Goal: Transaction & Acquisition: Purchase product/service

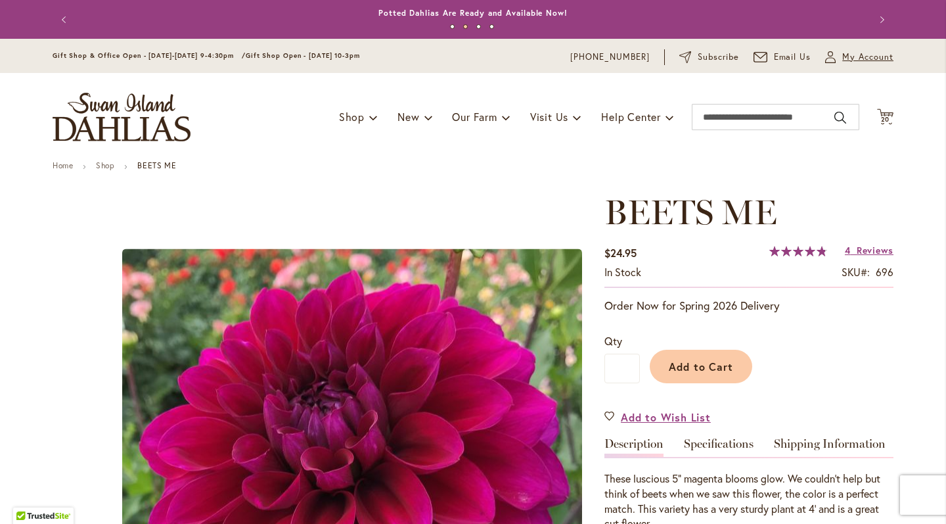
click at [876, 60] on span "My Account" at bounding box center [868, 57] width 51 height 13
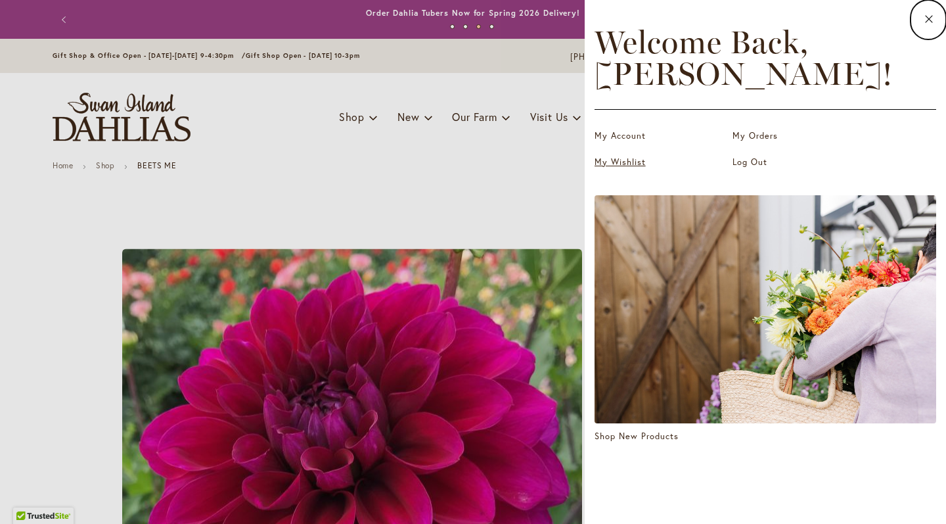
click at [646, 163] on link "My Wishlist" at bounding box center [660, 162] width 131 height 13
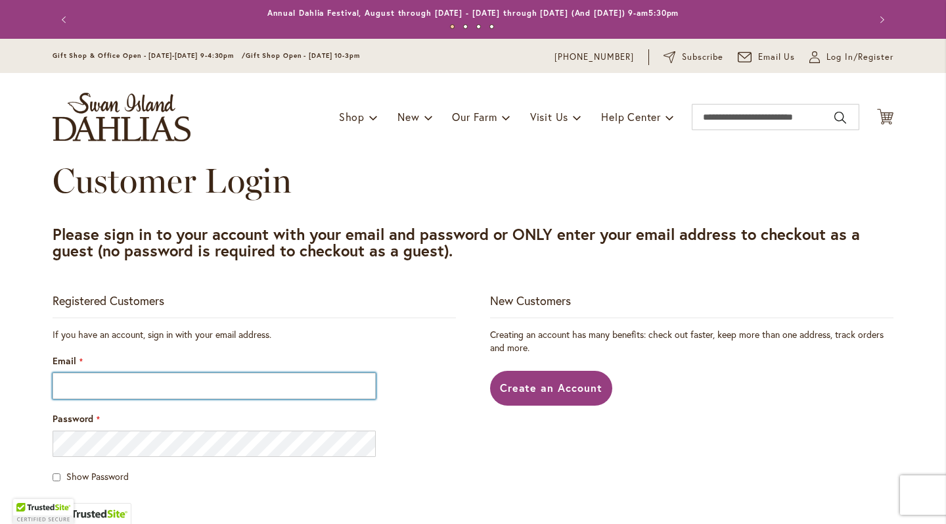
type input "**********"
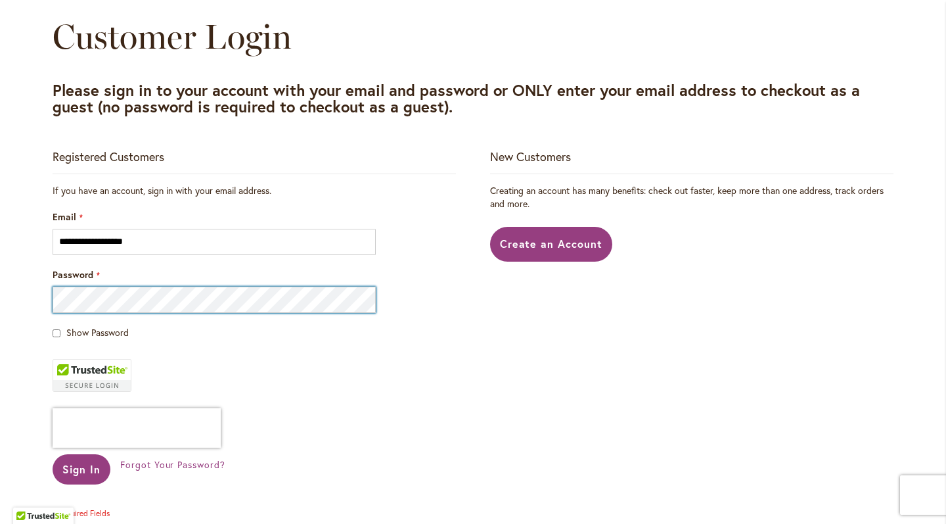
scroll to position [186, 0]
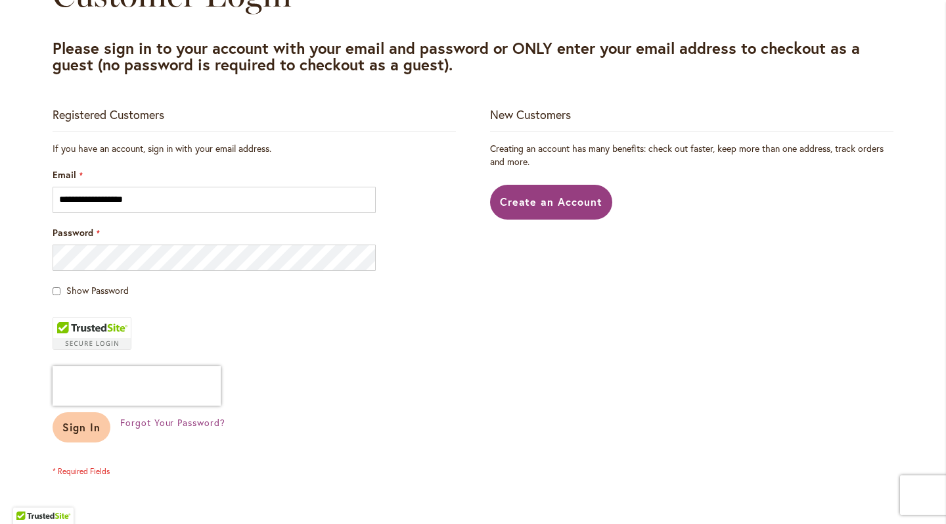
click at [83, 432] on span "Sign In" at bounding box center [81, 427] width 38 height 14
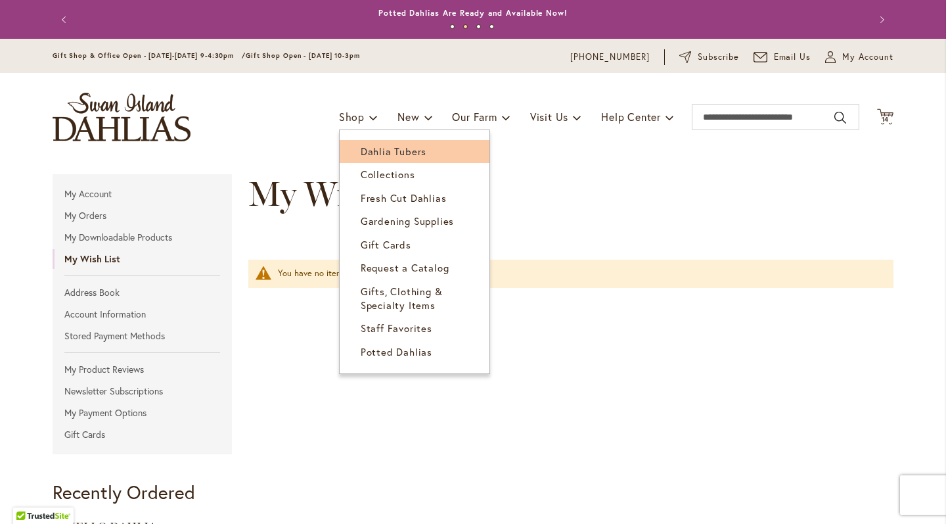
click at [384, 152] on span "Dahlia Tubers" at bounding box center [394, 151] width 66 height 13
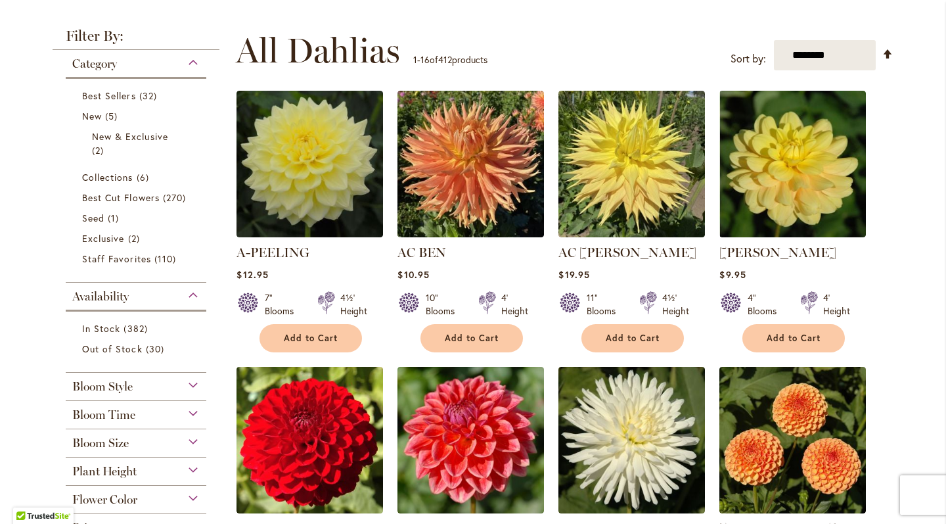
scroll to position [238, 0]
click at [114, 441] on span "Bloom Size" at bounding box center [100, 442] width 57 height 14
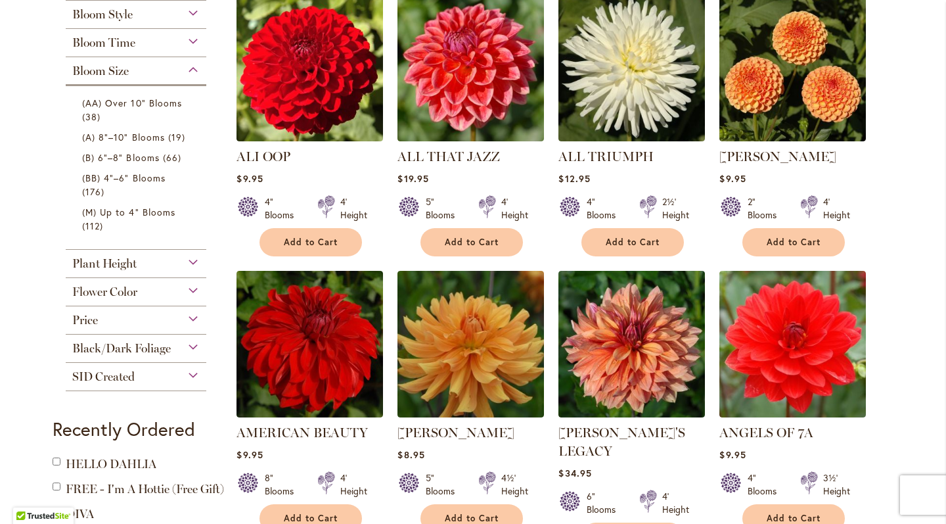
scroll to position [610, 0]
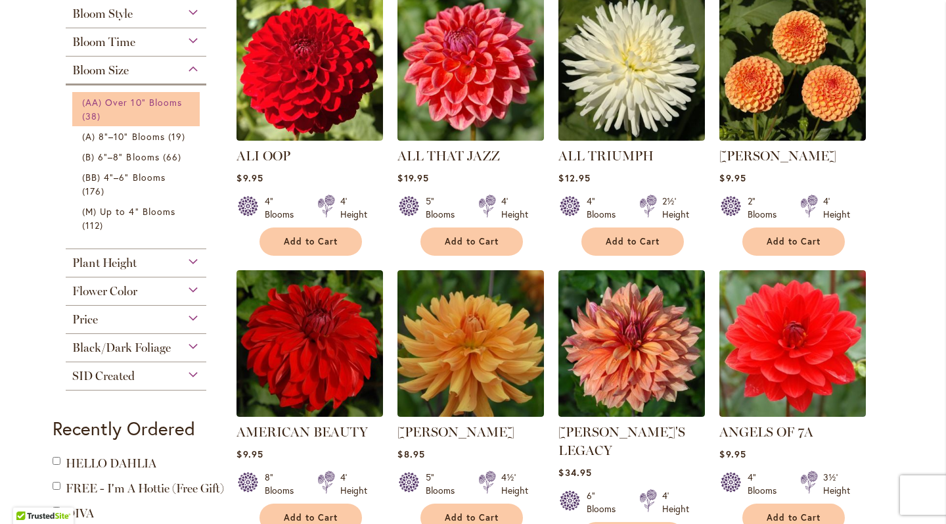
click at [90, 104] on span "(AA) Over 10" Blooms" at bounding box center [132, 102] width 100 height 12
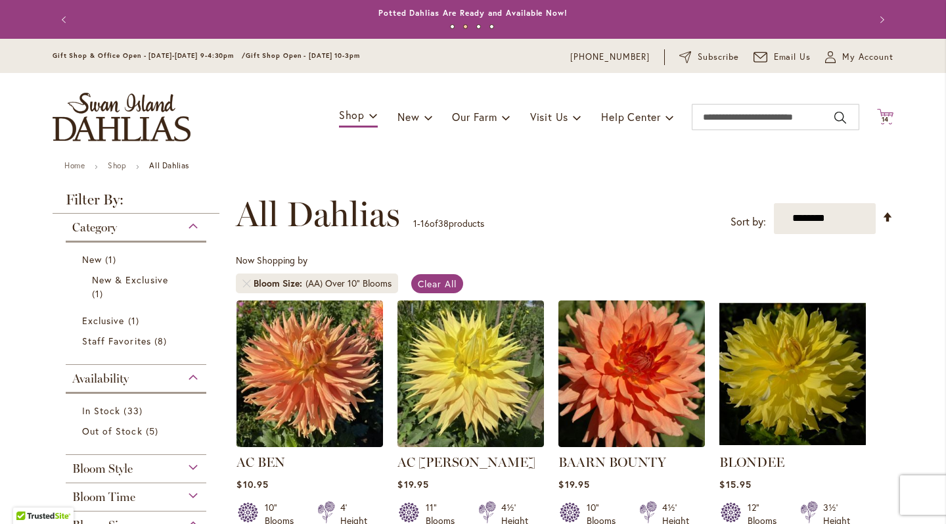
click at [877, 122] on icon at bounding box center [885, 116] width 16 height 16
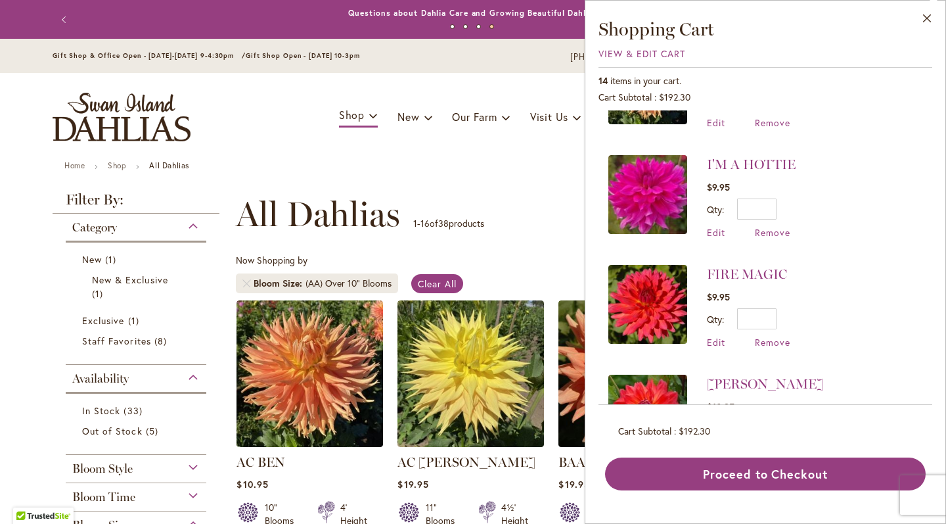
scroll to position [72, 0]
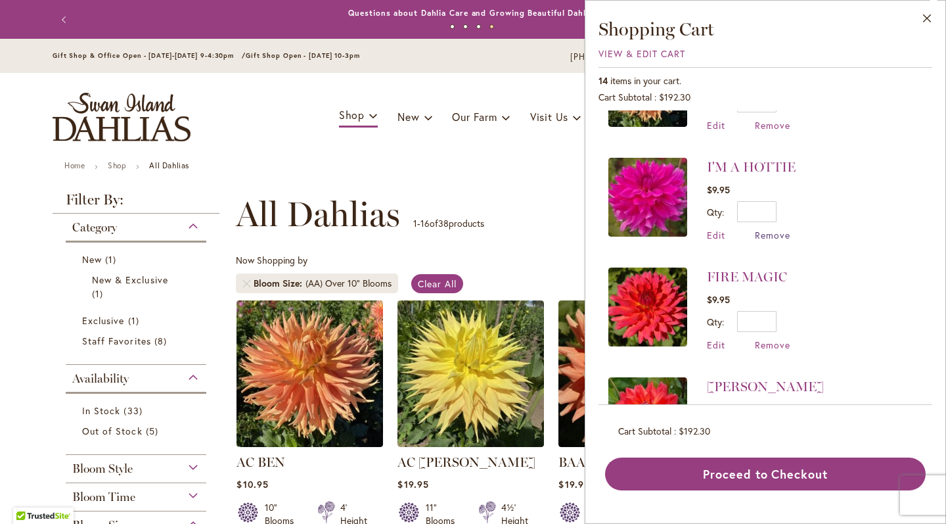
click at [764, 235] on span "Remove" at bounding box center [772, 235] width 35 height 12
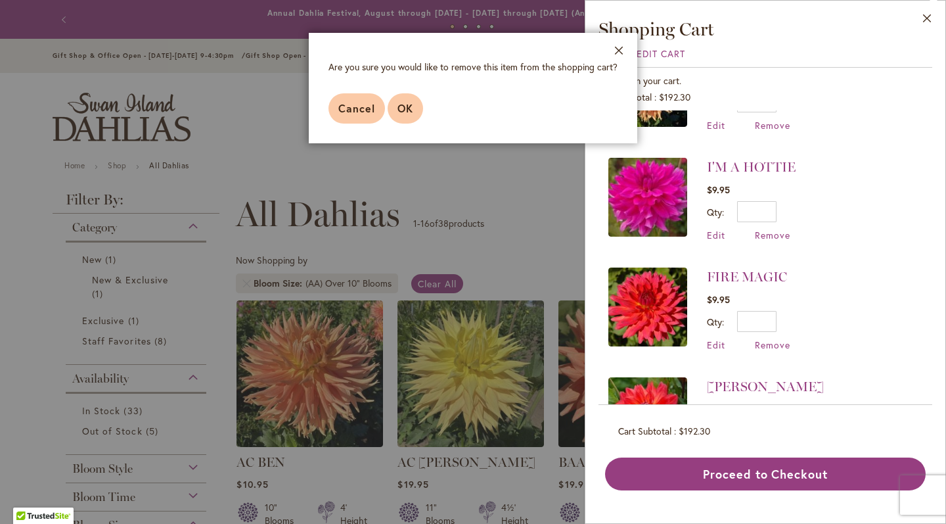
click at [403, 105] on span "OK" at bounding box center [406, 108] width 16 height 14
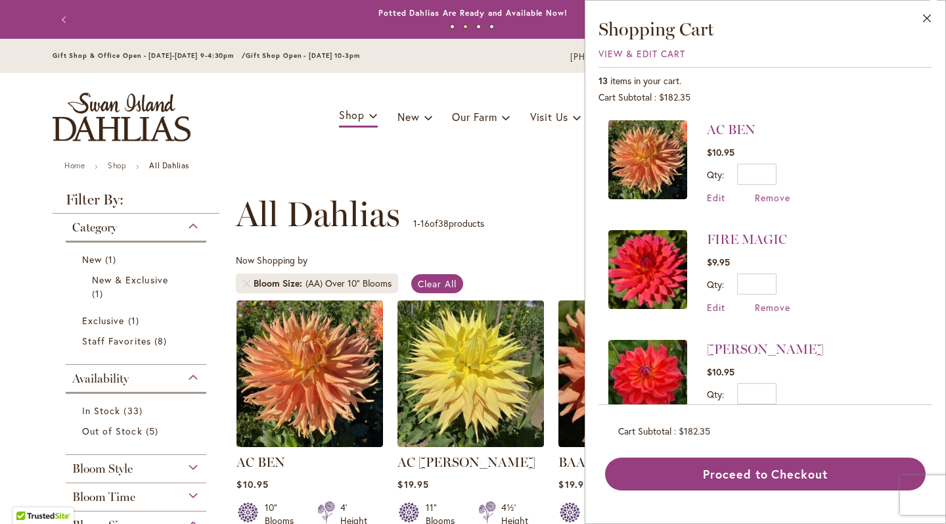
click at [769, 204] on li "AC BEN $10.95 Qty * Update Edit Remove" at bounding box center [766, 168] width 314 height 97
click at [768, 310] on span "Remove" at bounding box center [772, 307] width 35 height 12
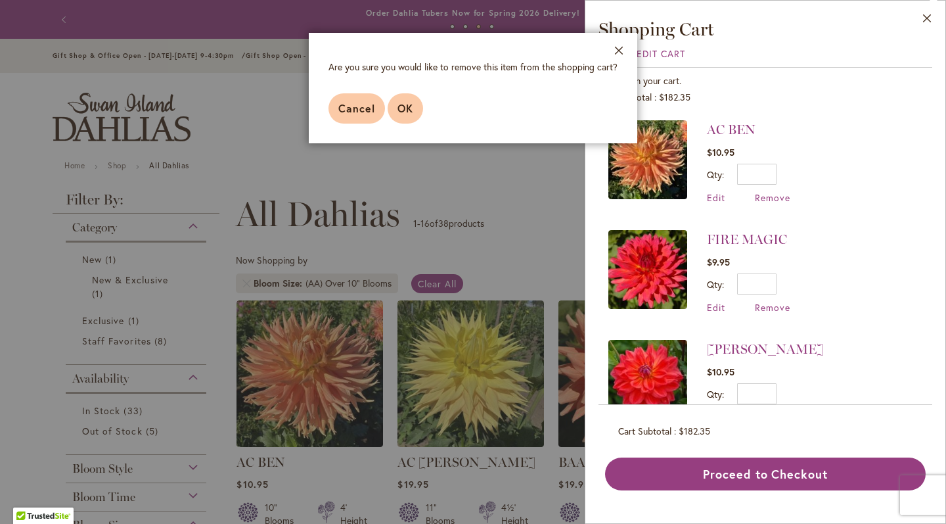
click at [404, 116] on button "OK" at bounding box center [405, 108] width 35 height 30
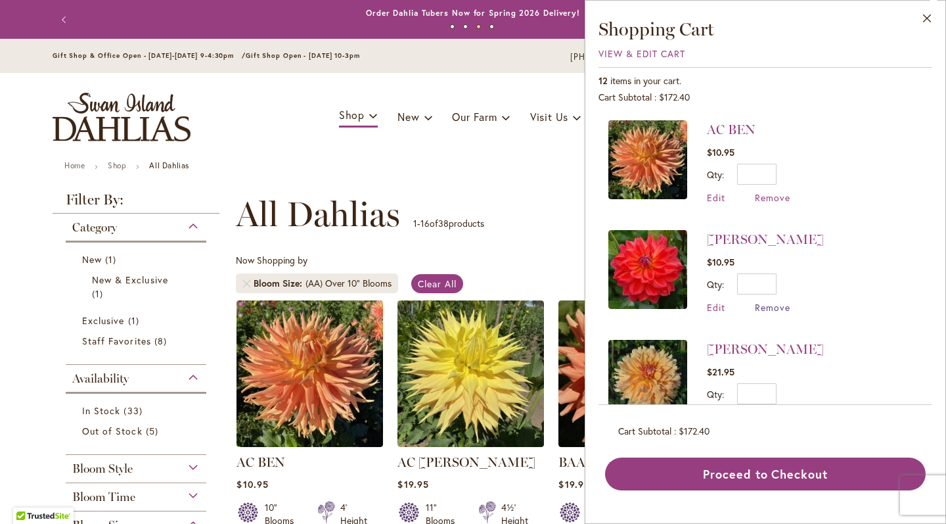
click at [783, 310] on span "Remove" at bounding box center [772, 307] width 35 height 12
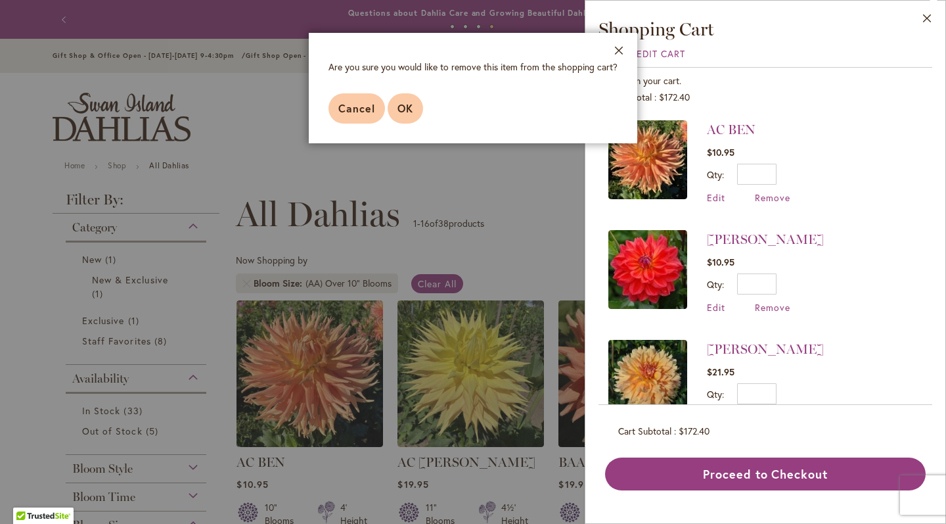
click at [404, 96] on button "OK" at bounding box center [405, 108] width 35 height 30
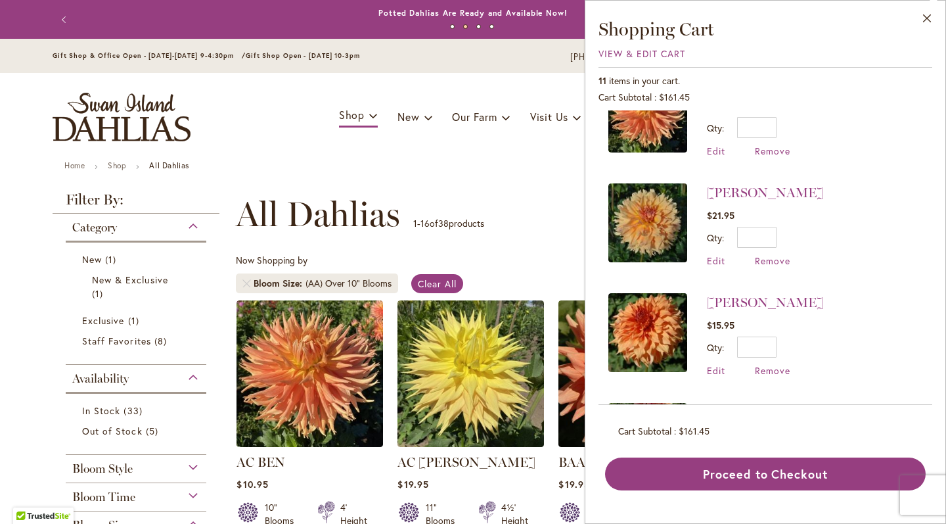
scroll to position [40, 0]
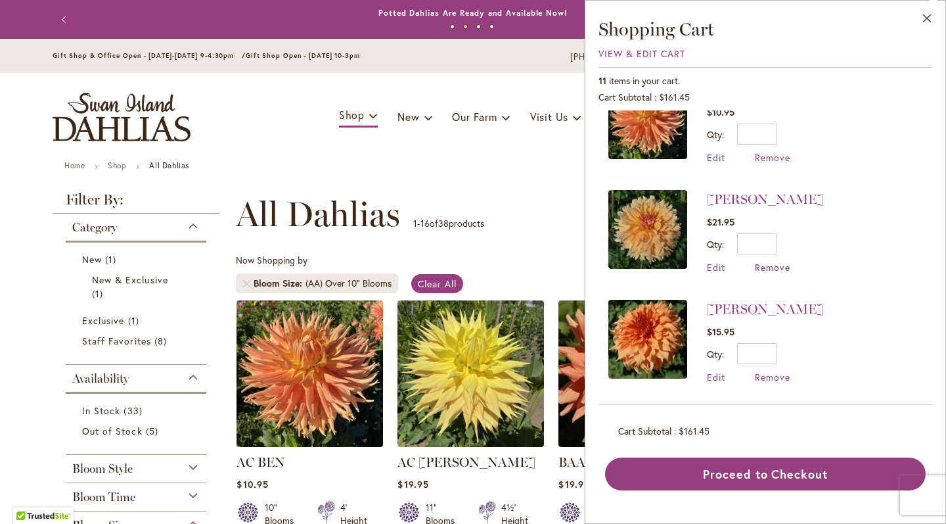
click at [778, 268] on span "Remove" at bounding box center [772, 267] width 35 height 12
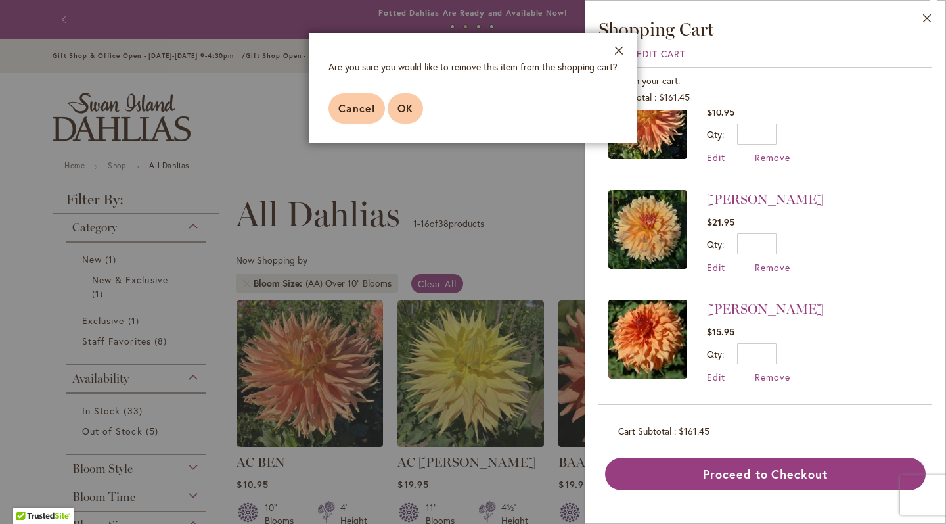
click at [418, 107] on button "OK" at bounding box center [405, 108] width 35 height 30
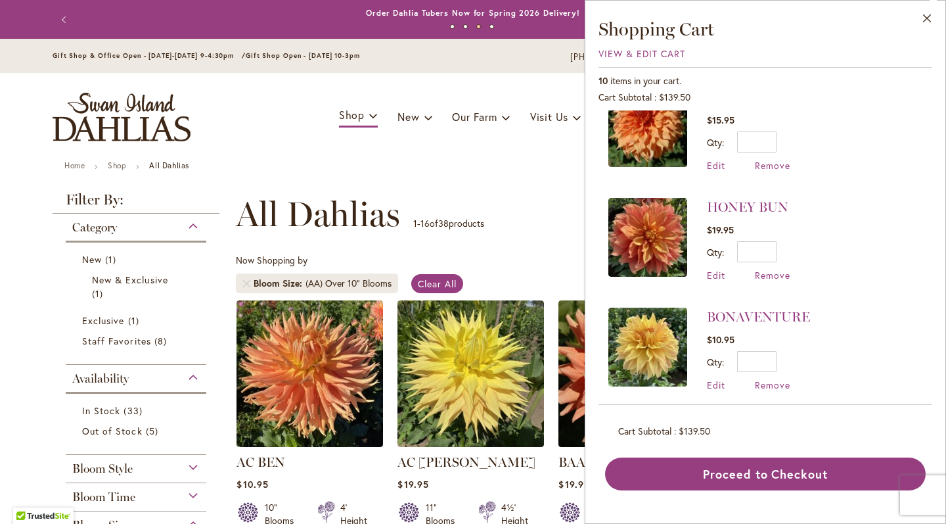
scroll to position [144, 0]
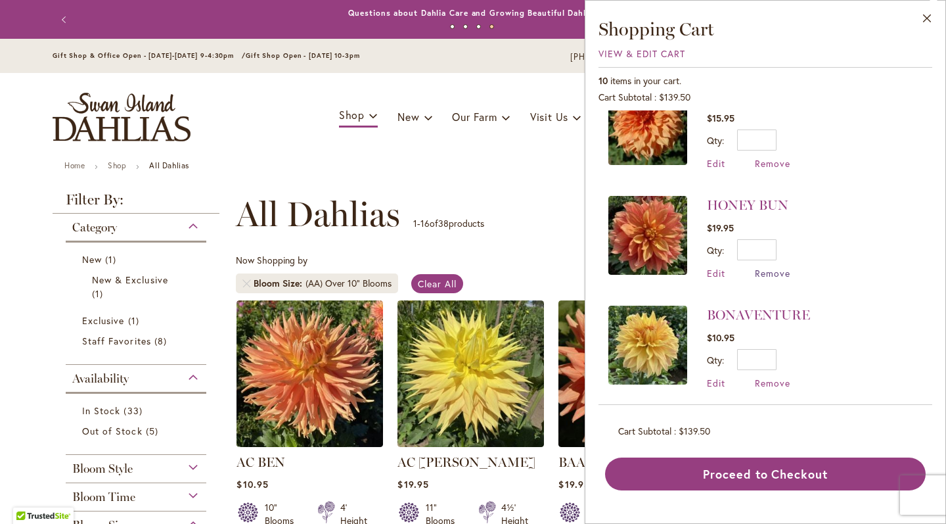
click at [784, 272] on span "Remove" at bounding box center [772, 273] width 35 height 12
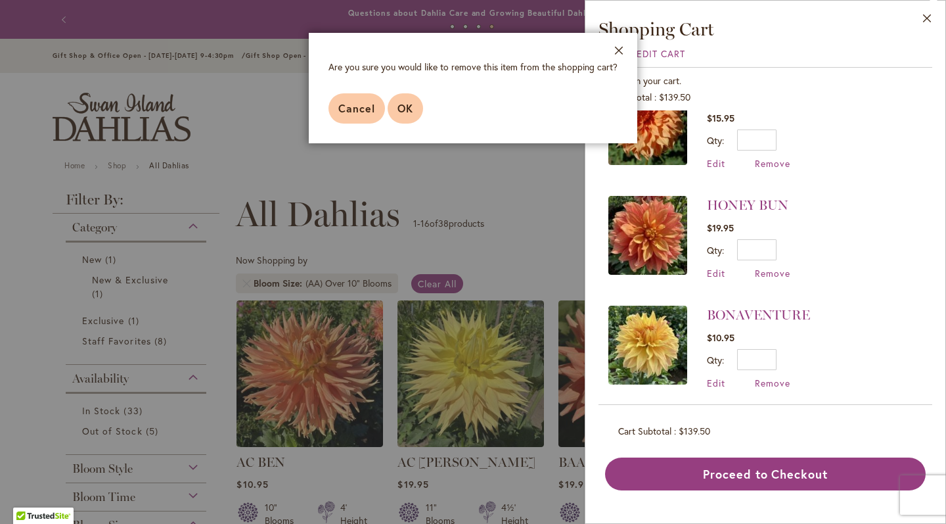
click at [402, 104] on span "OK" at bounding box center [406, 108] width 16 height 14
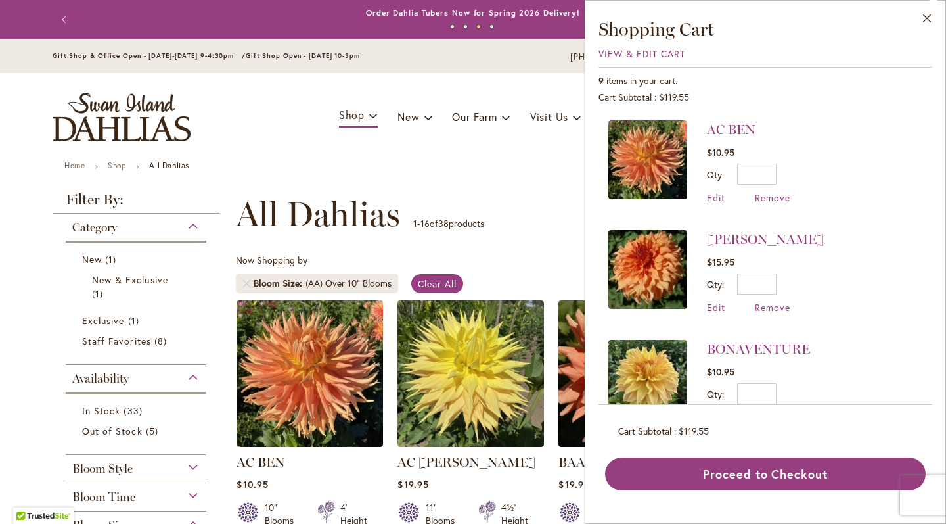
scroll to position [0, 0]
click at [776, 243] on link "STEVE MEGGOS" at bounding box center [765, 239] width 117 height 16
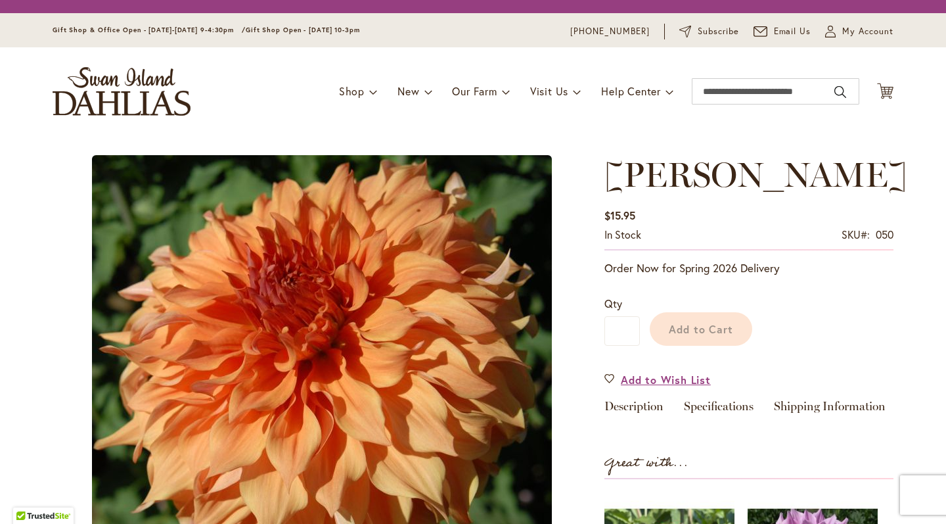
type input "*****"
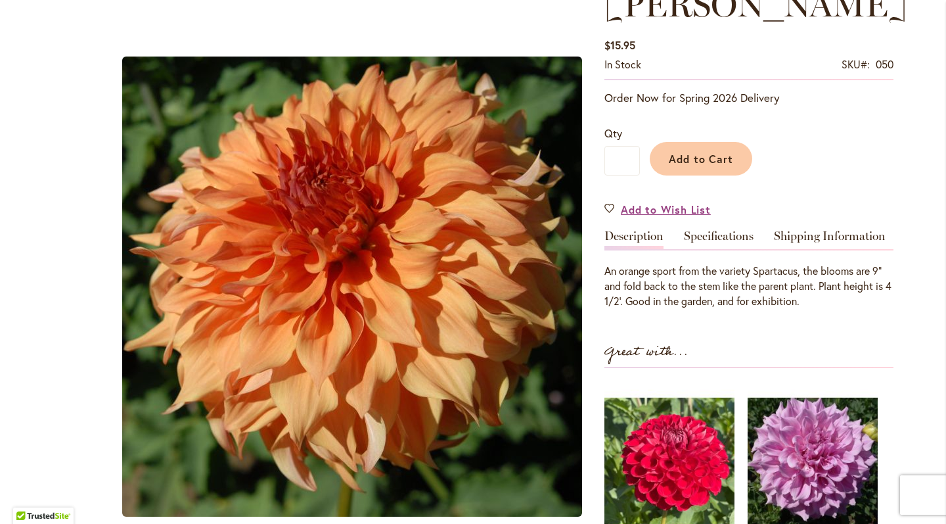
scroll to position [210, 0]
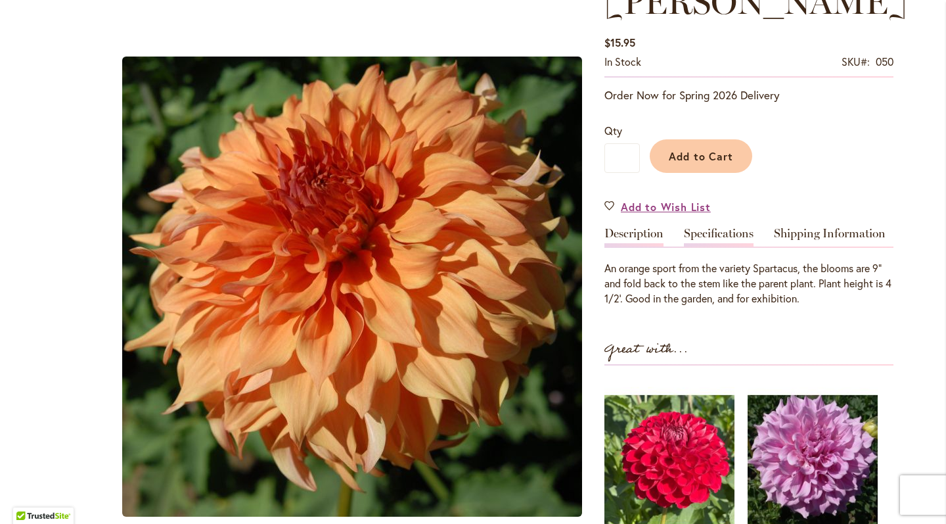
click at [704, 234] on link "Specifications" at bounding box center [719, 236] width 70 height 19
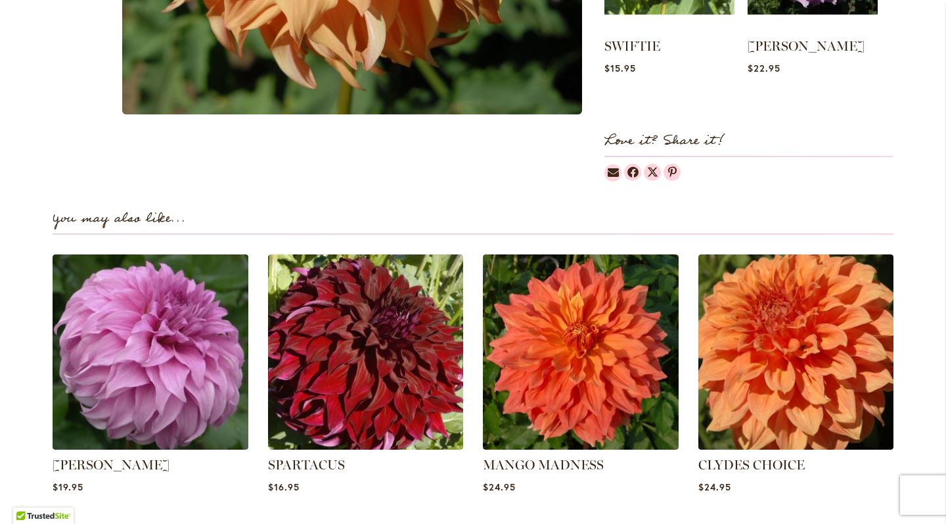
scroll to position [937, 0]
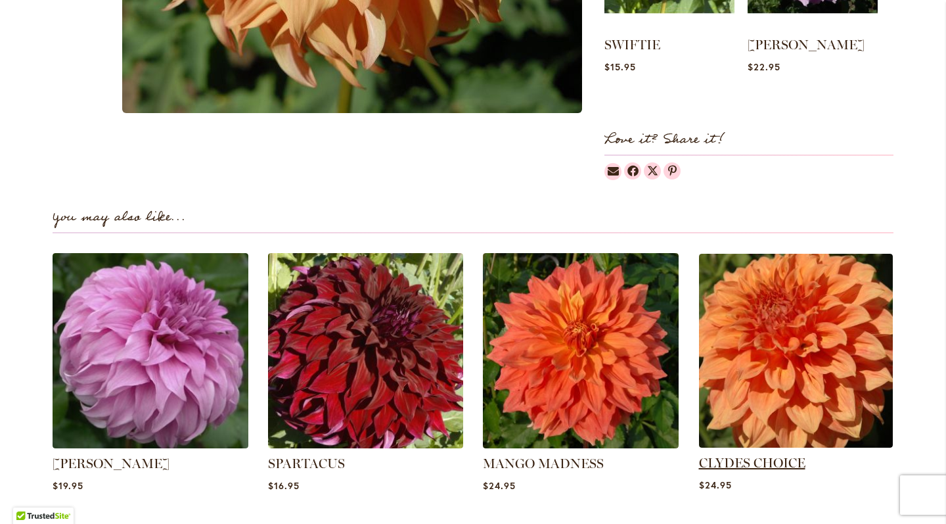
click at [792, 457] on link "CLYDES CHOICE" at bounding box center [752, 463] width 106 height 16
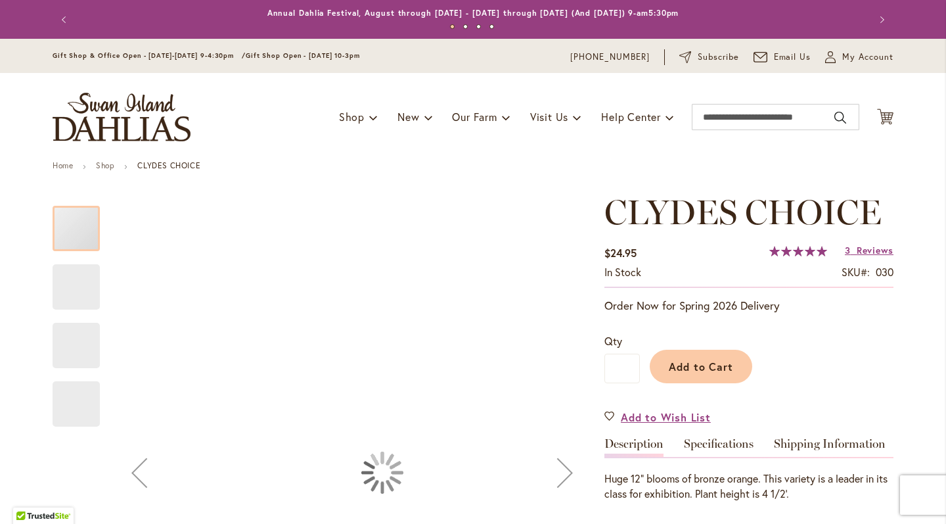
type input "*****"
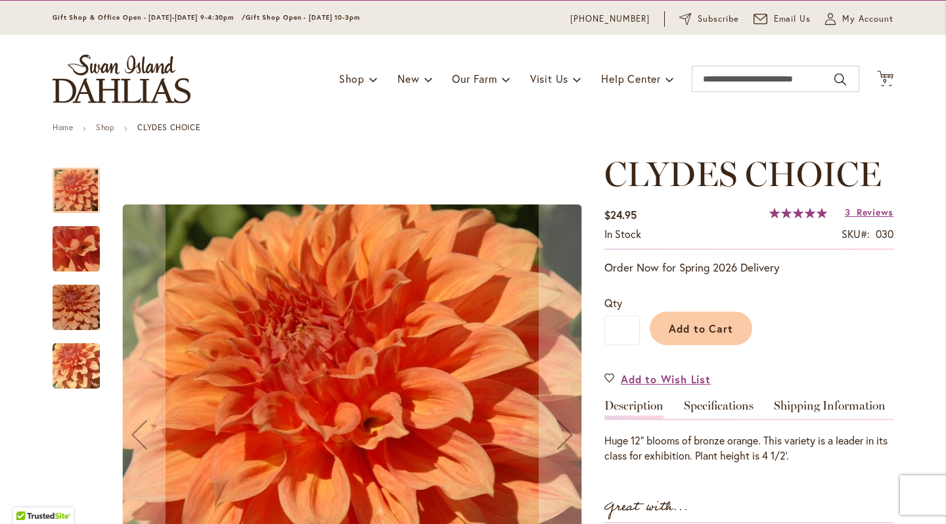
scroll to position [42, 0]
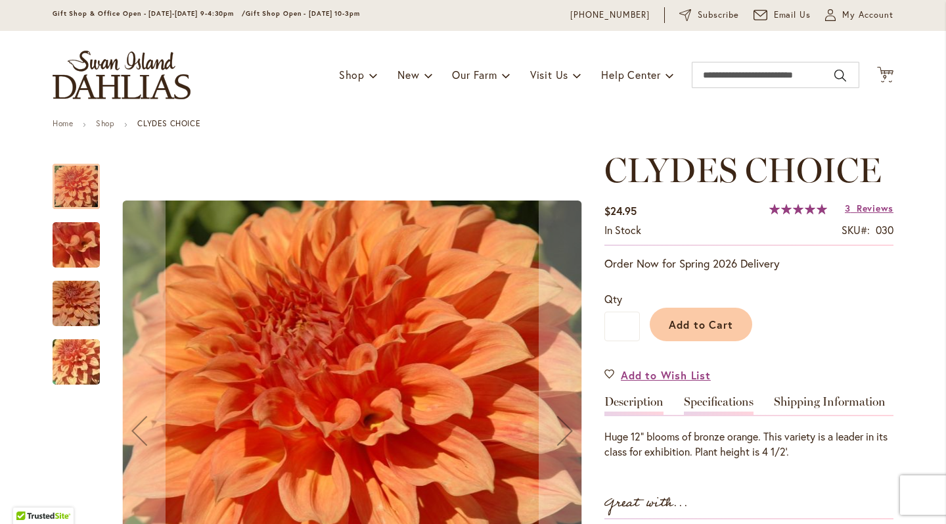
click at [718, 400] on link "Specifications" at bounding box center [719, 405] width 70 height 19
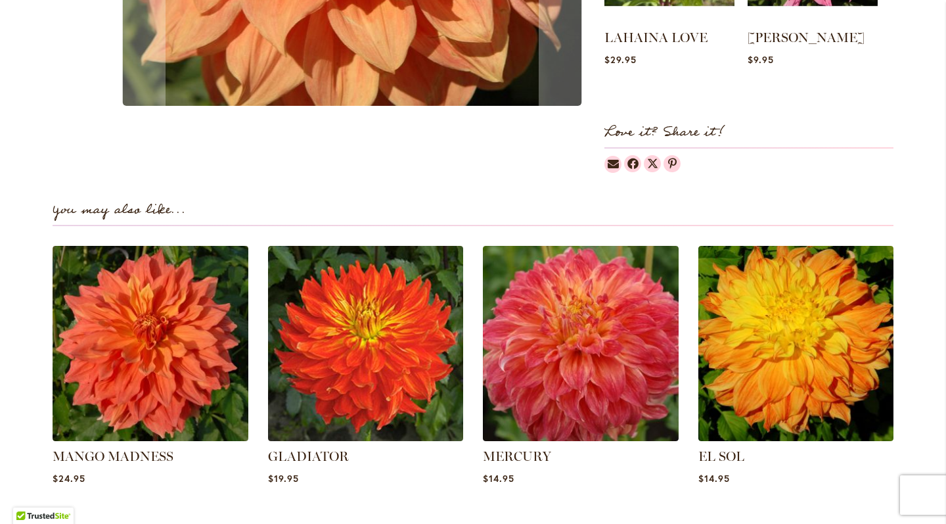
scroll to position [948, 0]
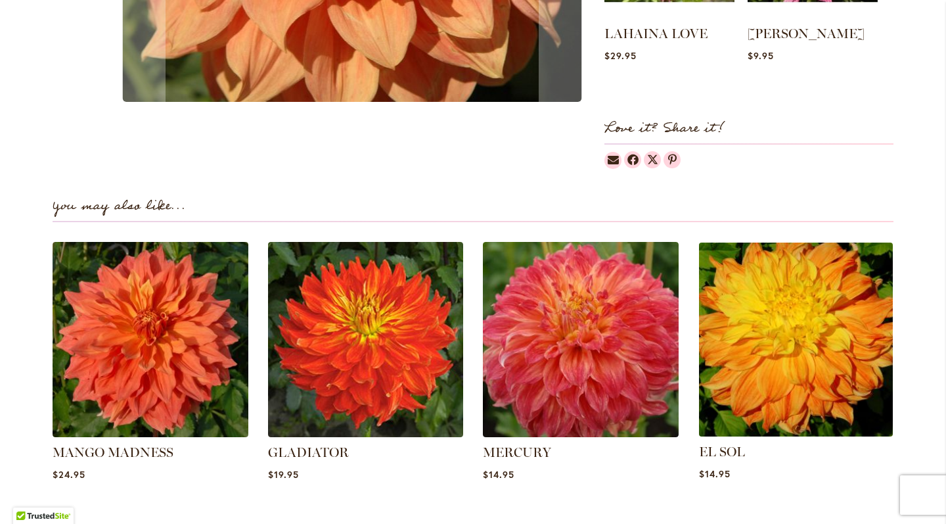
click at [770, 380] on img at bounding box center [796, 339] width 204 height 204
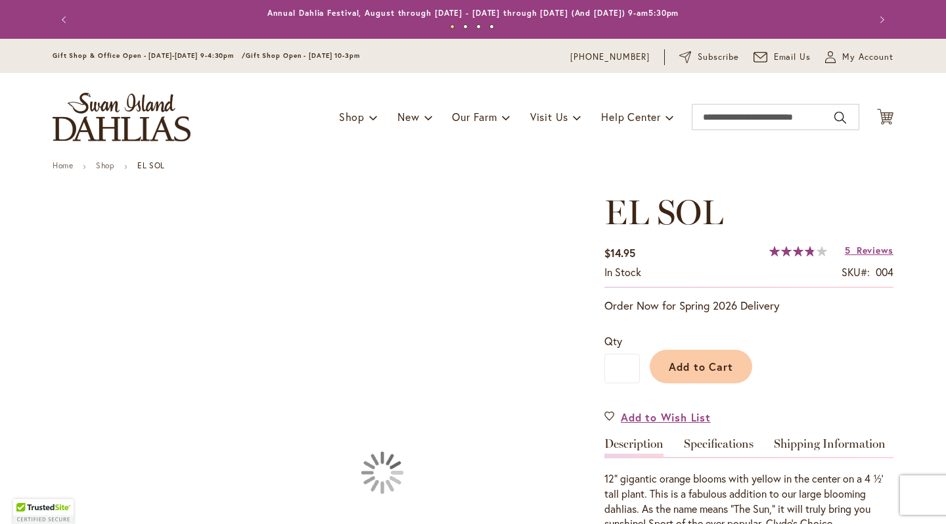
type input "*****"
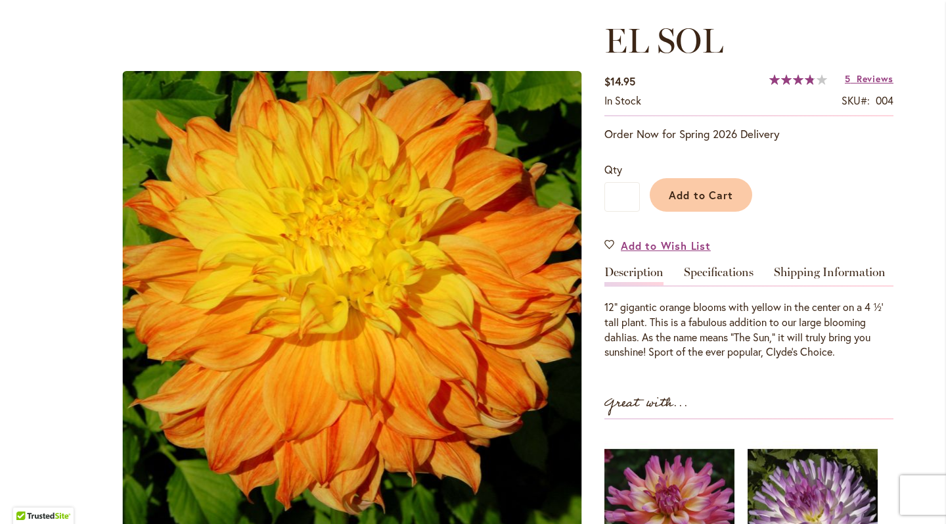
scroll to position [172, 0]
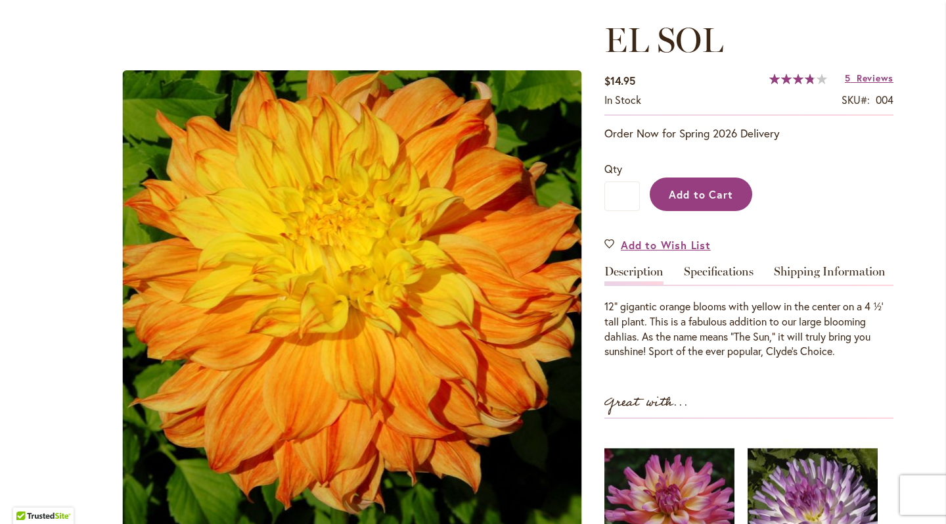
click at [691, 198] on span "Add to Cart" at bounding box center [701, 194] width 65 height 14
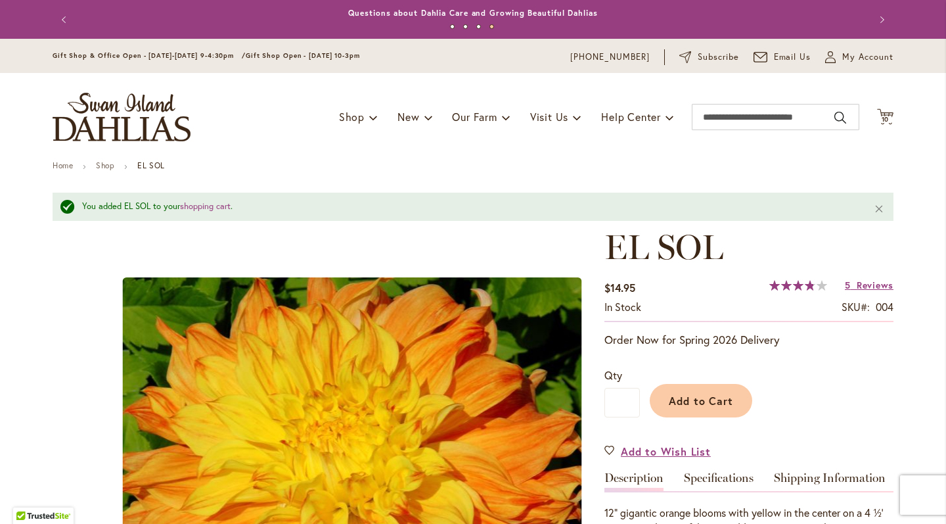
scroll to position [0, 0]
click at [881, 125] on span "Cart .cls-1 { fill: #231f20; }" at bounding box center [885, 117] width 16 height 18
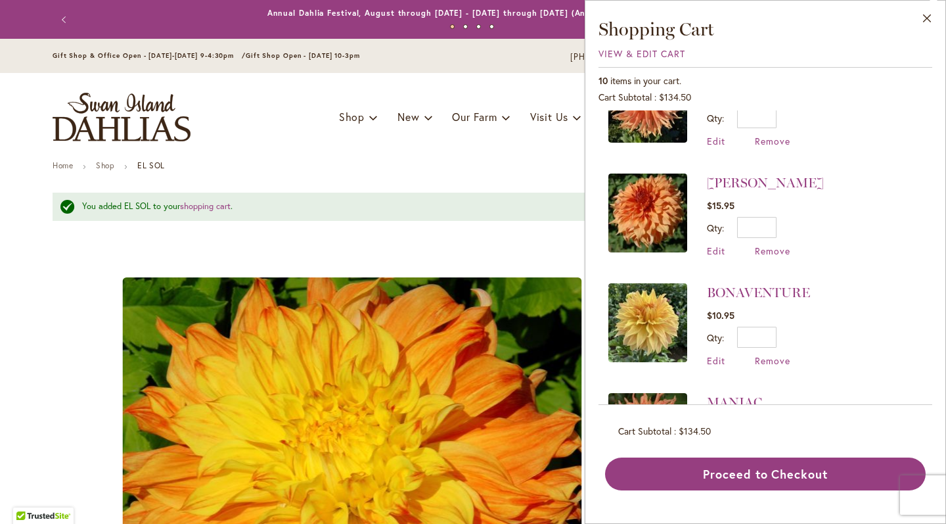
scroll to position [168, 0]
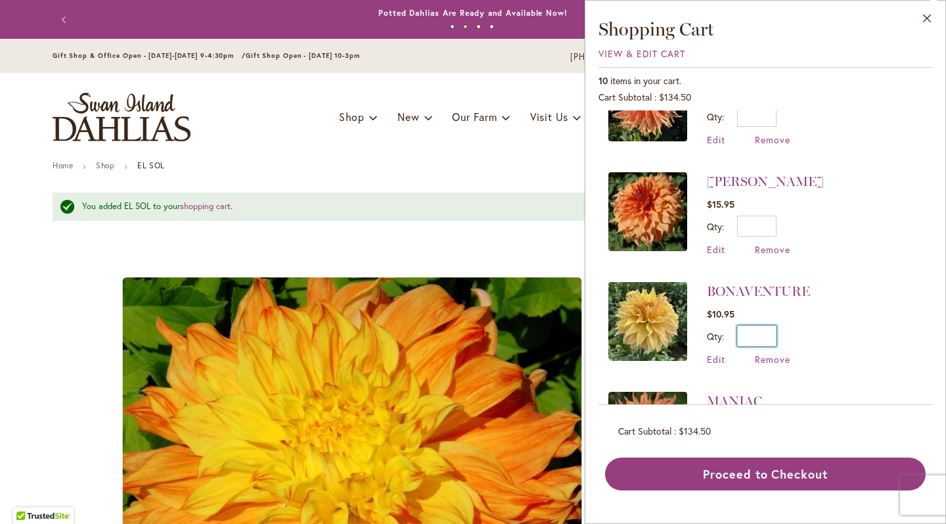
click at [775, 340] on input "*" at bounding box center [756, 335] width 39 height 21
type input "*"
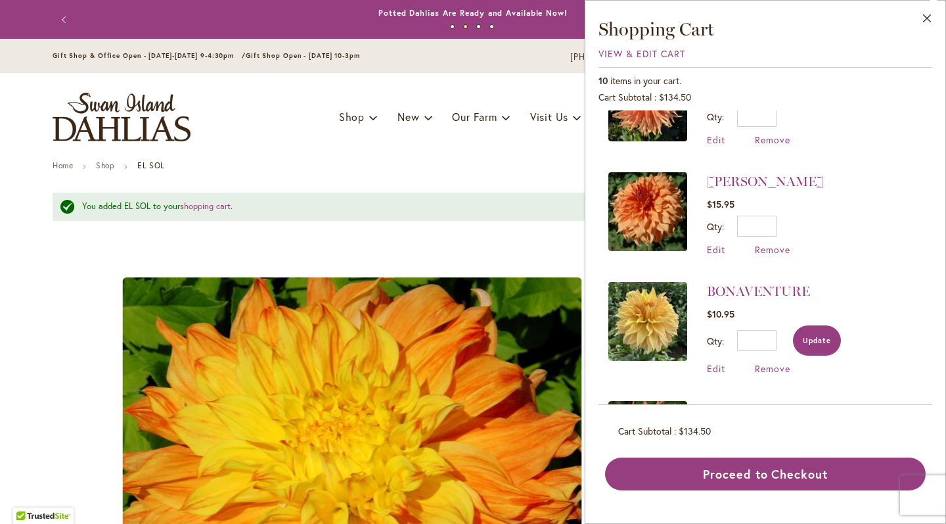
click at [812, 342] on span "Update" at bounding box center [817, 340] width 28 height 9
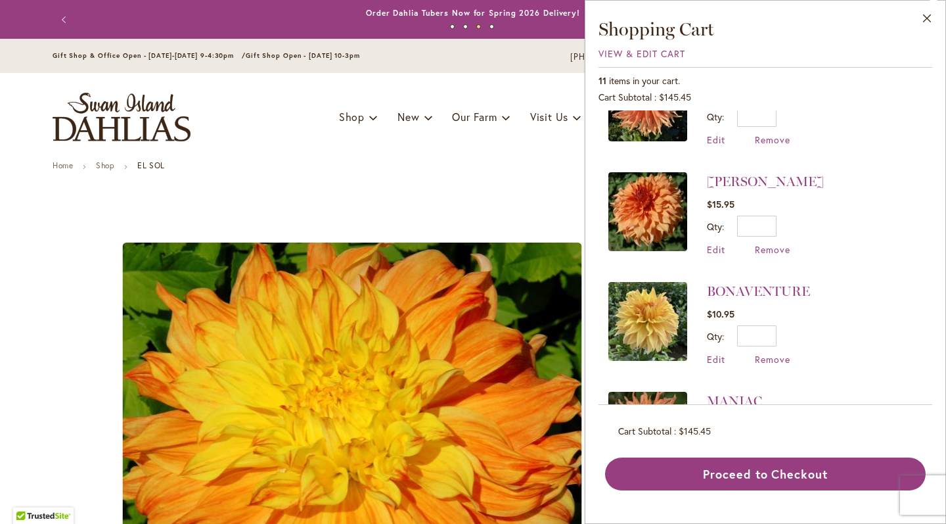
scroll to position [0, 0]
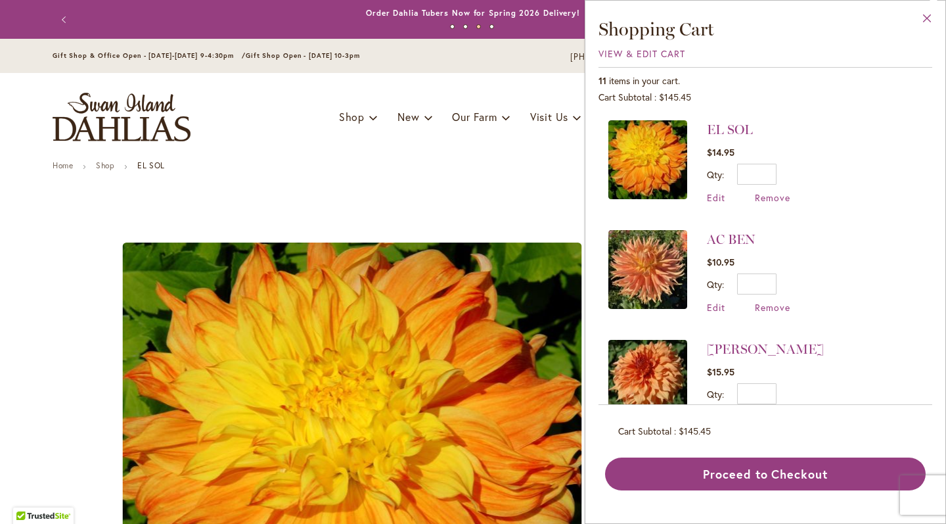
click at [925, 14] on button "Close" at bounding box center [928, 21] width 36 height 41
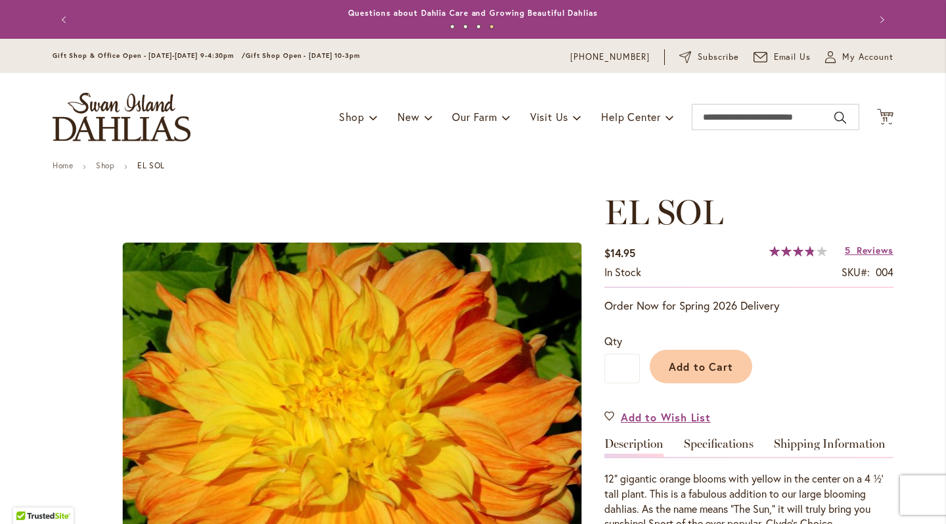
click at [876, 126] on div "Toggle Nav Shop Dahlia Tubers Collections Fresh Cut Dahlias Gardening Supplies …" at bounding box center [472, 117] width 867 height 88
click at [883, 121] on icon at bounding box center [885, 116] width 16 height 16
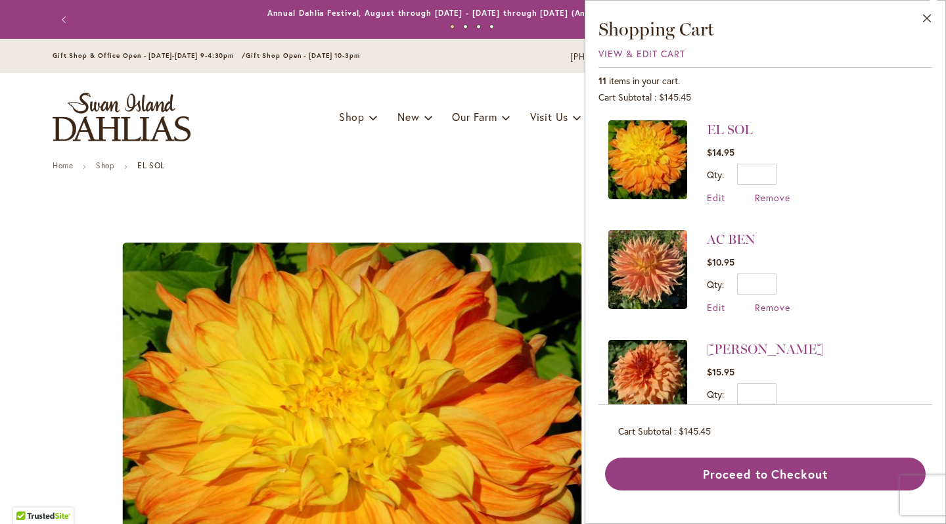
click at [646, 262] on img at bounding box center [648, 269] width 79 height 79
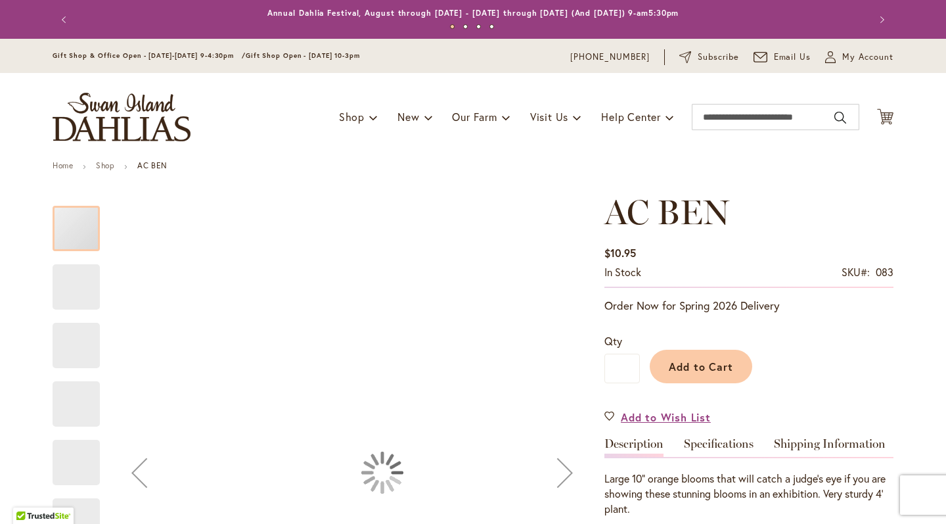
type input "*****"
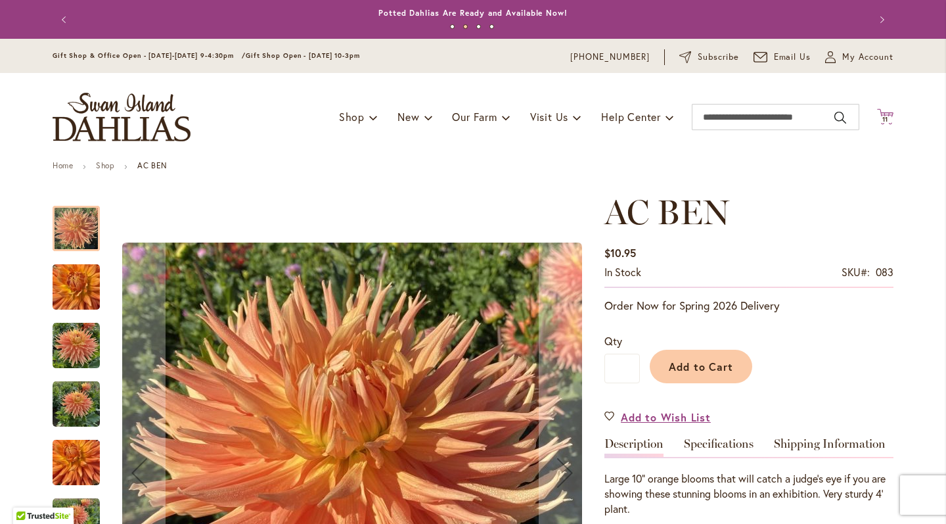
click at [884, 119] on span "11" at bounding box center [886, 119] width 7 height 9
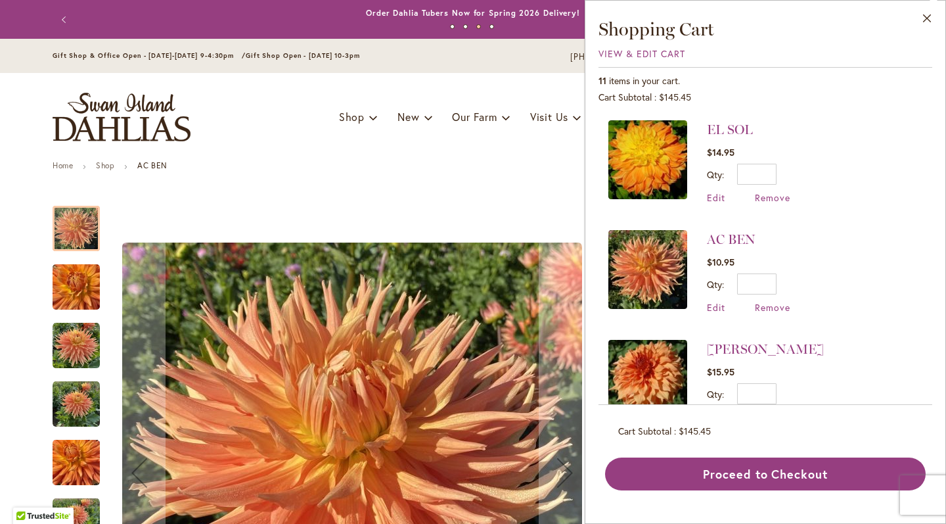
click at [786, 356] on strong "STEVE MEGGOS" at bounding box center [765, 349] width 117 height 18
click at [782, 348] on link "STEVE MEGGOS" at bounding box center [765, 349] width 117 height 16
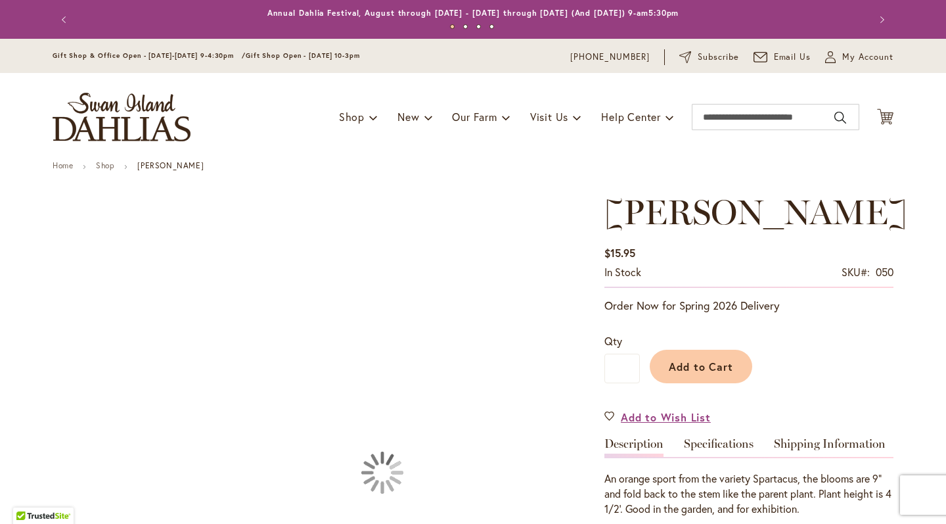
type input "*****"
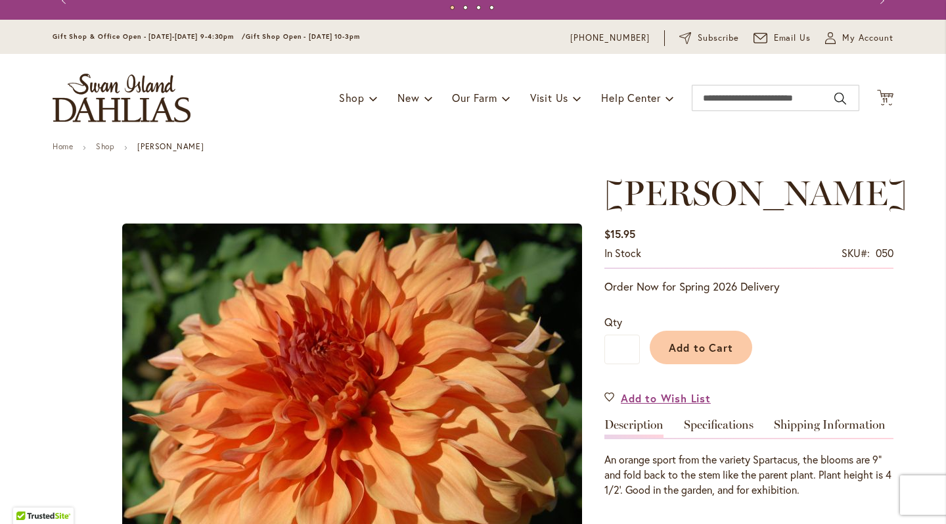
scroll to position [27, 0]
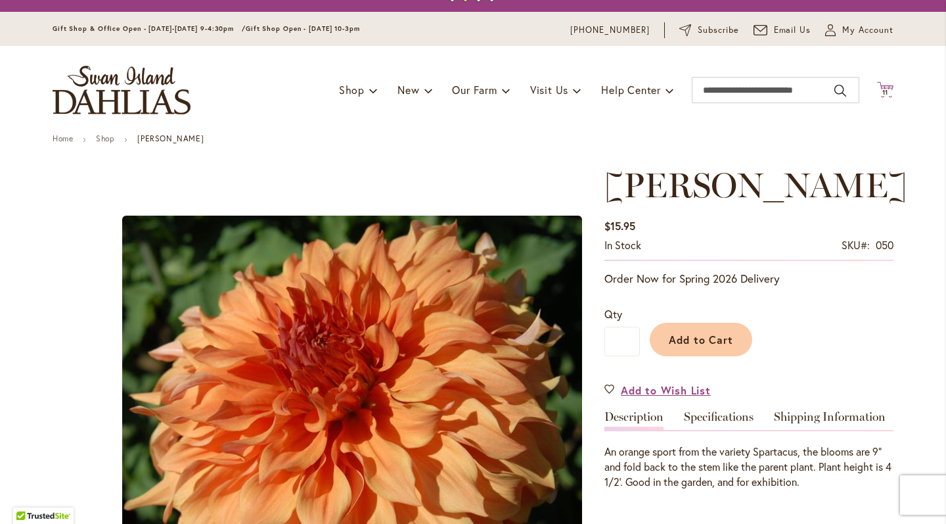
click at [885, 92] on span "11 11 items" at bounding box center [885, 92] width 13 height 7
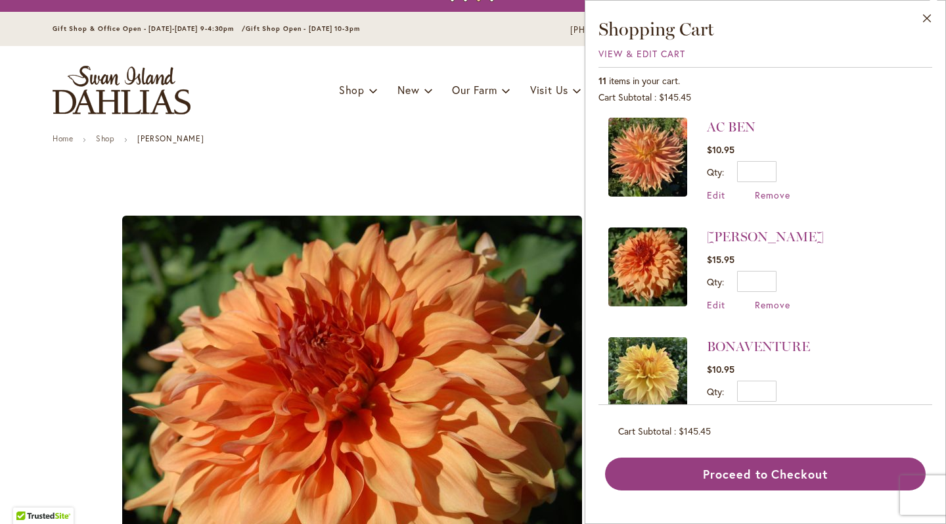
scroll to position [146, 0]
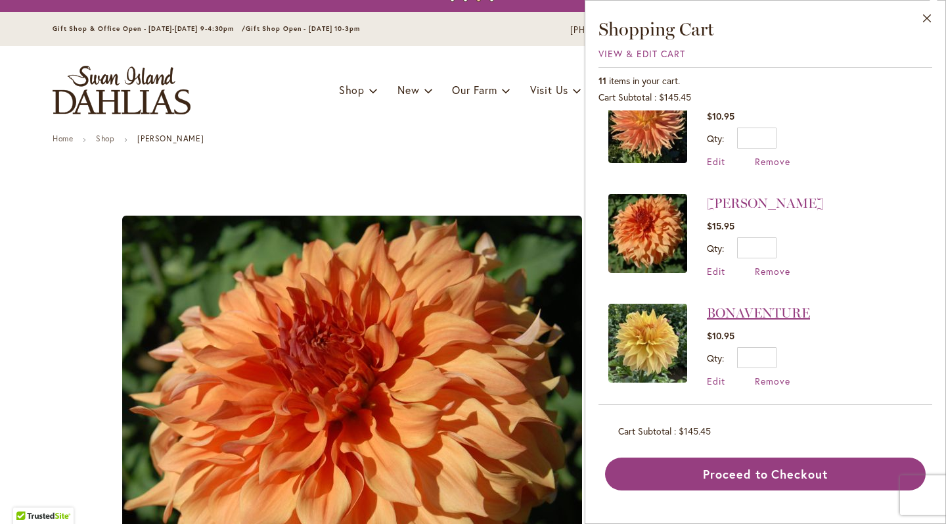
click at [775, 312] on link "BONAVENTURE" at bounding box center [758, 313] width 103 height 16
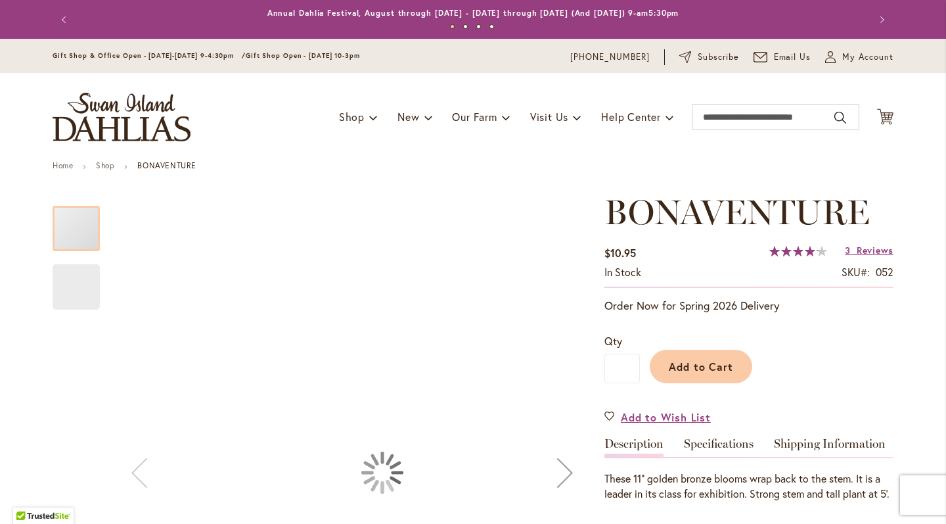
type input "*****"
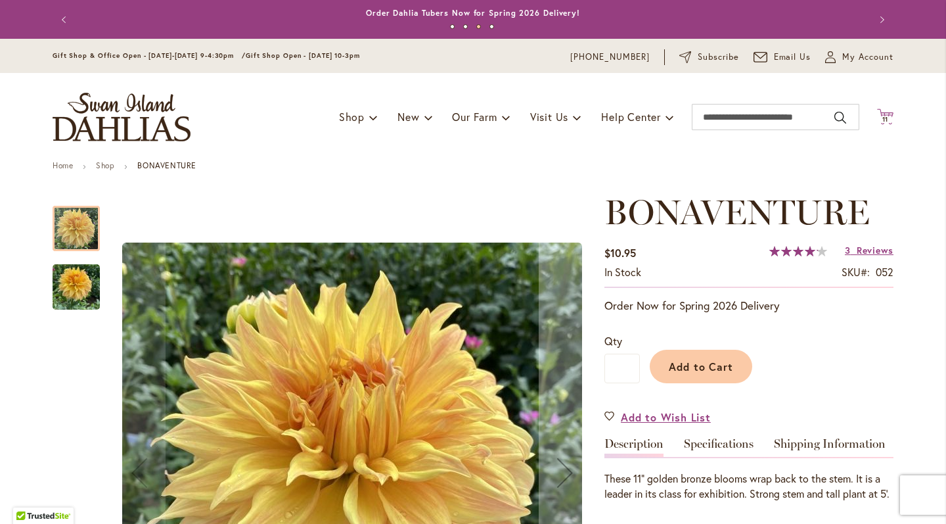
click at [883, 116] on span "11" at bounding box center [886, 119] width 7 height 9
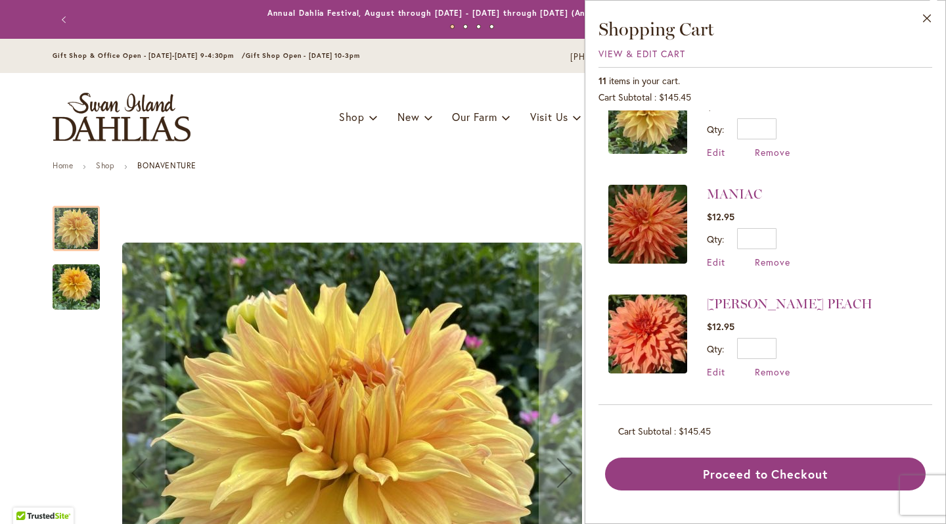
scroll to position [375, 0]
click at [837, 302] on link "[PERSON_NAME] PEACH" at bounding box center [790, 303] width 166 height 16
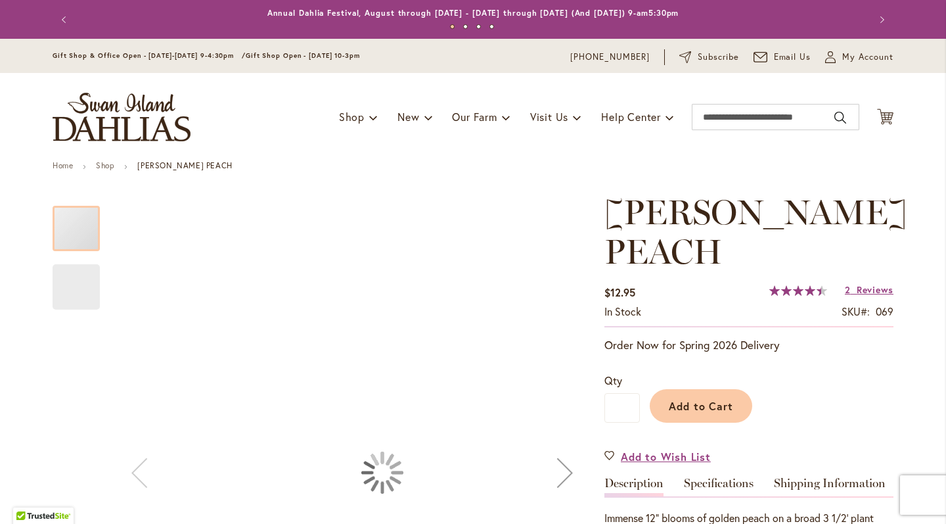
type input "*****"
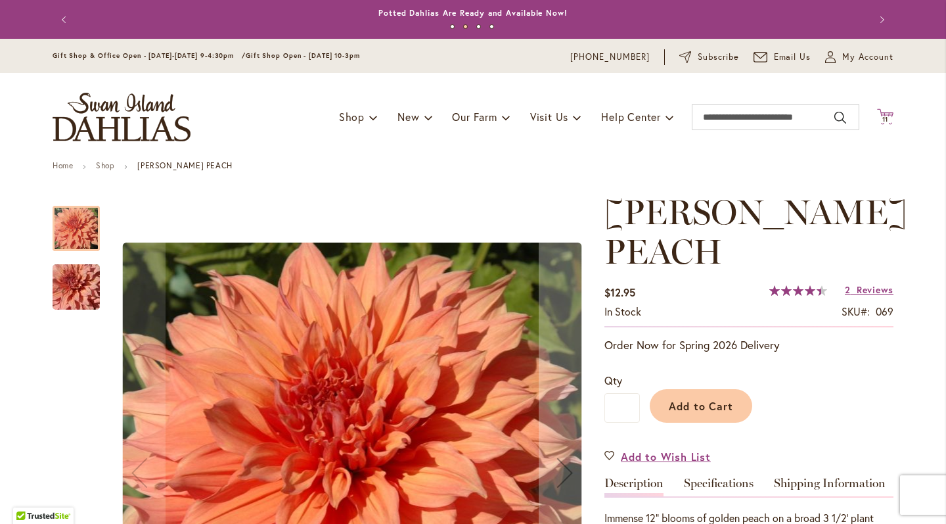
click at [883, 120] on span "11" at bounding box center [886, 119] width 7 height 9
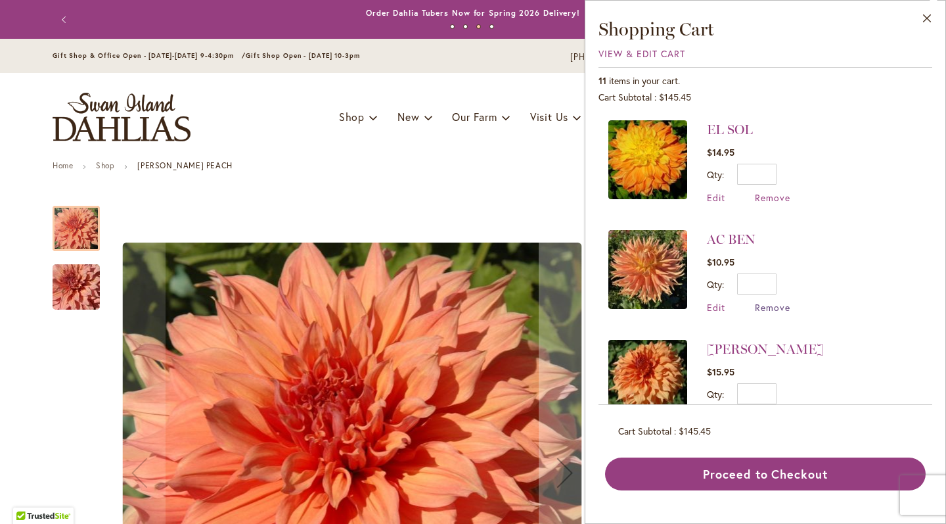
click at [766, 310] on span "Remove" at bounding box center [772, 307] width 35 height 12
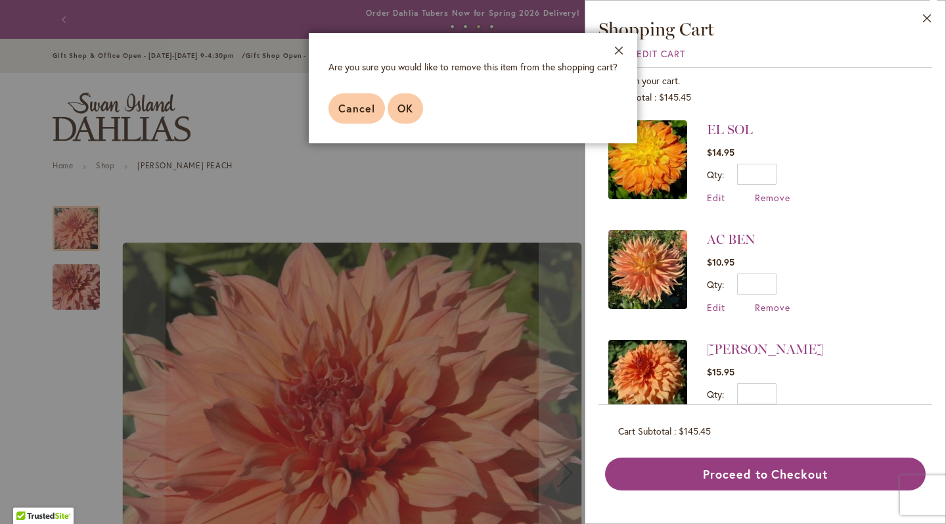
click at [415, 107] on button "OK" at bounding box center [405, 108] width 35 height 30
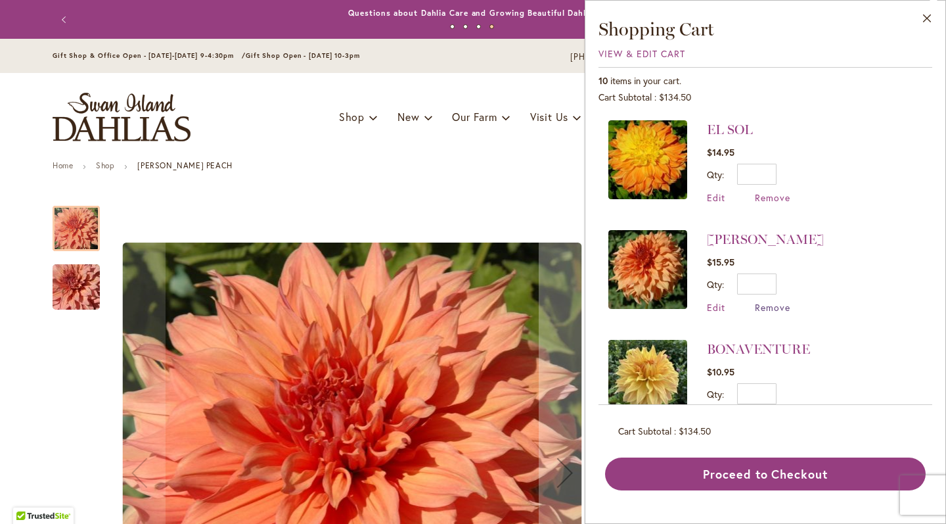
click at [767, 311] on span "Remove" at bounding box center [772, 307] width 35 height 12
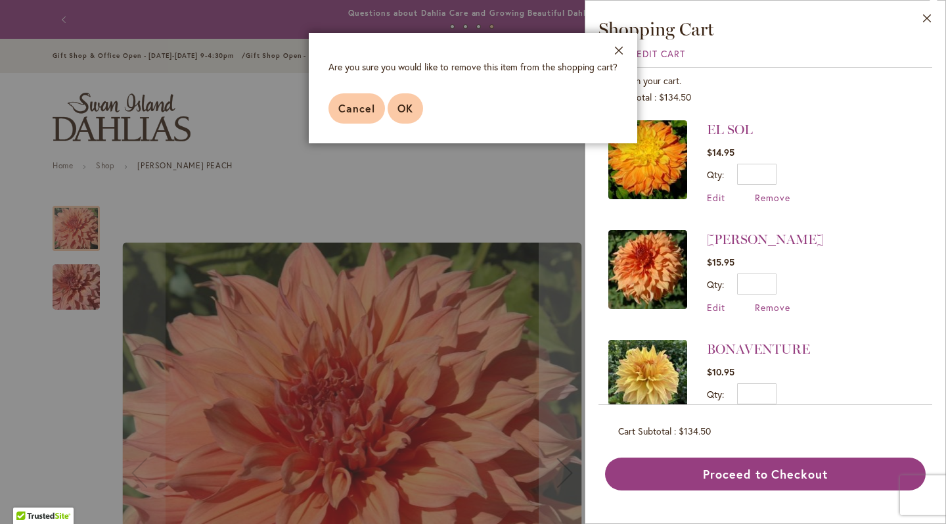
click at [402, 116] on button "OK" at bounding box center [405, 108] width 35 height 30
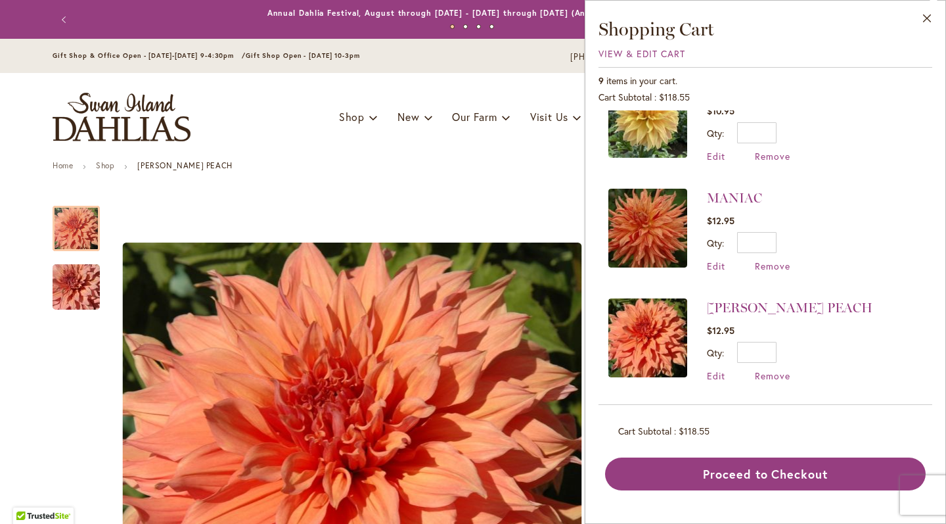
scroll to position [153, 0]
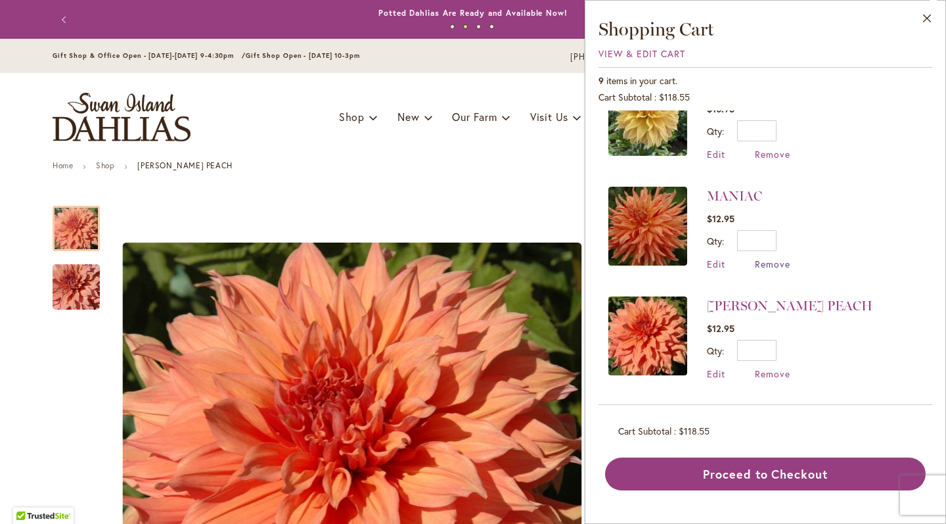
click at [770, 266] on span "Remove" at bounding box center [772, 264] width 35 height 12
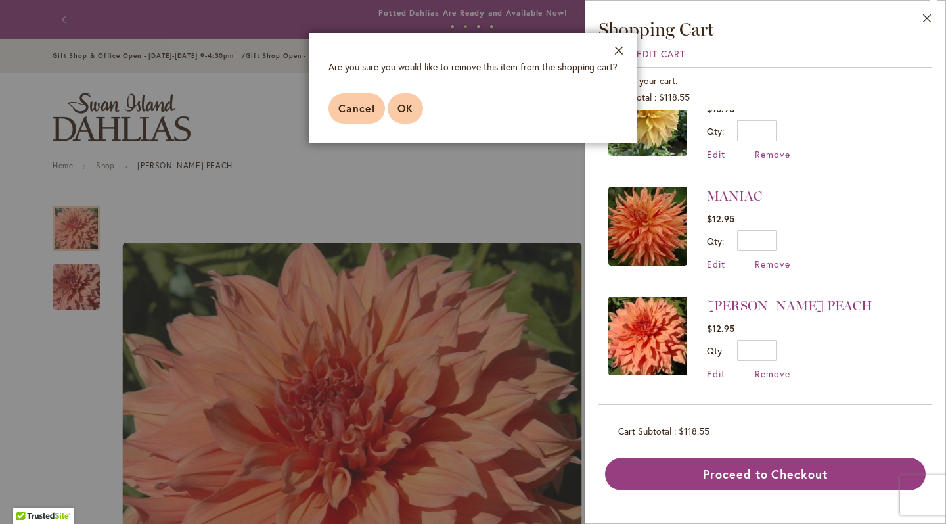
click at [414, 116] on button "OK" at bounding box center [405, 108] width 35 height 30
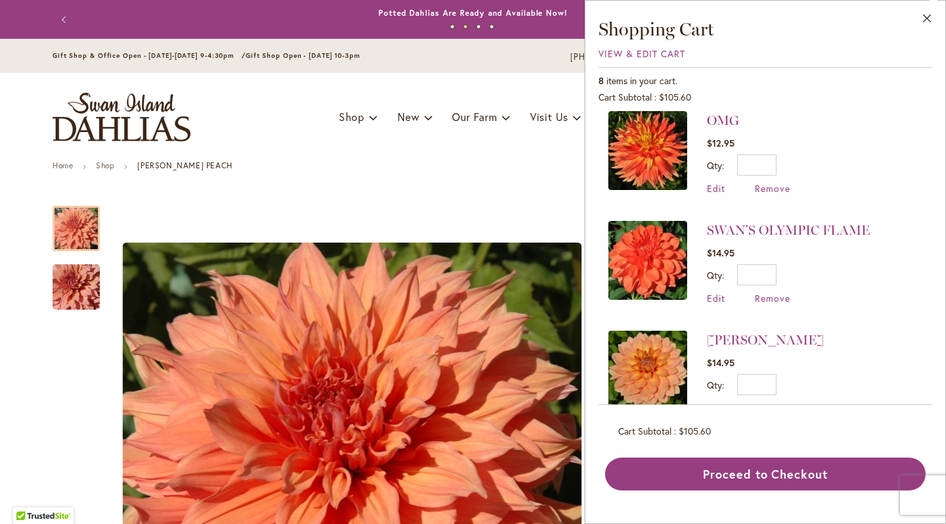
scroll to position [318, 0]
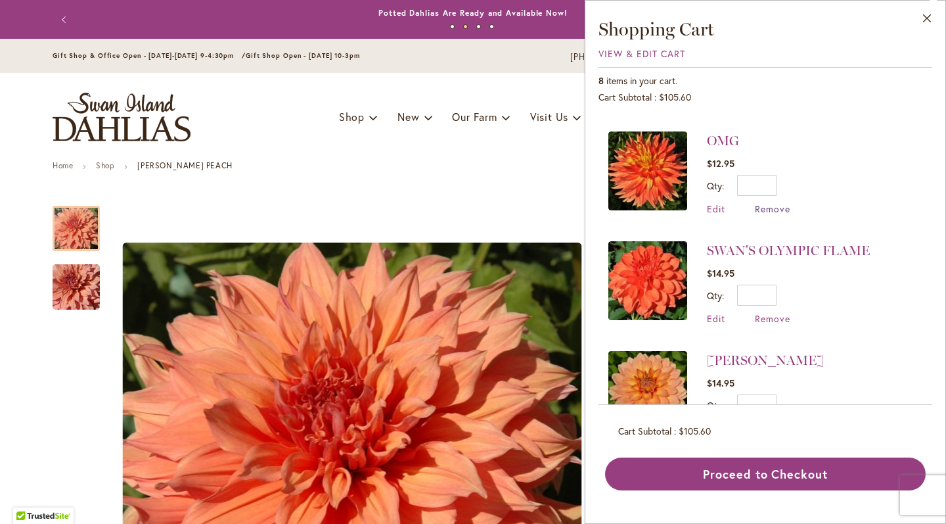
click at [765, 209] on span "Remove" at bounding box center [772, 208] width 35 height 12
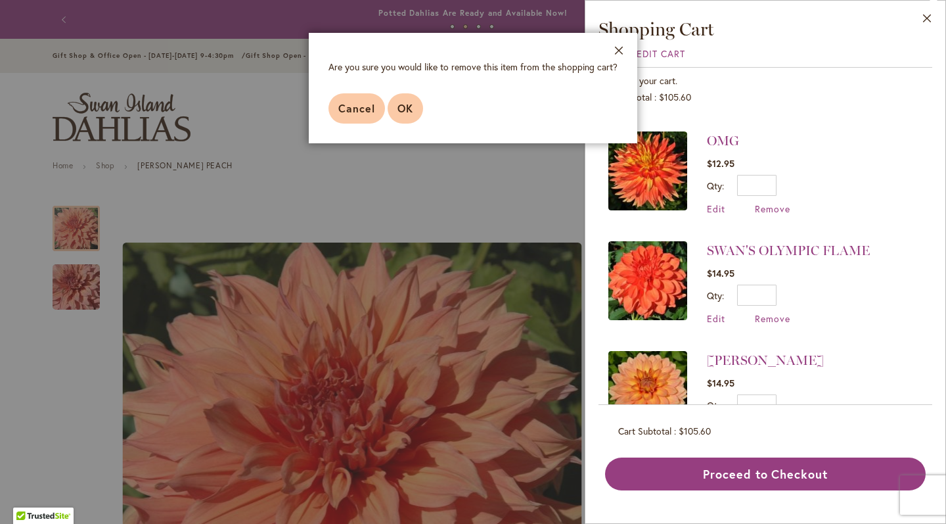
click at [396, 112] on button "OK" at bounding box center [405, 108] width 35 height 30
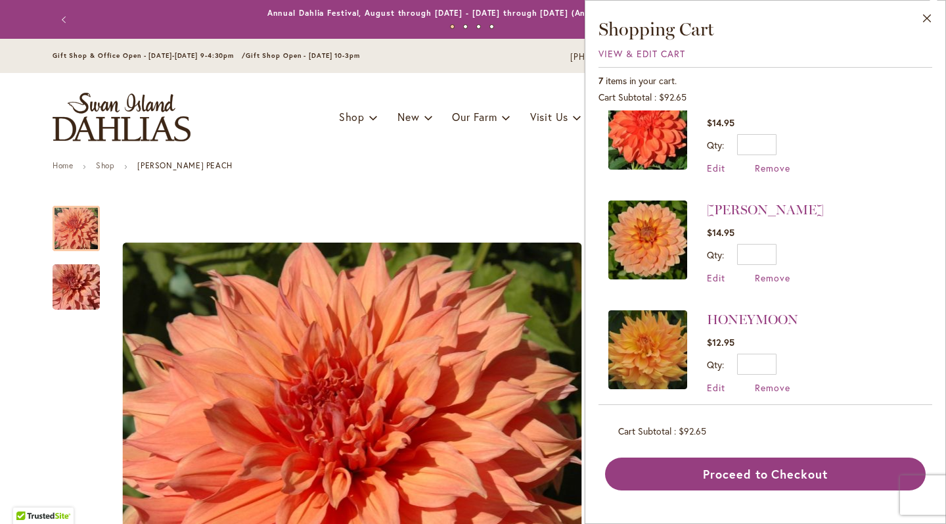
scroll to position [365, 0]
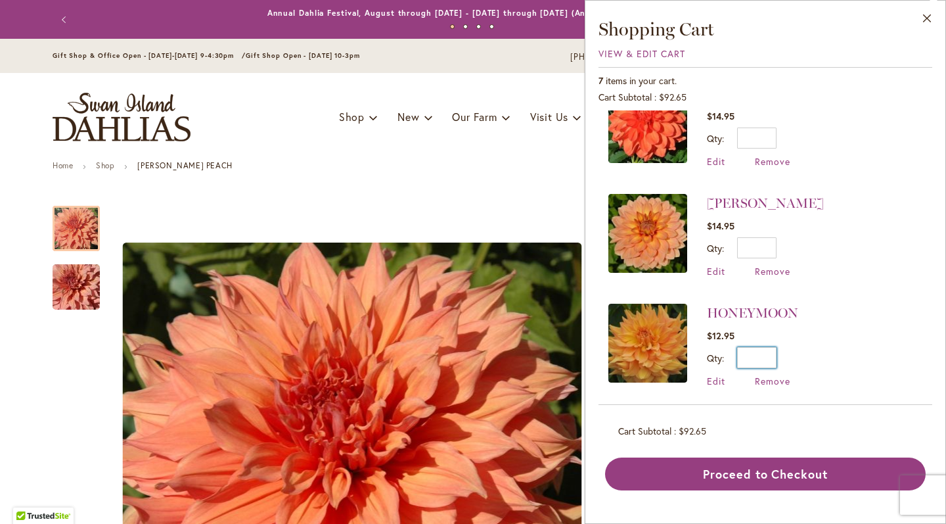
click at [774, 353] on input "*" at bounding box center [756, 357] width 39 height 21
type input "*"
click at [833, 352] on button "Update" at bounding box center [817, 362] width 48 height 30
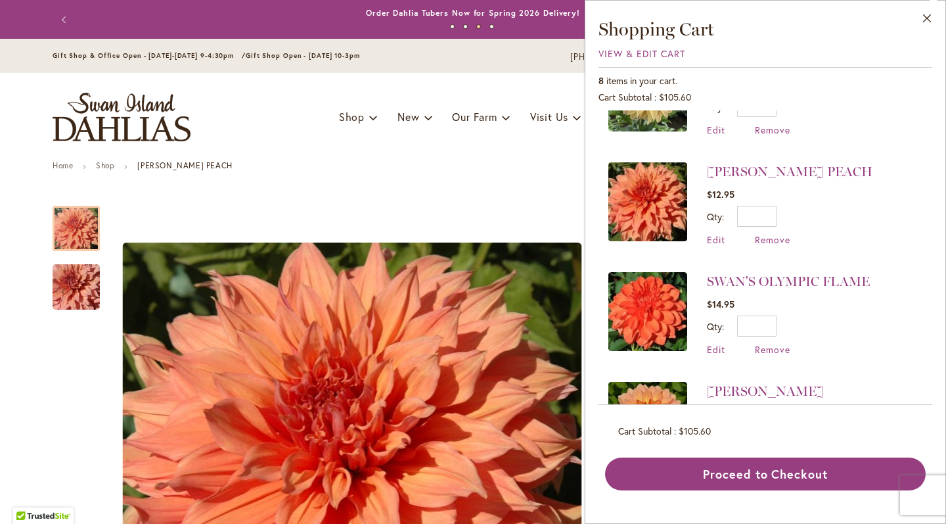
scroll to position [179, 0]
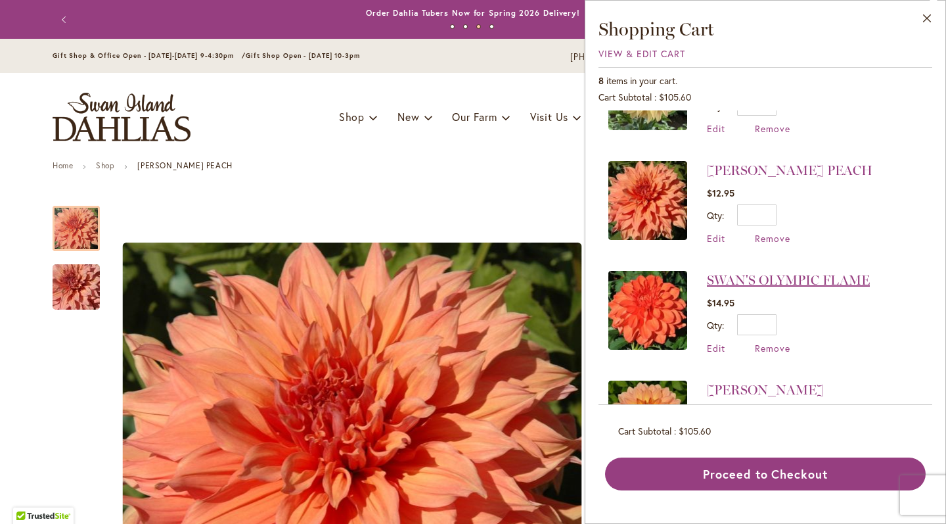
click at [794, 275] on link "SWAN'S OLYMPIC FLAME" at bounding box center [788, 280] width 163 height 16
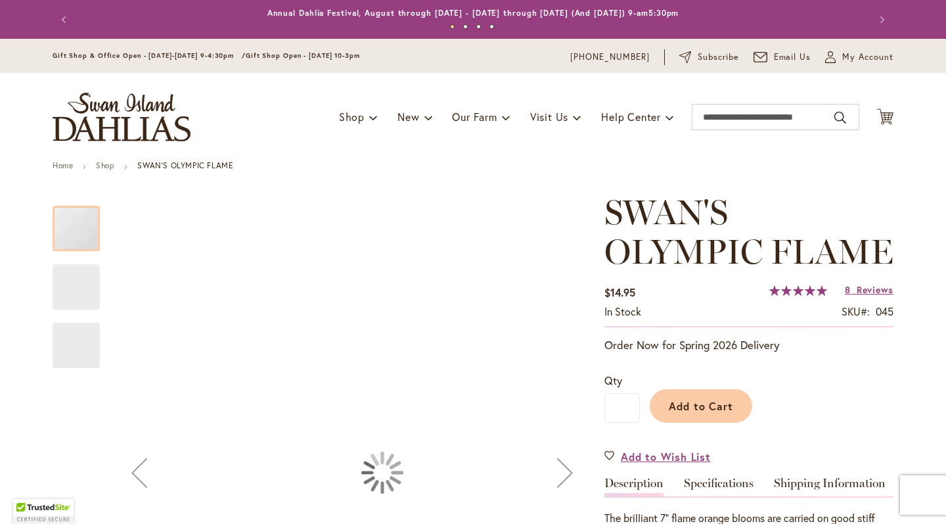
type input "*****"
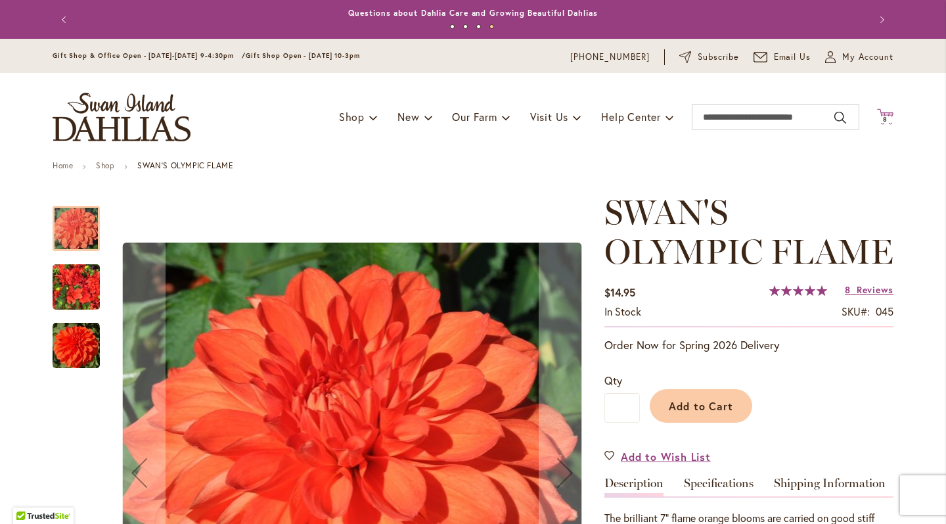
click at [879, 116] on span "8 8 items" at bounding box center [885, 119] width 13 height 7
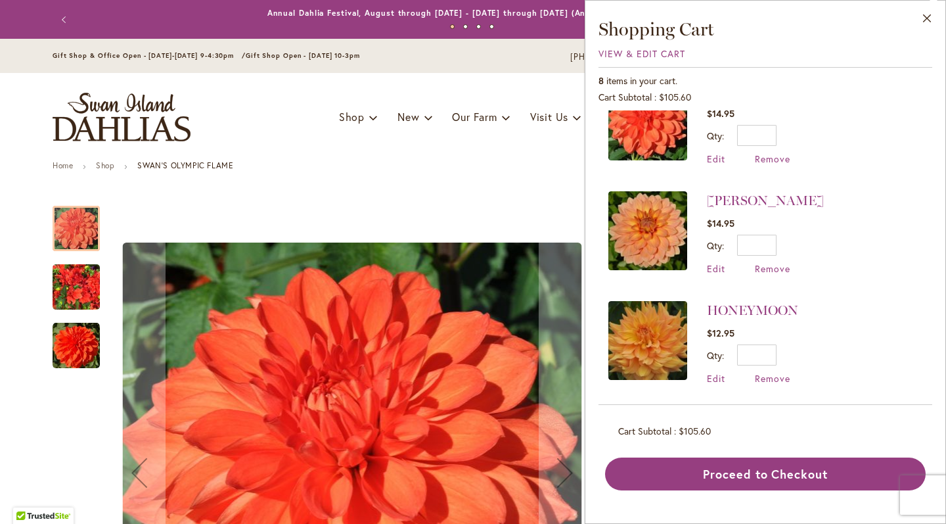
scroll to position [367, 0]
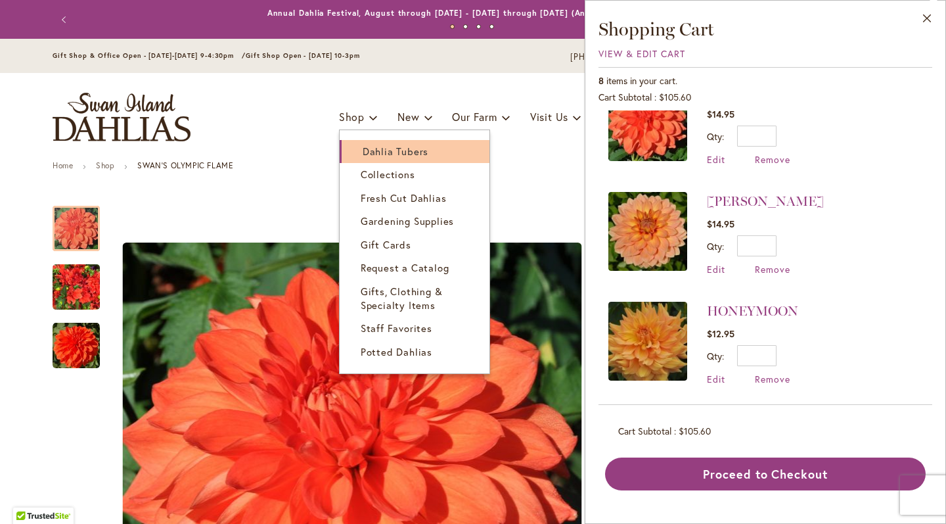
click at [369, 148] on span "Dahlia Tubers" at bounding box center [396, 151] width 66 height 13
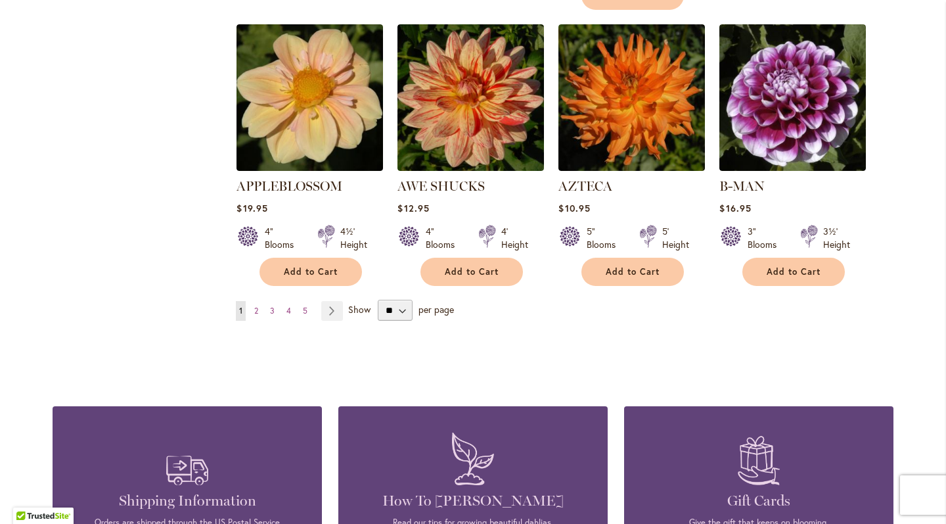
scroll to position [1155, 0]
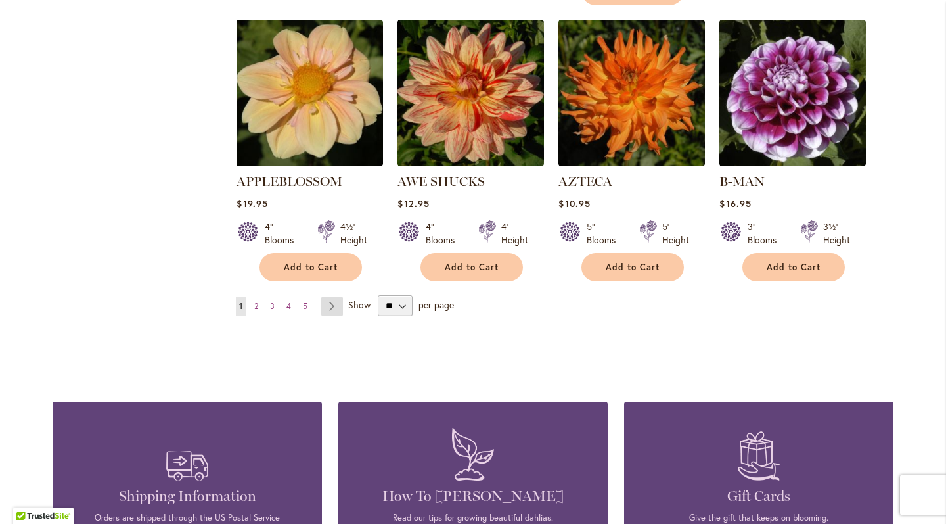
click at [331, 296] on link "Page Next" at bounding box center [332, 306] width 22 height 20
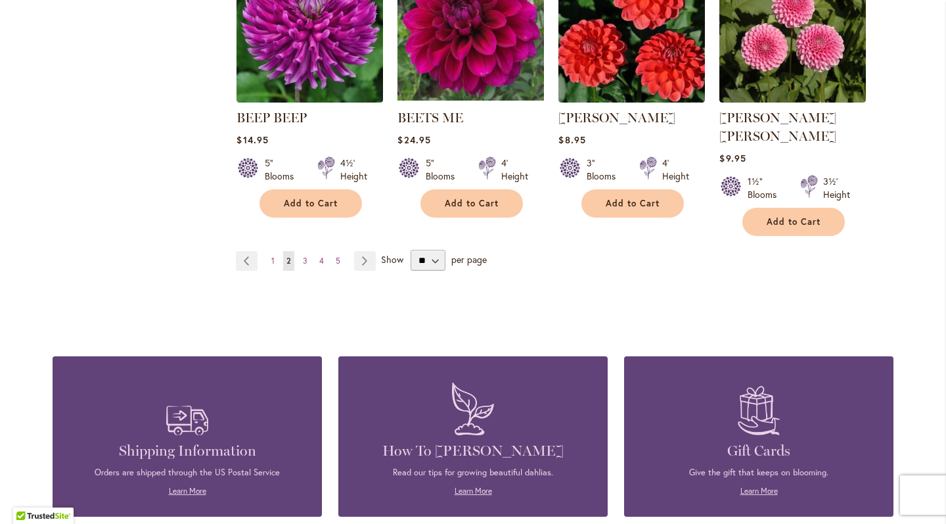
scroll to position [1185, 0]
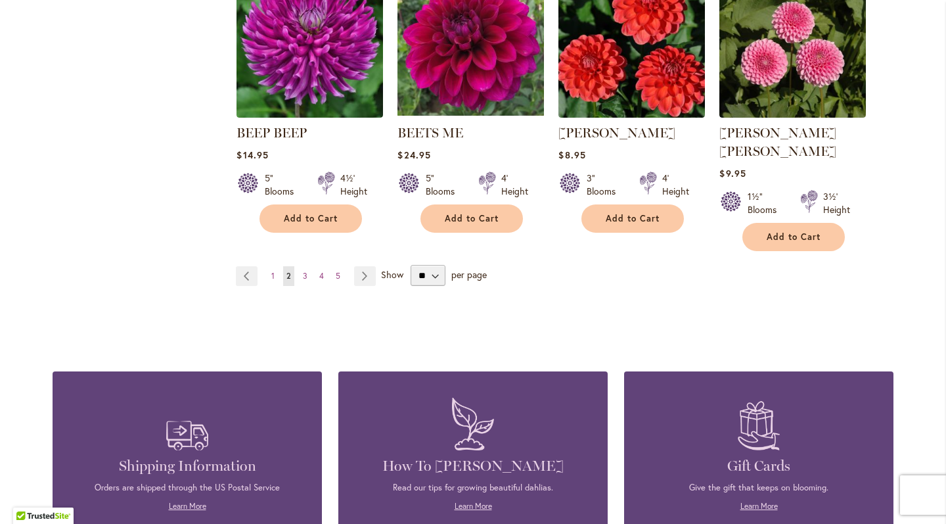
click at [349, 266] on li "Page Next" at bounding box center [362, 276] width 27 height 20
click at [355, 266] on link "Page Next" at bounding box center [365, 276] width 22 height 20
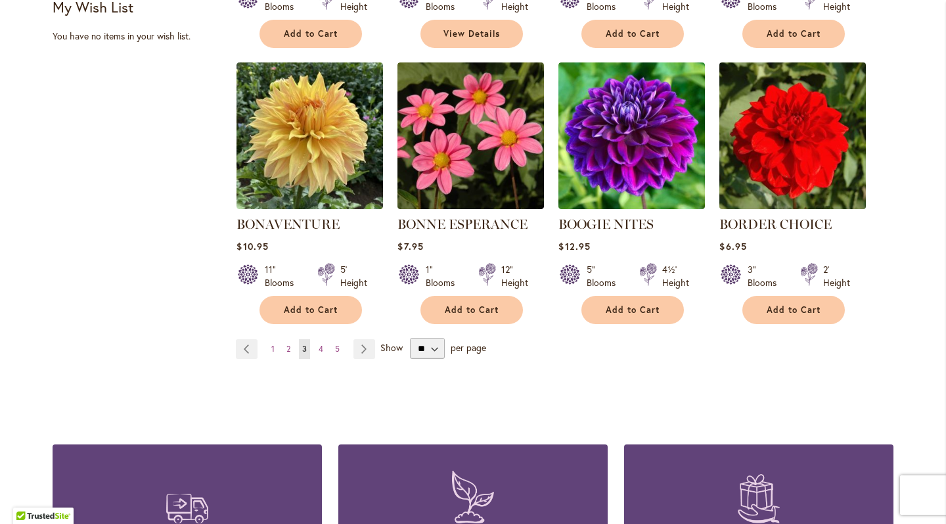
scroll to position [1107, 0]
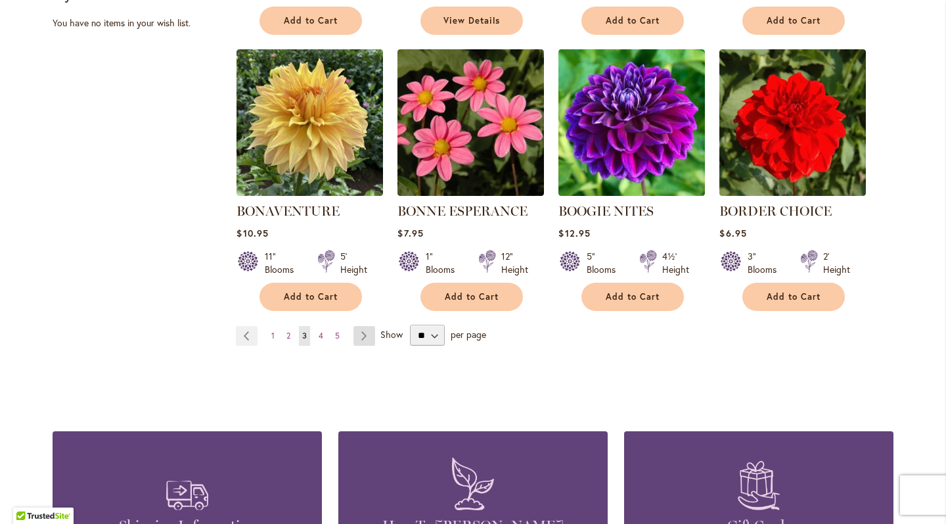
click at [363, 340] on link "Page Next" at bounding box center [365, 336] width 22 height 20
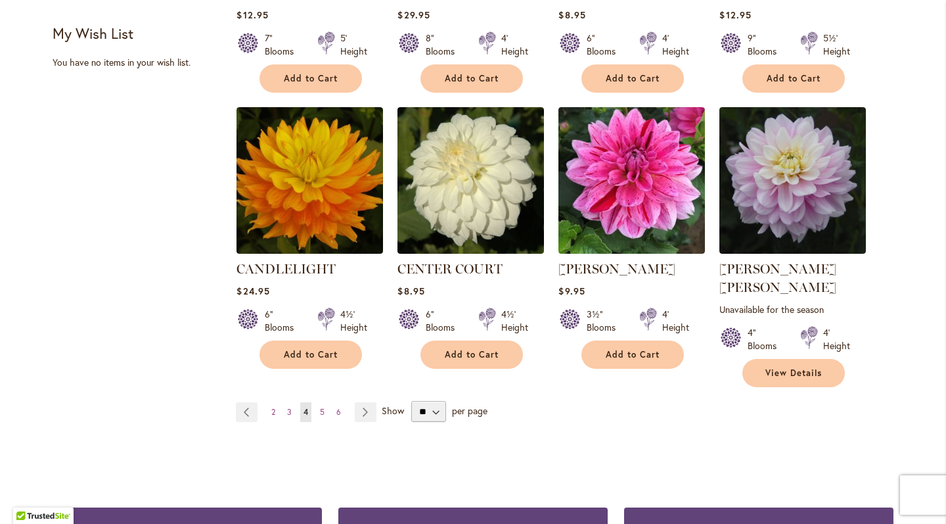
scroll to position [1078, 0]
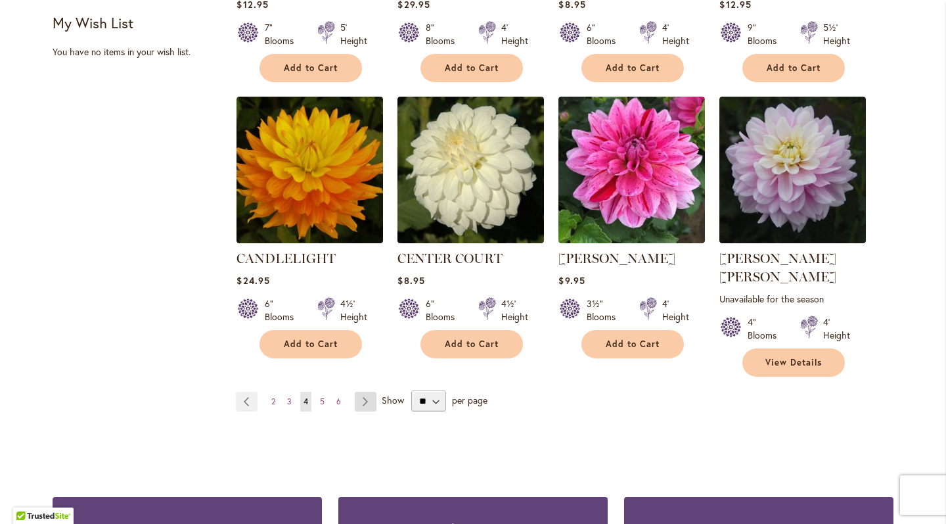
click at [356, 392] on link "Page Next" at bounding box center [366, 402] width 22 height 20
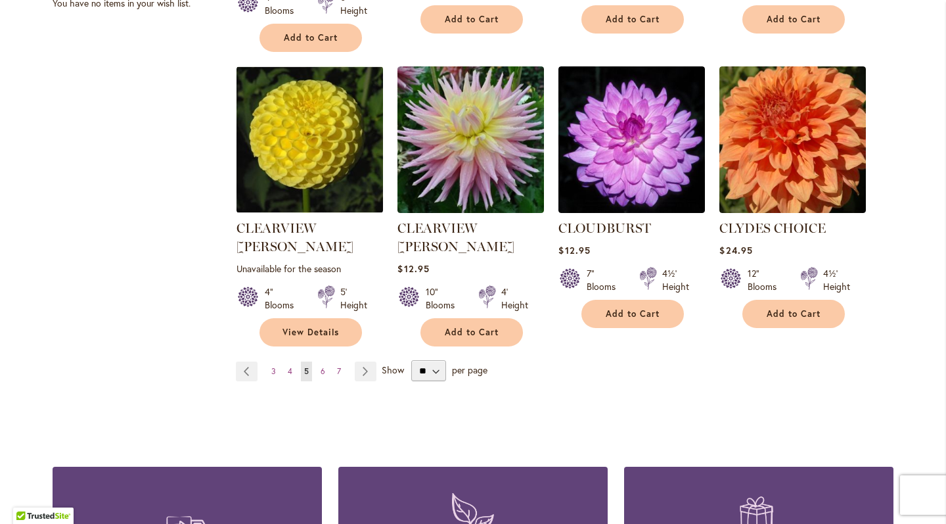
scroll to position [1141, 0]
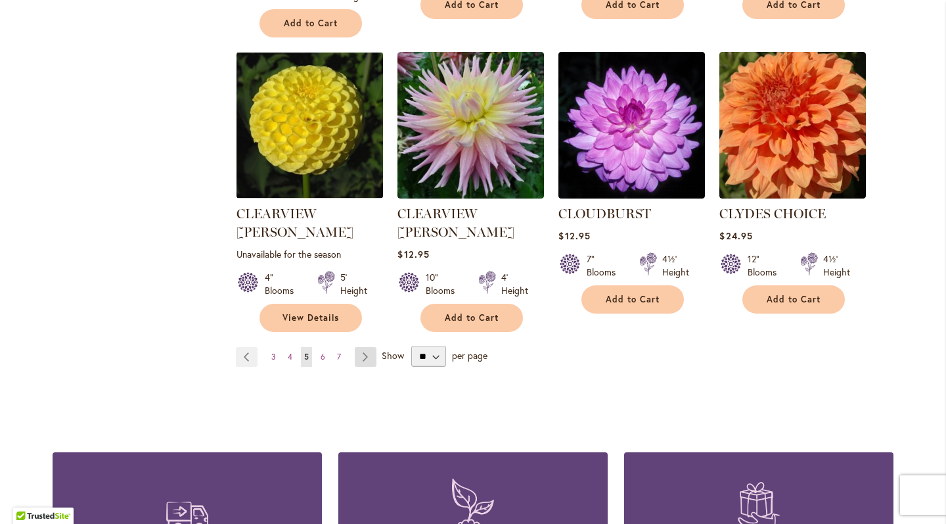
click at [356, 347] on link "Page Next" at bounding box center [366, 357] width 22 height 20
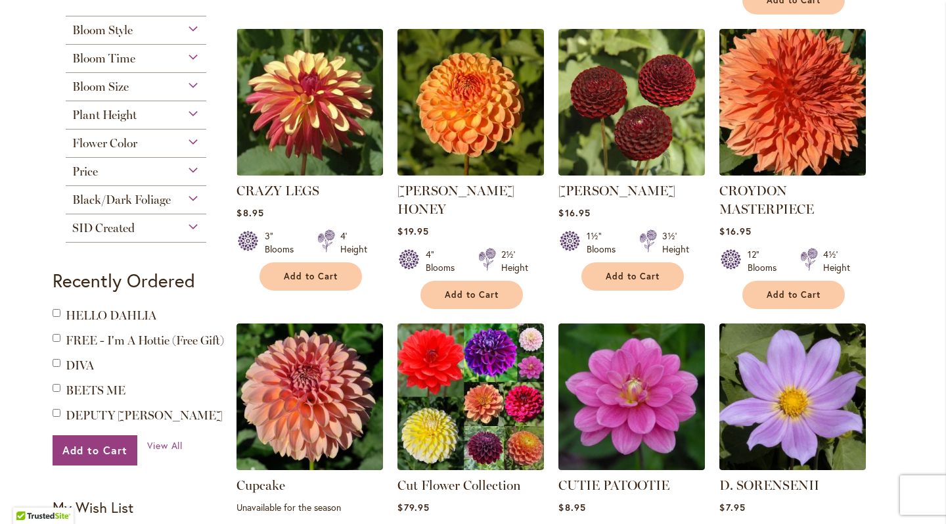
scroll to position [589, 0]
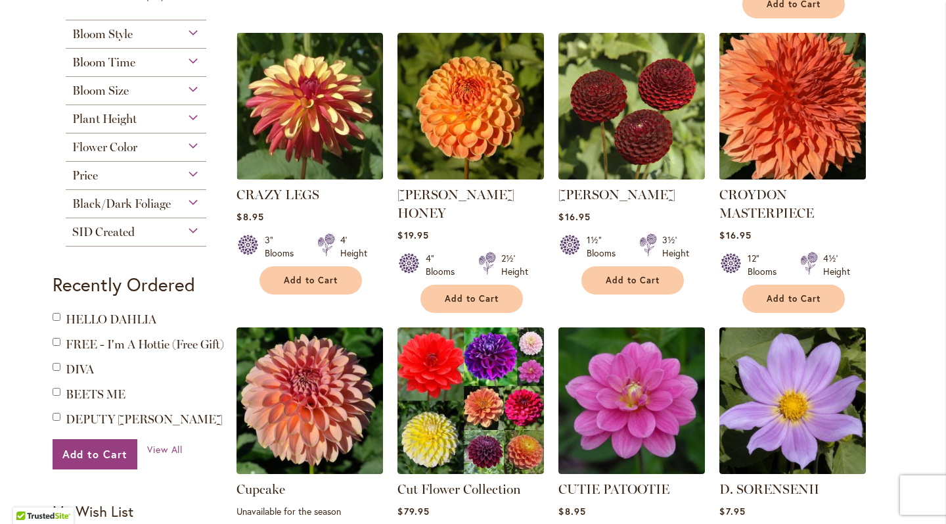
click at [746, 111] on img at bounding box center [793, 107] width 154 height 154
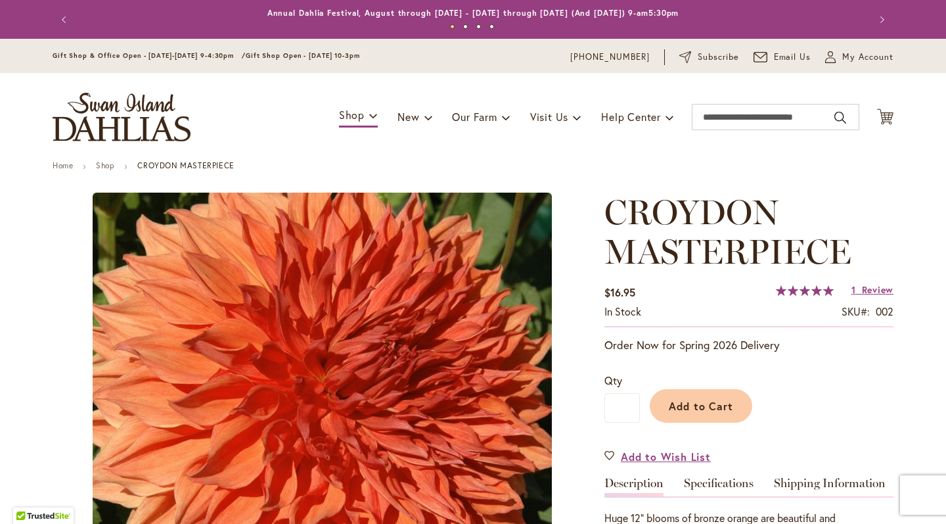
type input "*****"
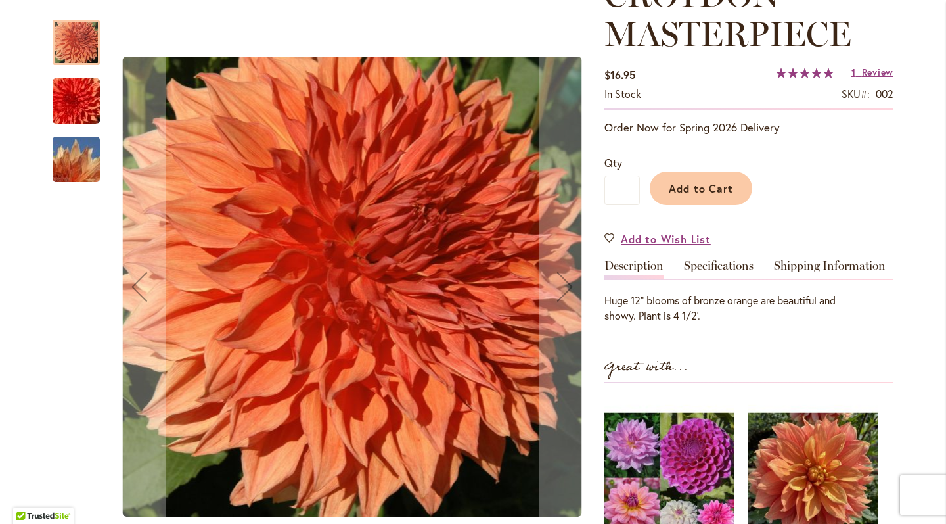
scroll to position [218, 0]
click at [77, 107] on img "CROYDON MASTERPIECE" at bounding box center [76, 101] width 95 height 63
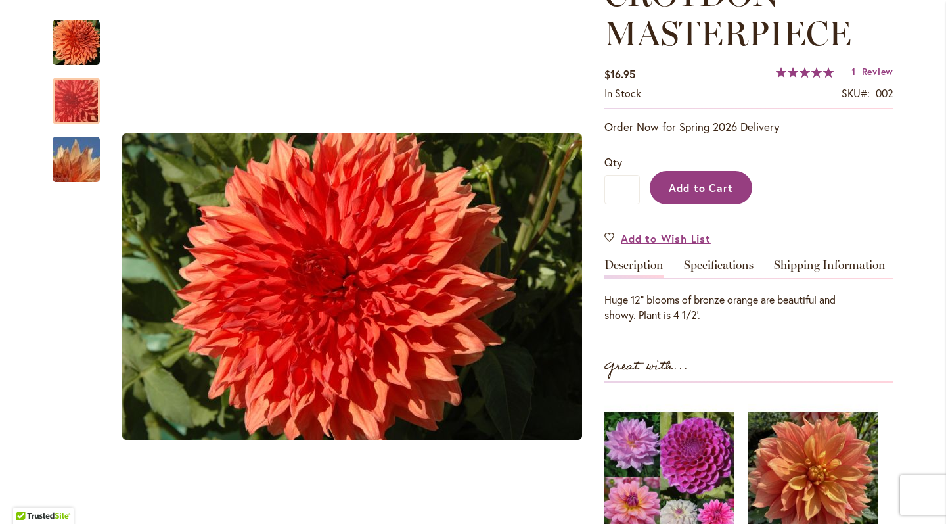
click at [695, 196] on button "Add to Cart" at bounding box center [701, 188] width 103 height 34
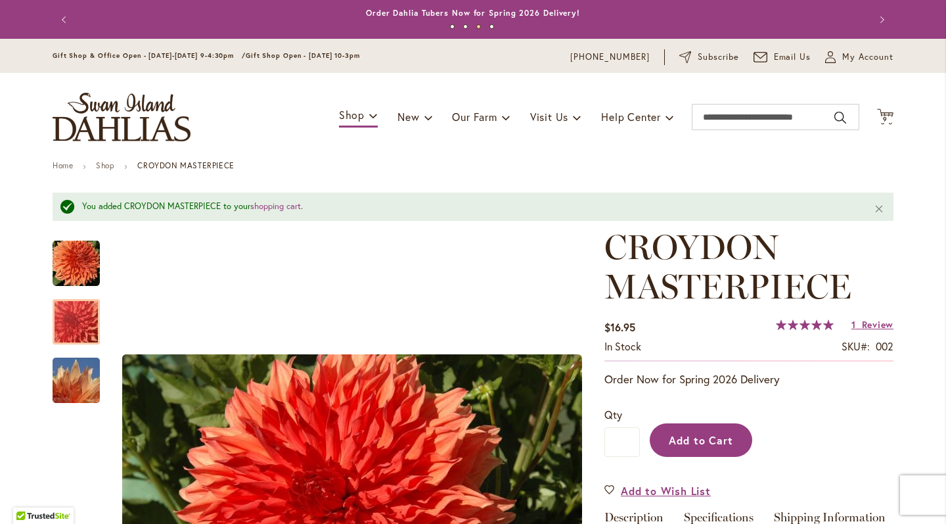
scroll to position [0, 0]
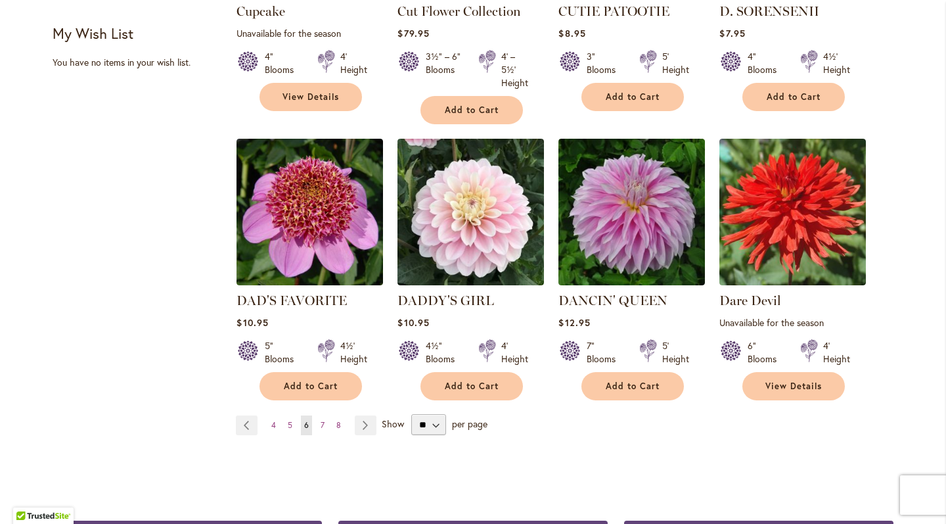
scroll to position [1069, 0]
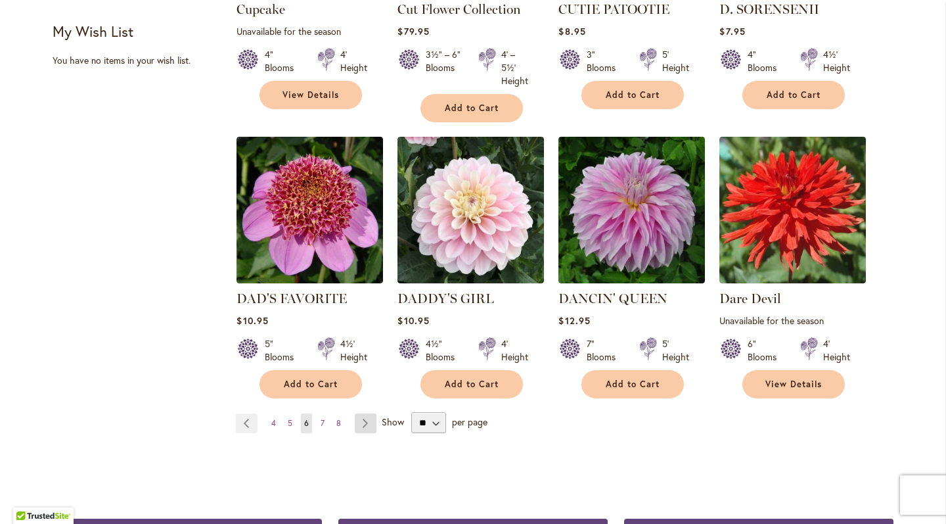
click at [356, 413] on link "Page Next" at bounding box center [366, 423] width 22 height 20
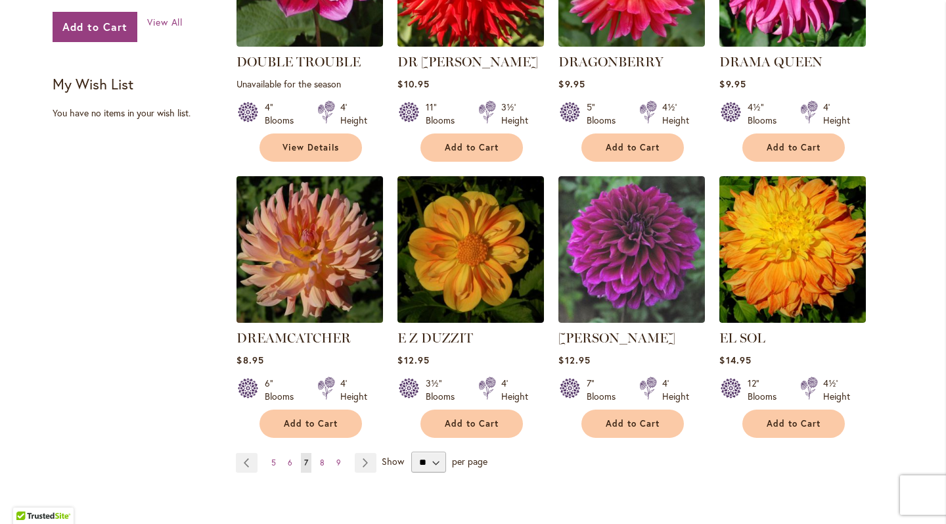
scroll to position [1022, 0]
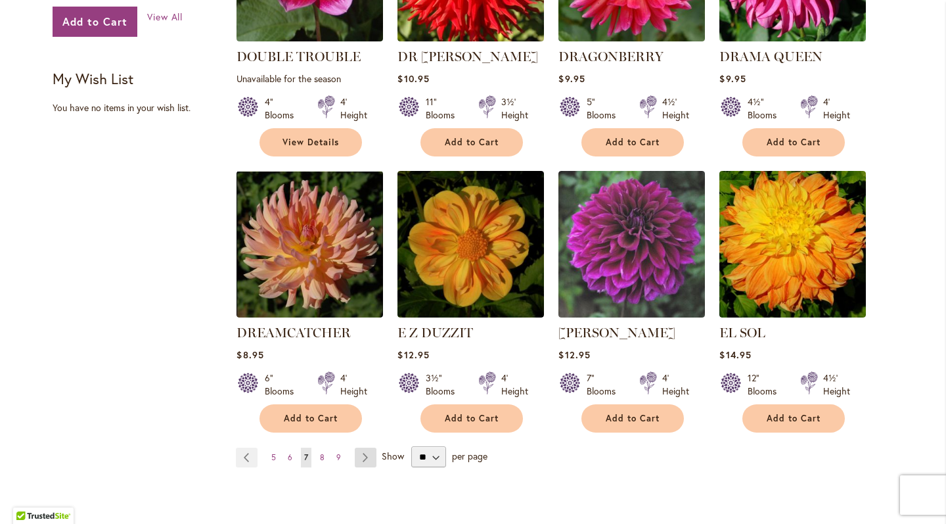
click at [356, 448] on link "Page Next" at bounding box center [366, 458] width 22 height 20
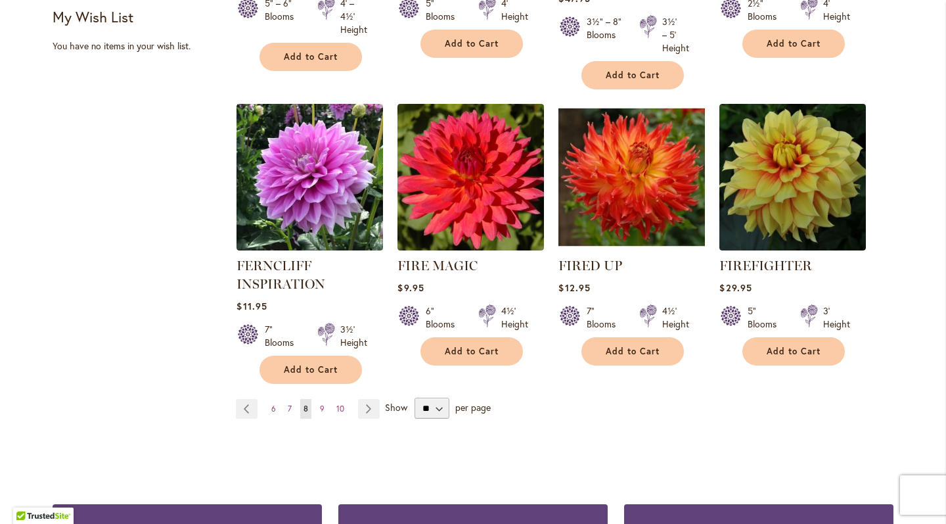
scroll to position [1084, 0]
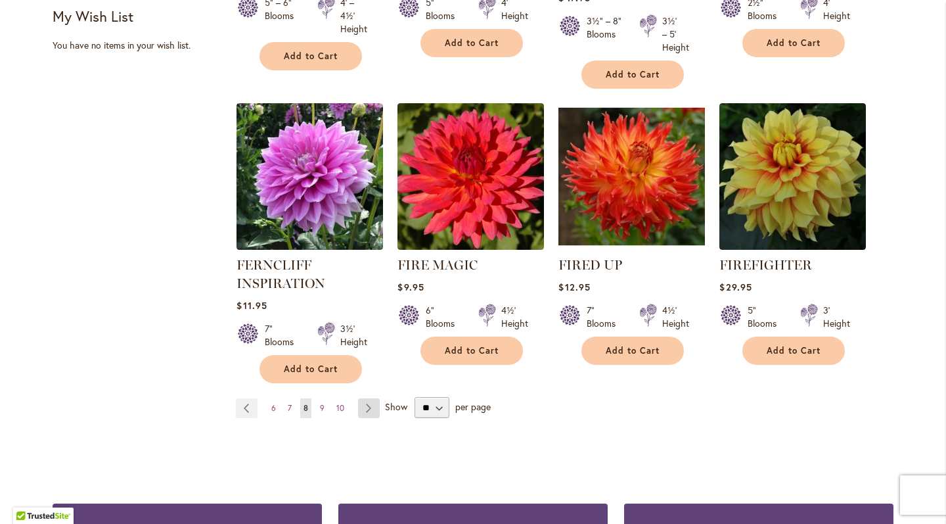
click at [360, 409] on link "Page Next" at bounding box center [369, 408] width 22 height 20
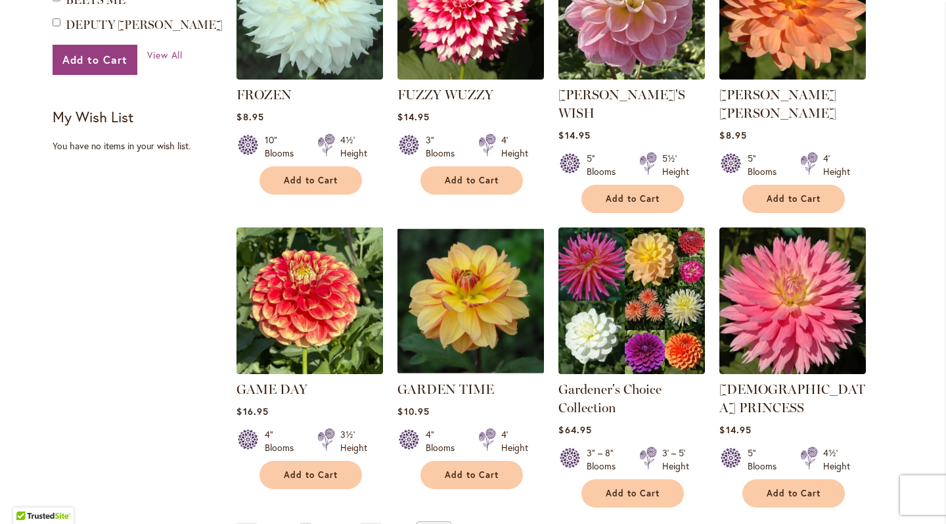
scroll to position [984, 0]
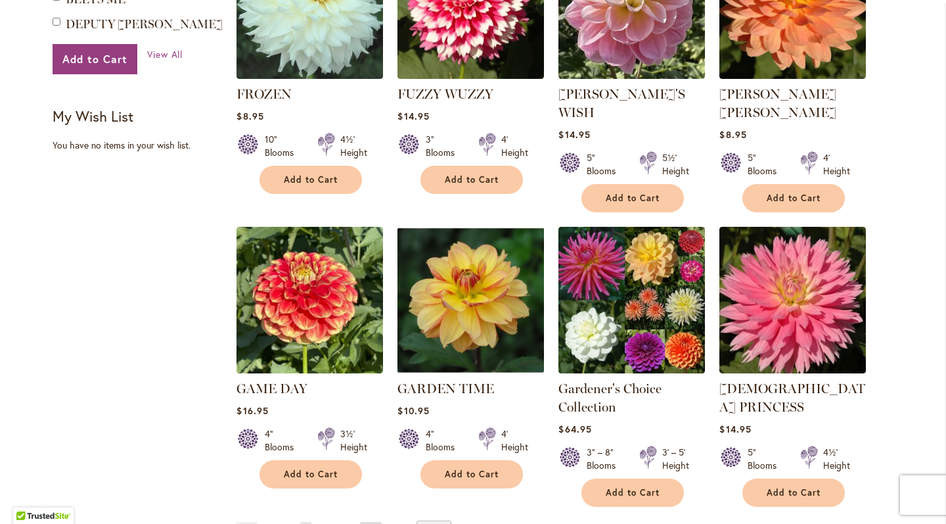
click at [365, 522] on link "Page Next" at bounding box center [371, 532] width 22 height 20
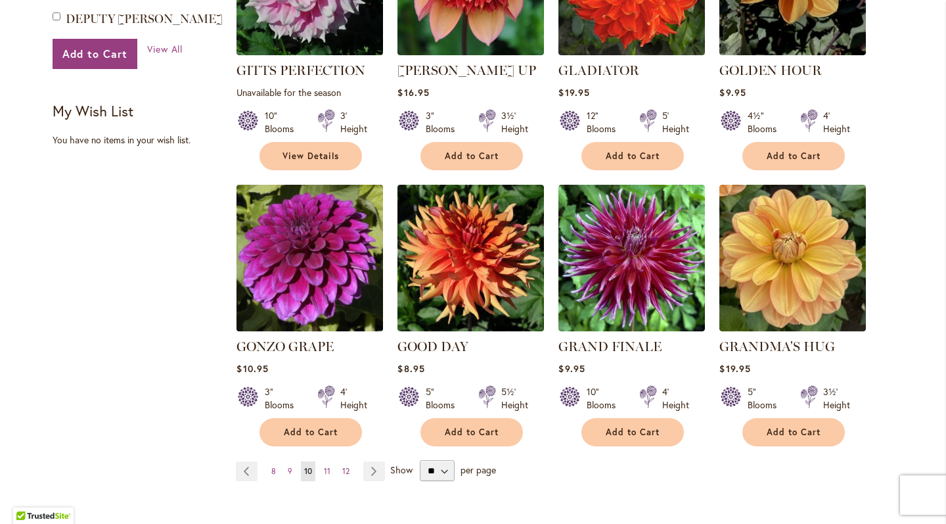
scroll to position [992, 0]
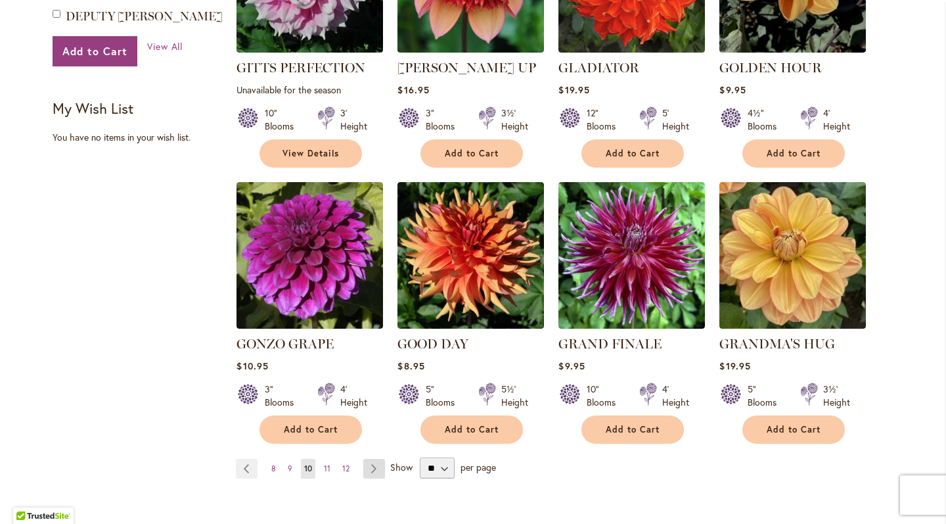
click at [363, 459] on link "Page Next" at bounding box center [374, 469] width 22 height 20
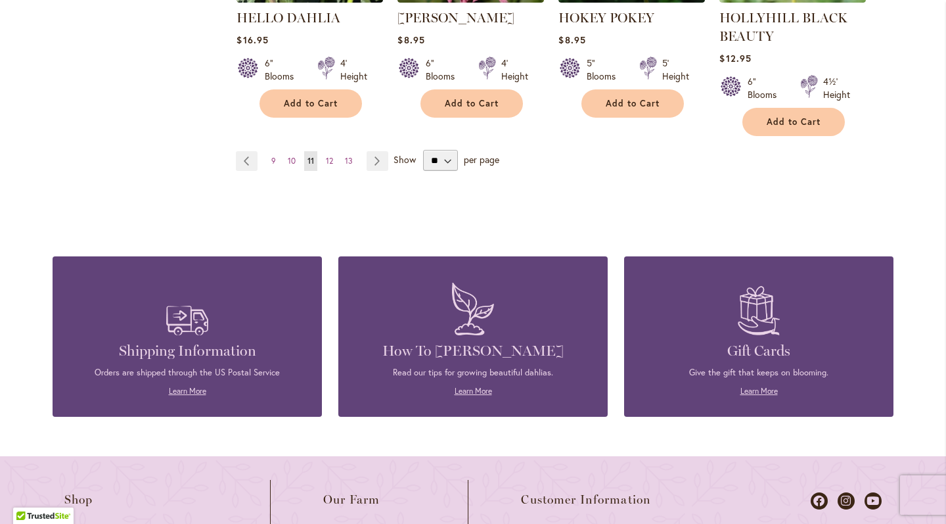
scroll to position [1347, 0]
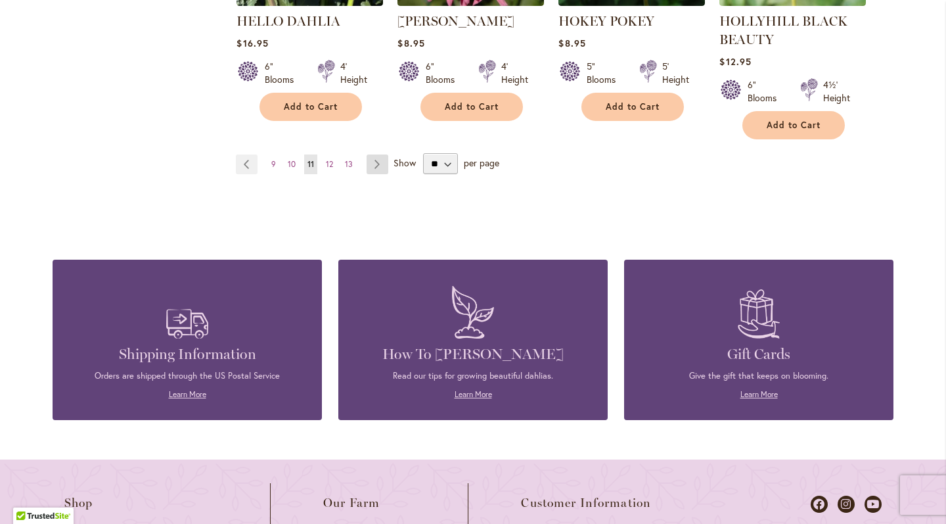
click at [371, 157] on link "Page Next" at bounding box center [378, 164] width 22 height 20
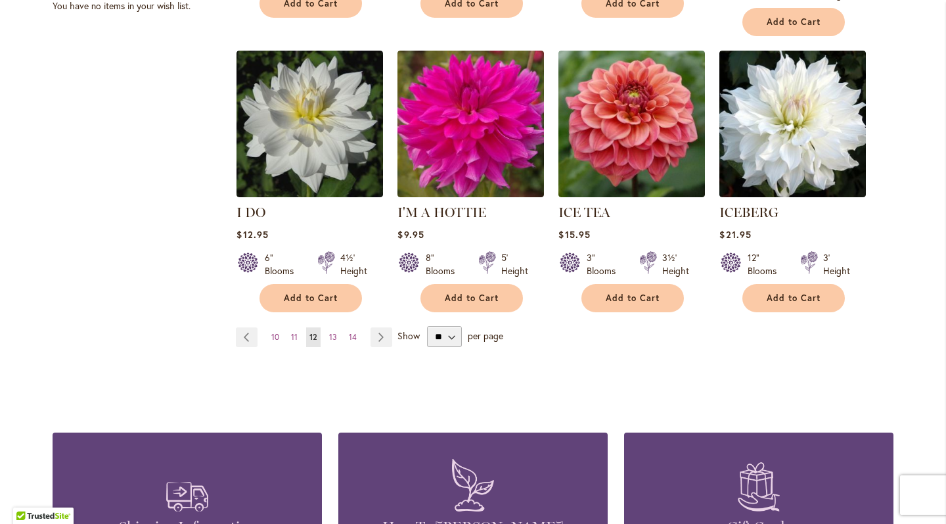
scroll to position [1124, 0]
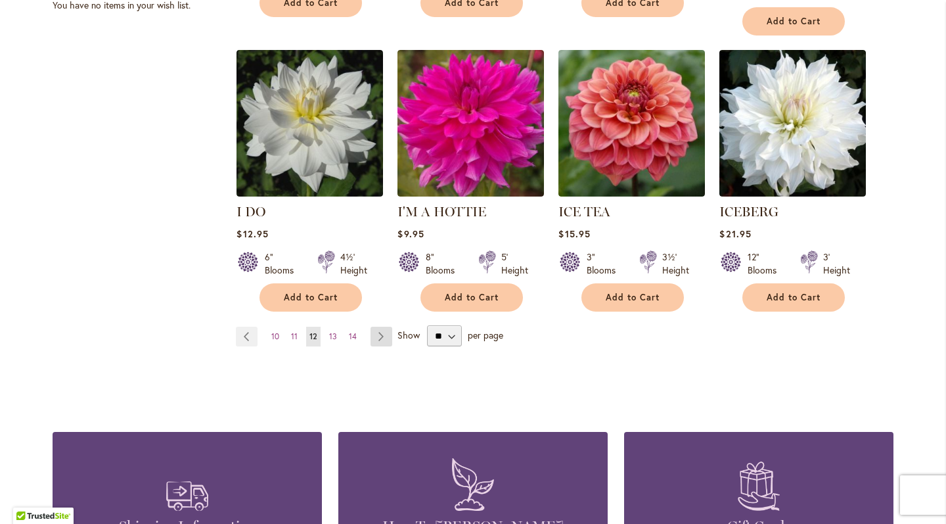
click at [379, 327] on link "Page Next" at bounding box center [382, 337] width 22 height 20
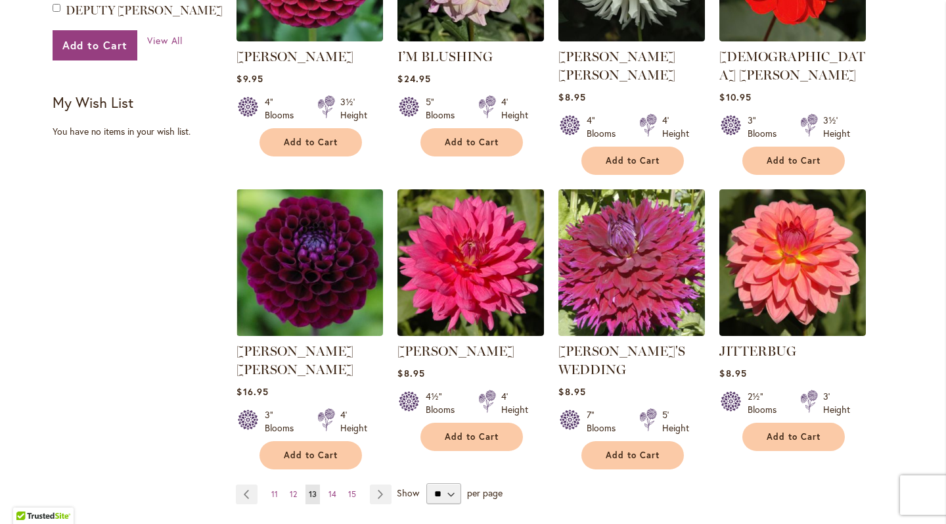
scroll to position [1004, 0]
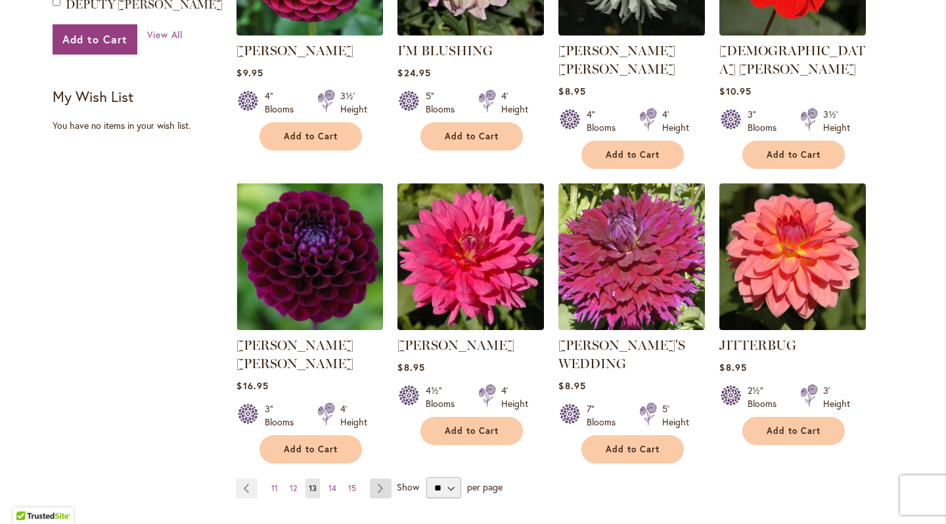
click at [375, 478] on link "Page Next" at bounding box center [381, 488] width 22 height 20
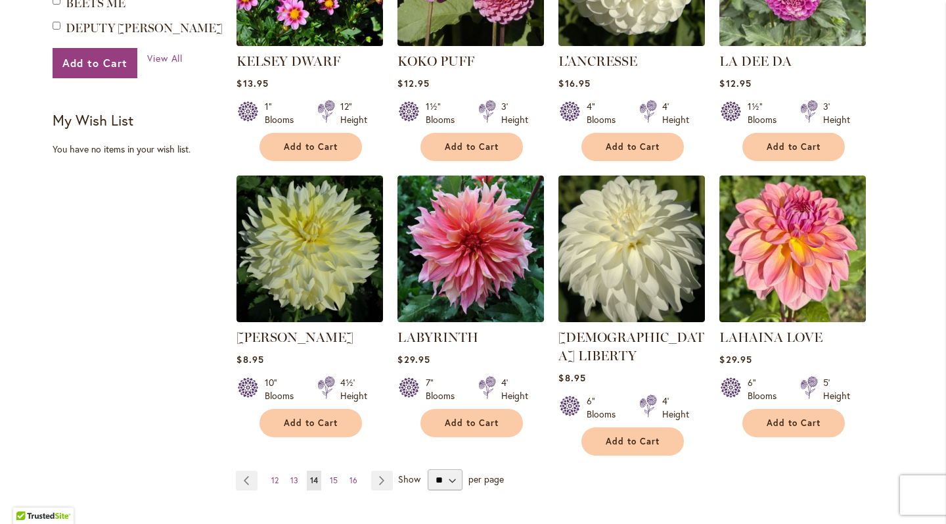
scroll to position [982, 0]
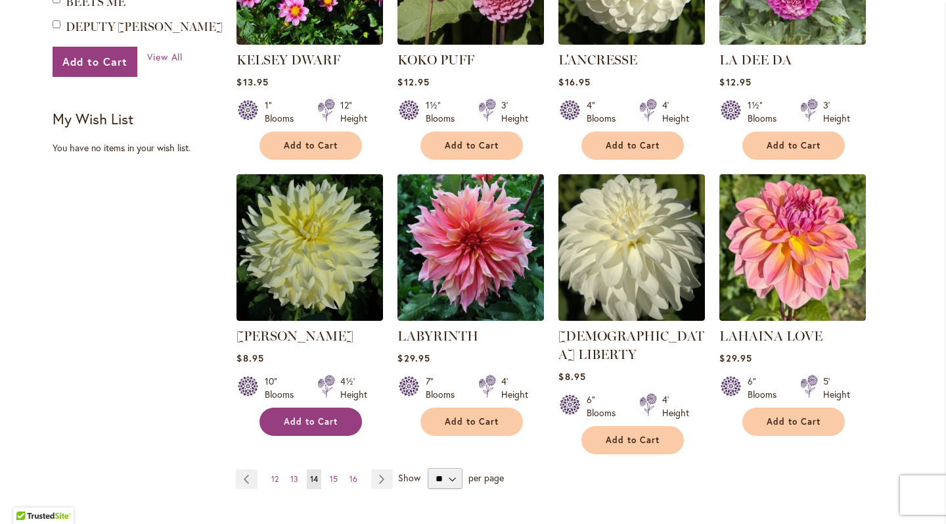
click at [290, 416] on span "Add to Cart" at bounding box center [311, 421] width 54 height 11
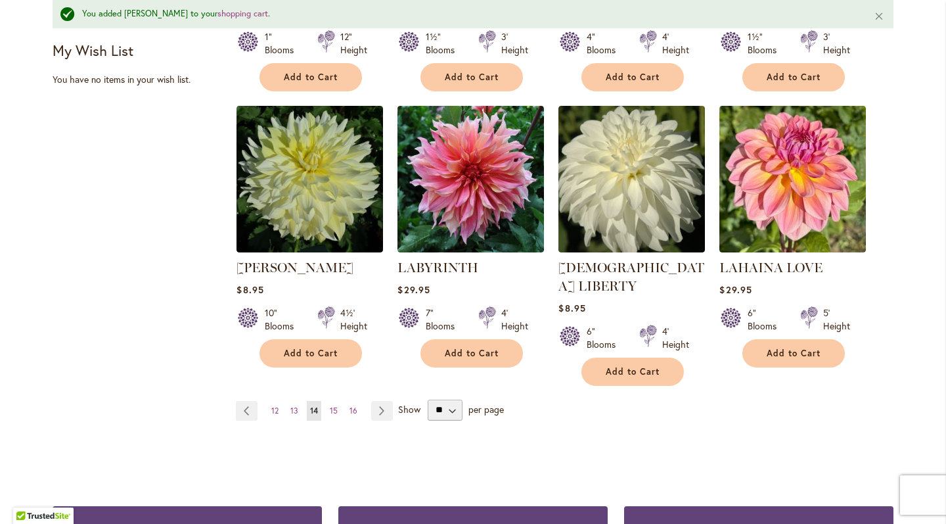
scroll to position [1088, 0]
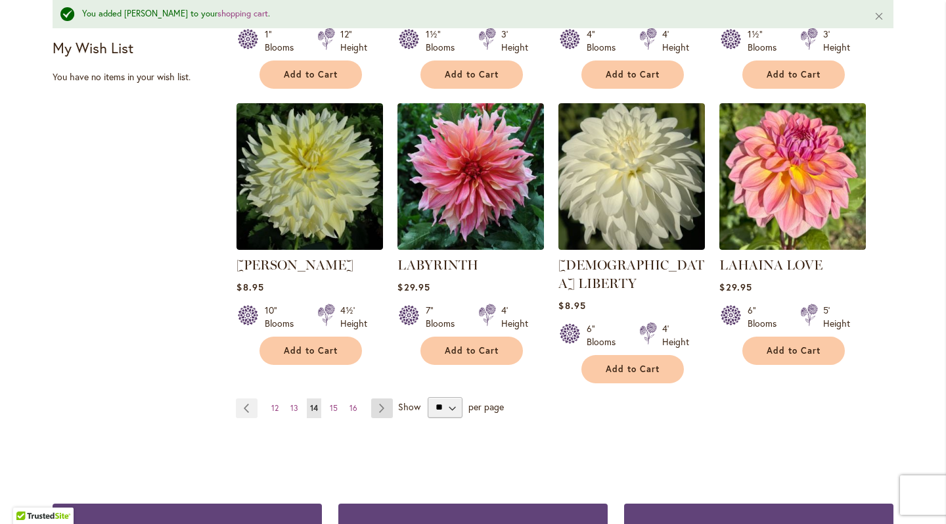
click at [377, 398] on link "Page Next" at bounding box center [382, 408] width 22 height 20
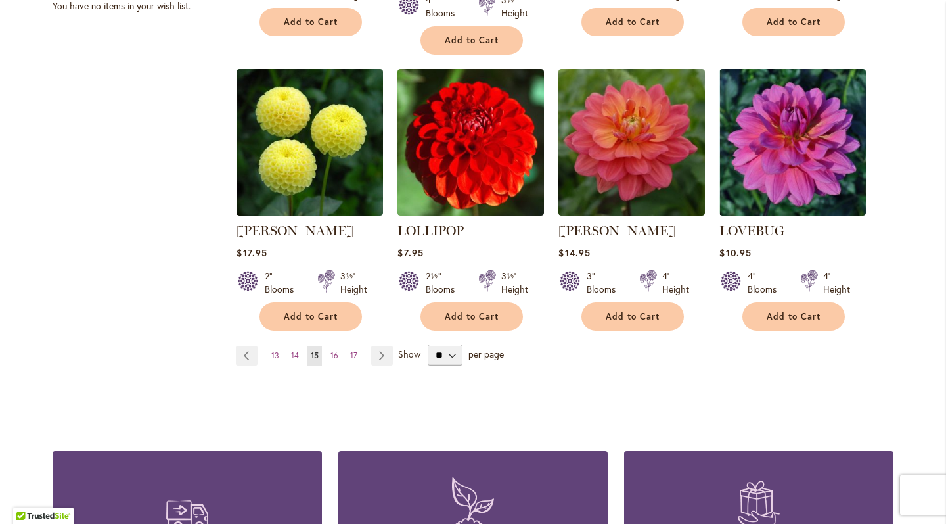
scroll to position [1126, 0]
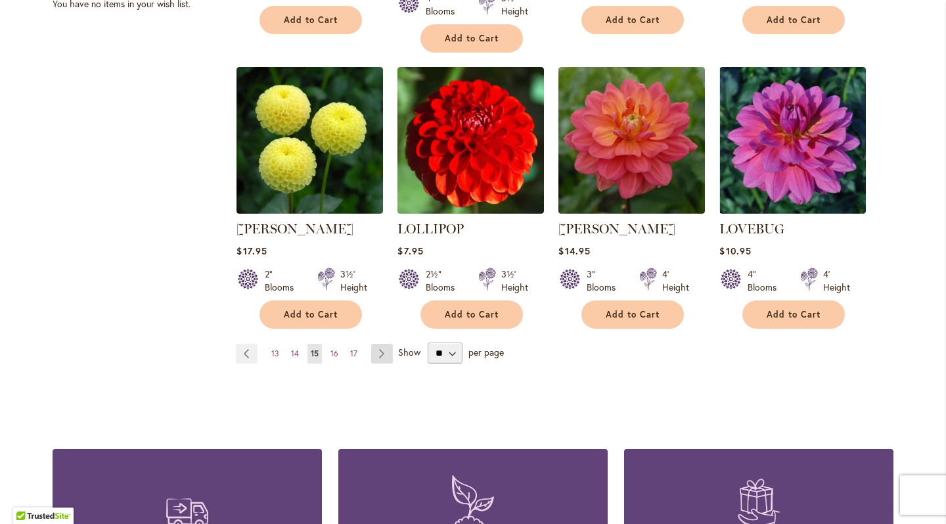
click at [380, 344] on link "Page Next" at bounding box center [382, 354] width 22 height 20
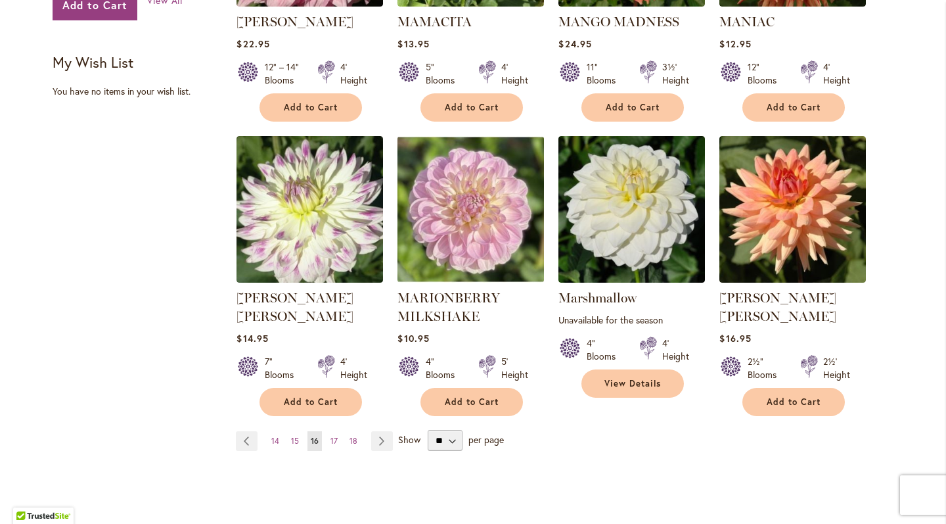
scroll to position [1040, 0]
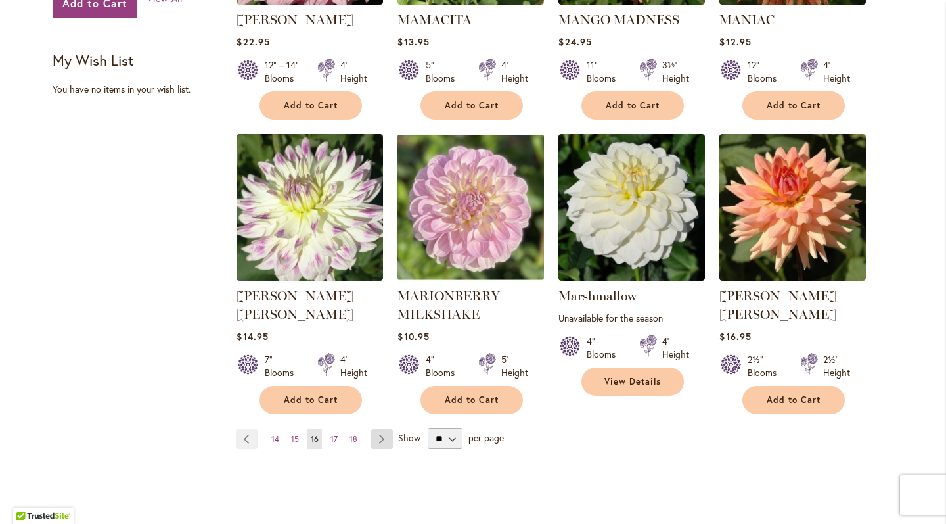
click at [375, 429] on link "Page Next" at bounding box center [382, 439] width 22 height 20
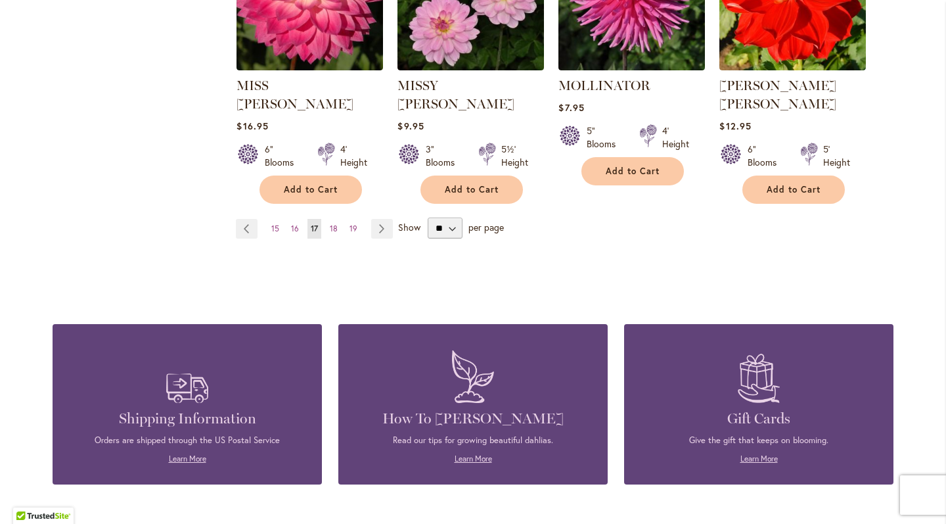
scroll to position [1243, 0]
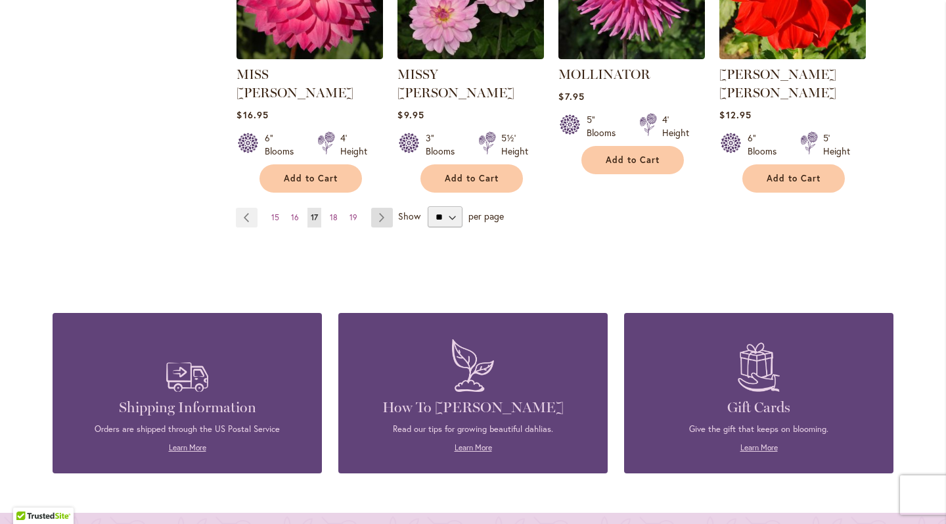
click at [377, 208] on link "Page Next" at bounding box center [382, 218] width 22 height 20
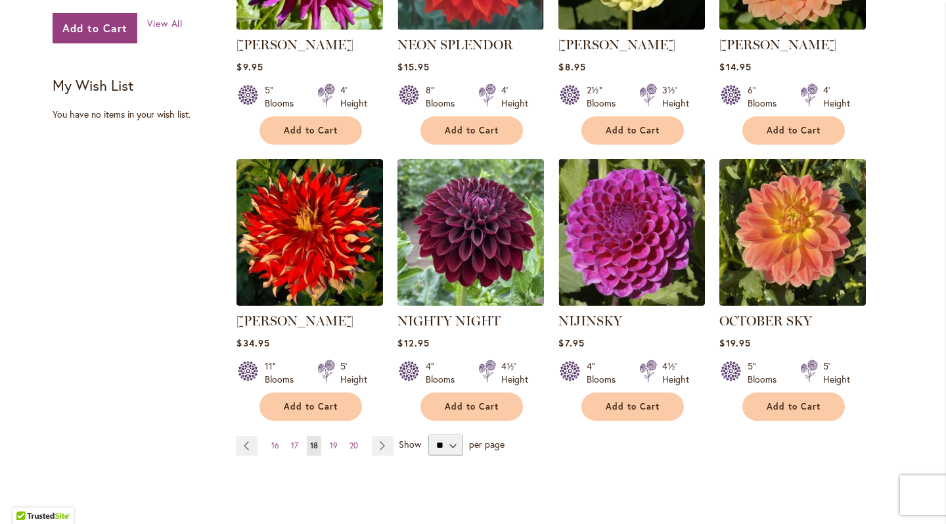
scroll to position [1016, 0]
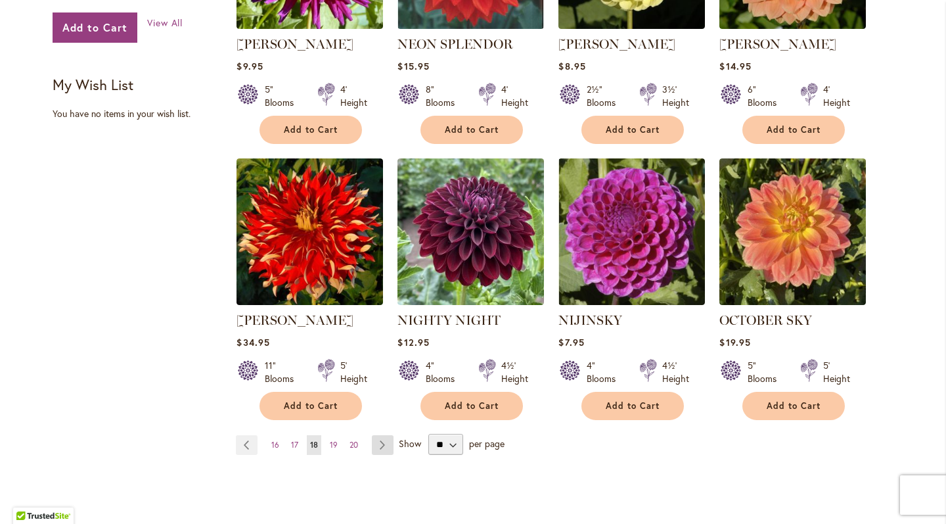
click at [373, 435] on link "Page Next" at bounding box center [383, 445] width 22 height 20
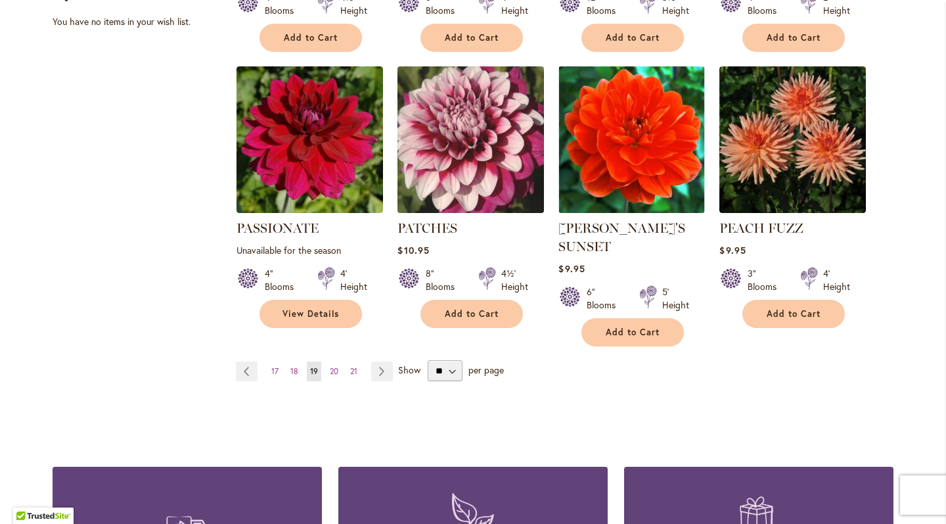
scroll to position [1109, 0]
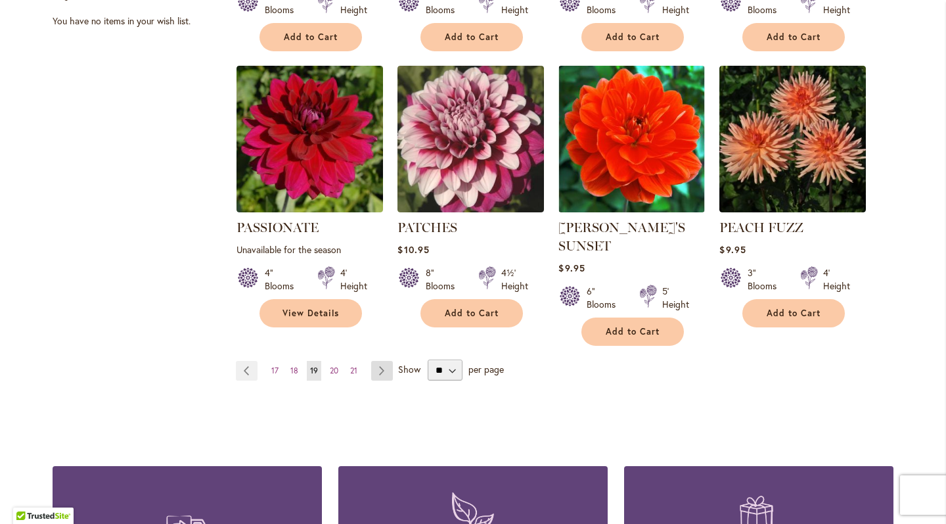
click at [373, 361] on link "Page Next" at bounding box center [382, 371] width 22 height 20
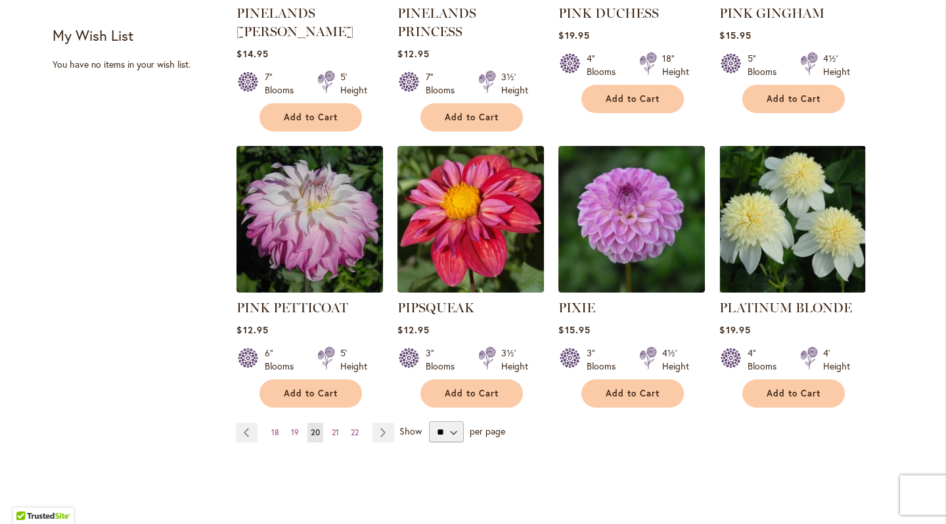
scroll to position [1067, 0]
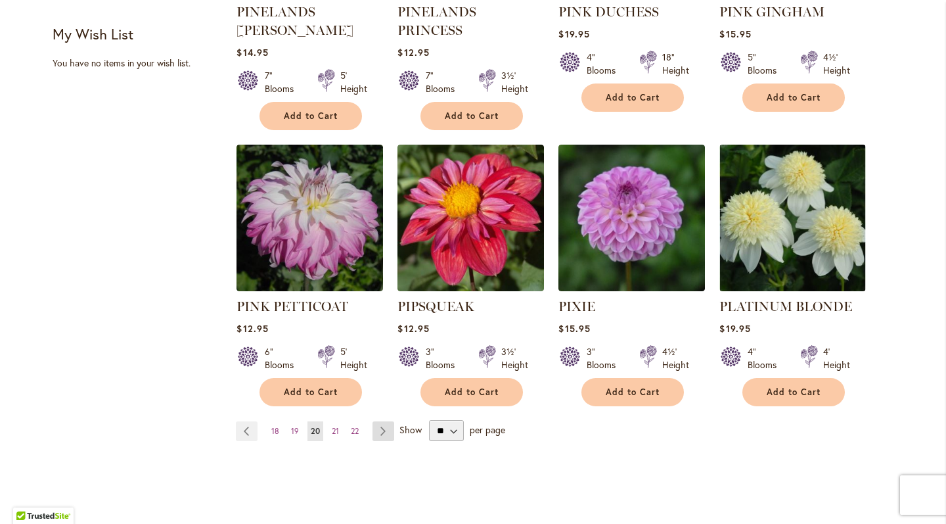
click at [381, 421] on link "Page Next" at bounding box center [384, 431] width 22 height 20
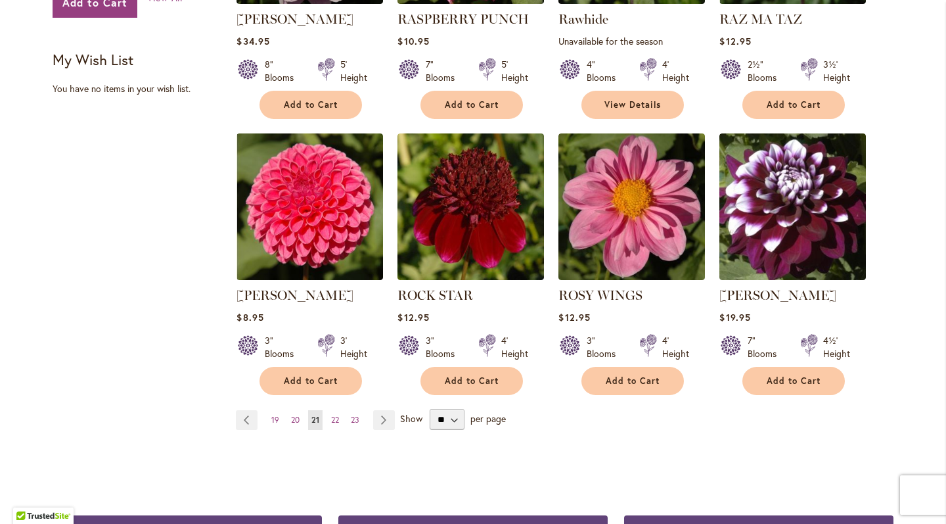
scroll to position [1042, 0]
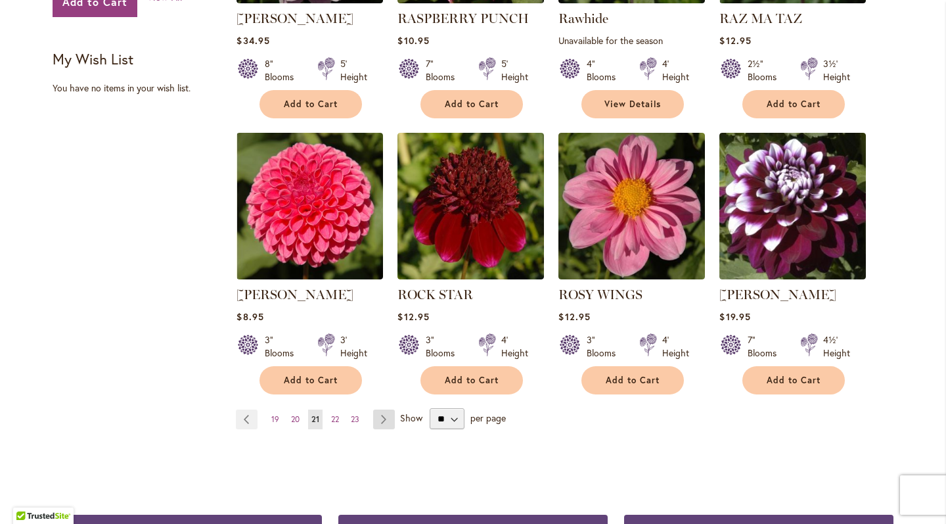
click at [373, 420] on link "Page Next" at bounding box center [384, 419] width 22 height 20
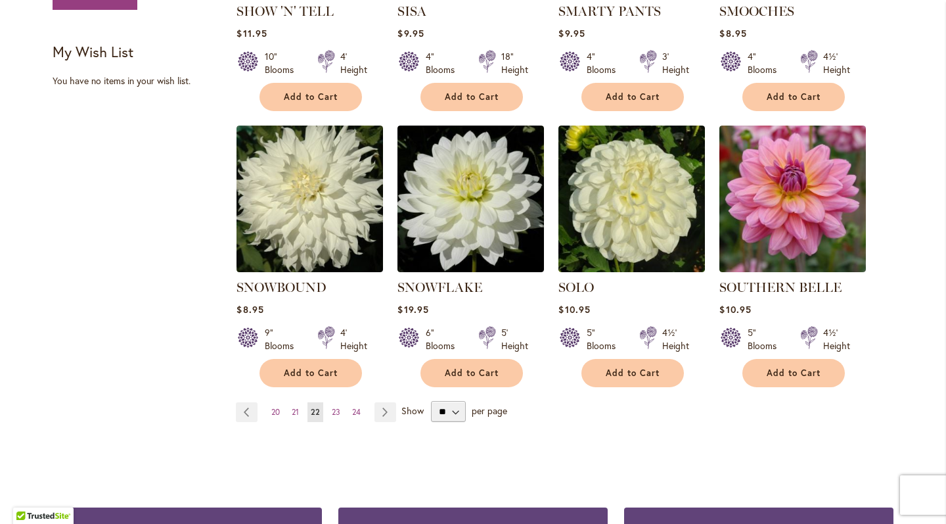
scroll to position [1050, 0]
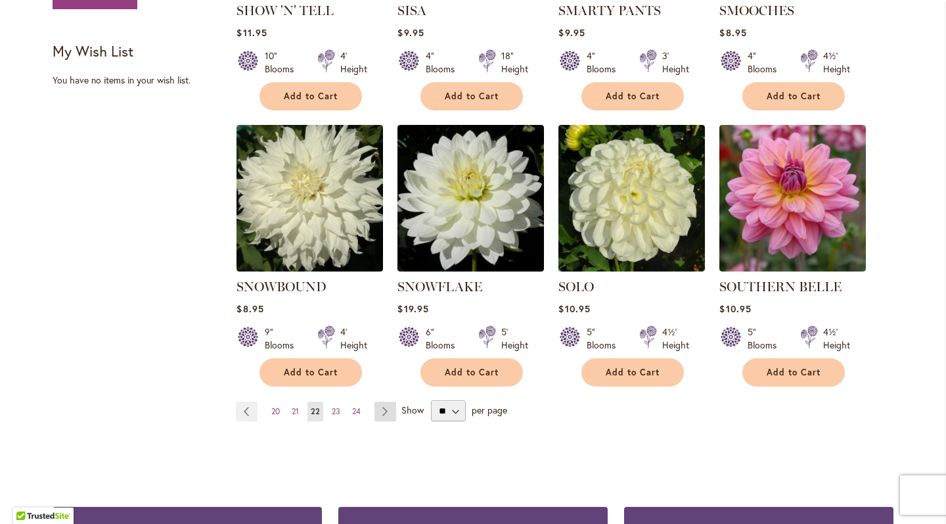
click at [381, 402] on link "Page Next" at bounding box center [386, 412] width 22 height 20
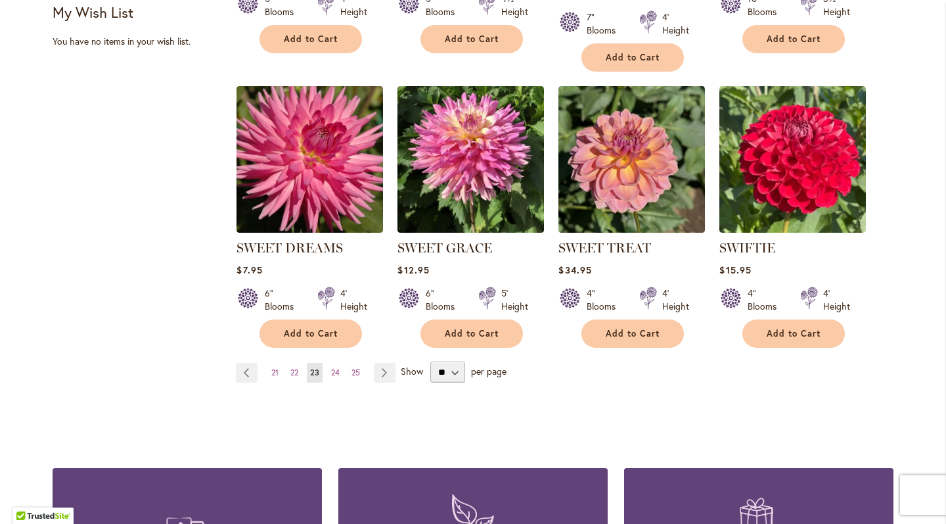
scroll to position [1094, 0]
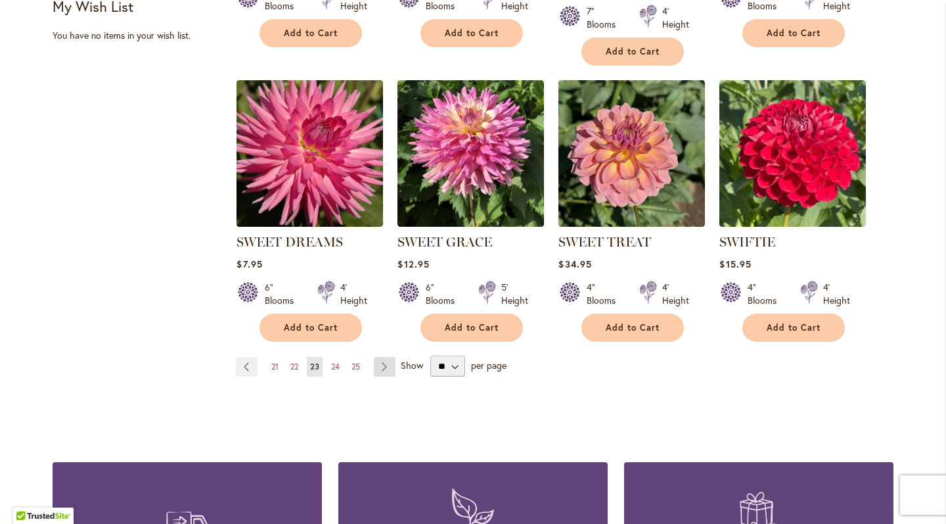
click at [386, 365] on link "Page Next" at bounding box center [385, 367] width 22 height 20
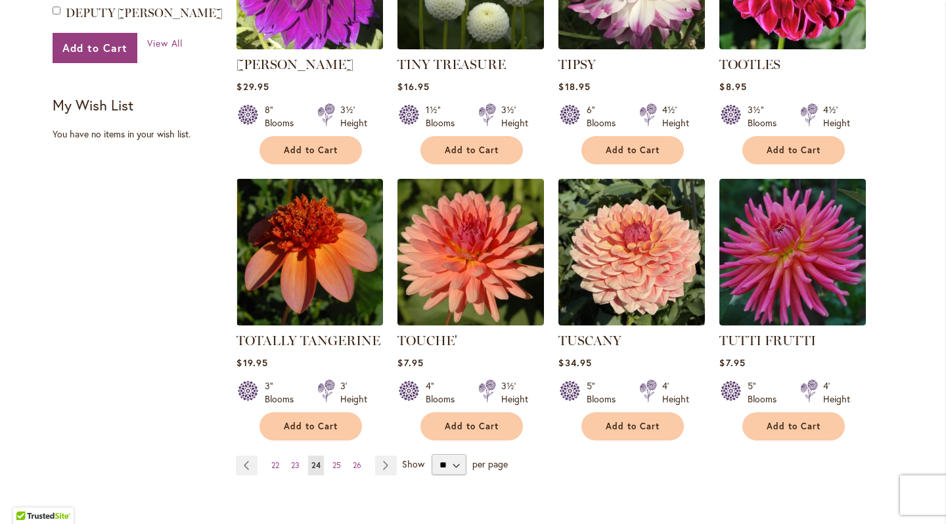
scroll to position [997, 0]
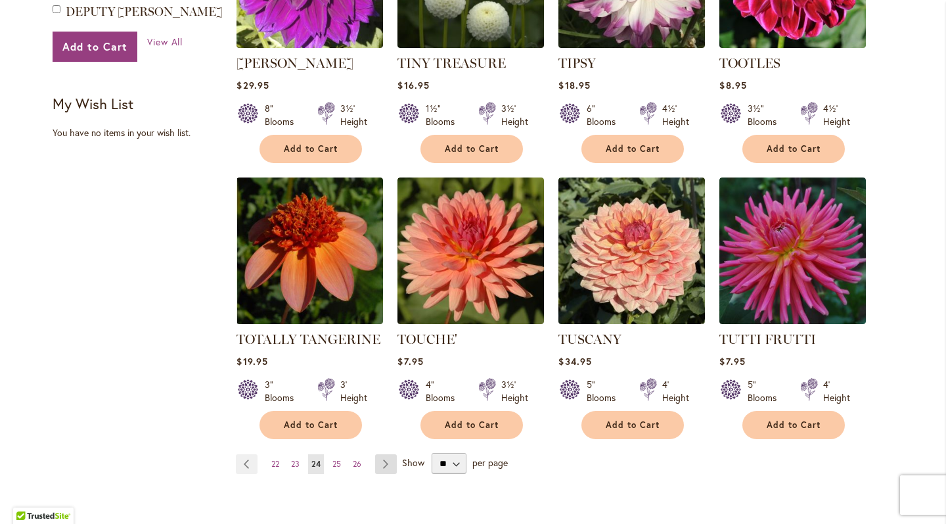
click at [377, 454] on link "Page Next" at bounding box center [386, 464] width 22 height 20
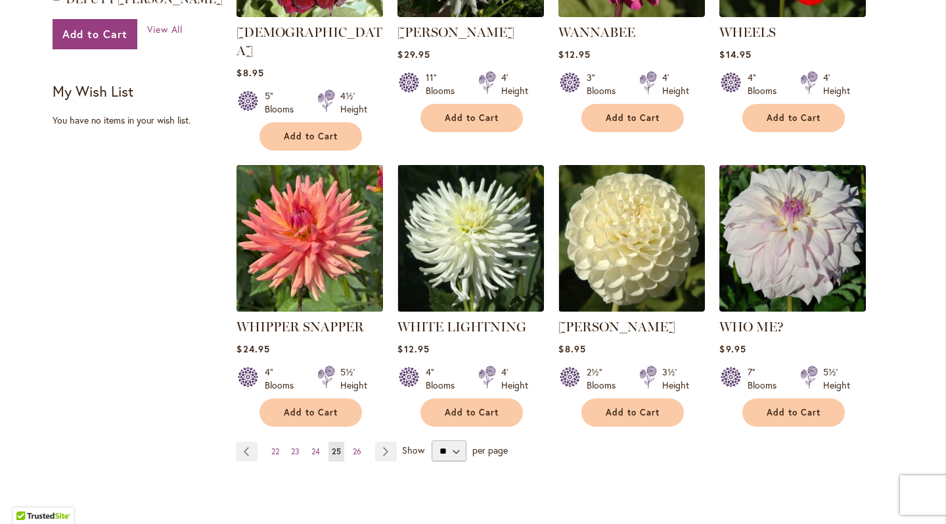
scroll to position [1011, 0]
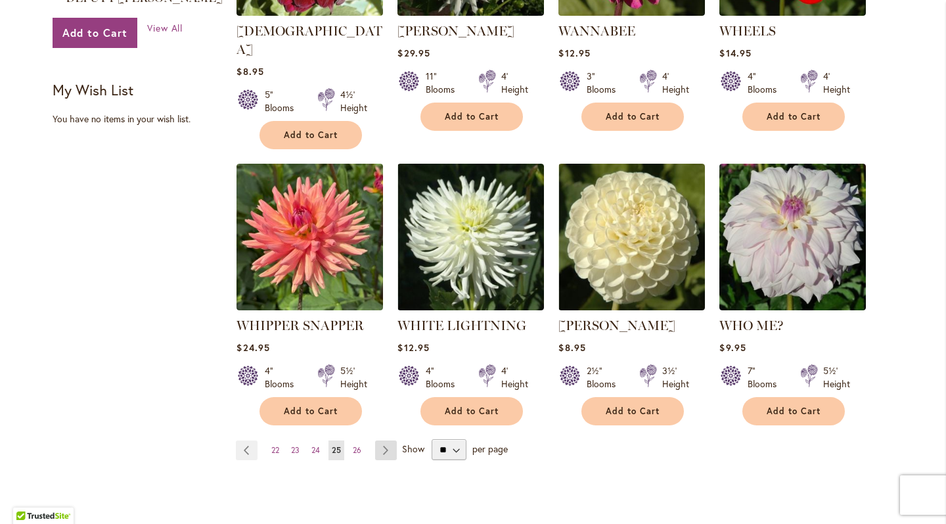
click at [379, 440] on link "Page Next" at bounding box center [386, 450] width 22 height 20
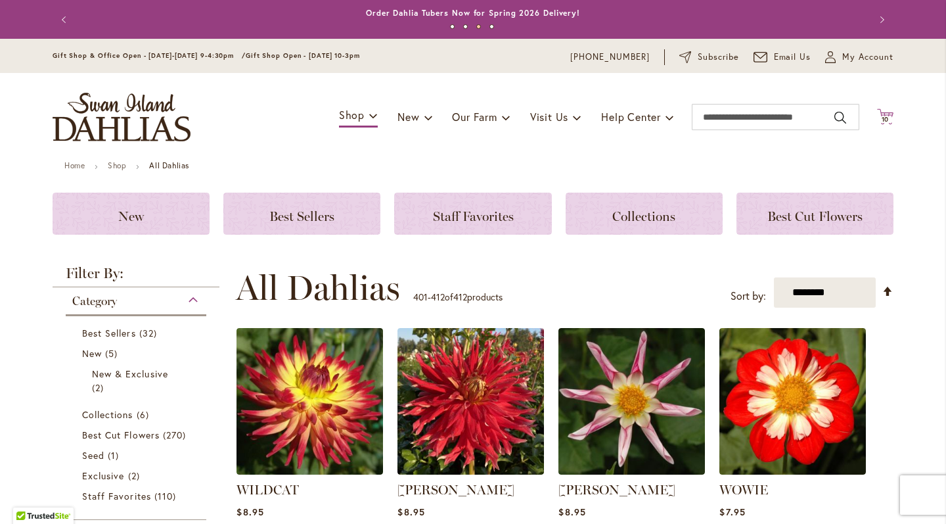
click at [882, 115] on span "10" at bounding box center [886, 119] width 8 height 9
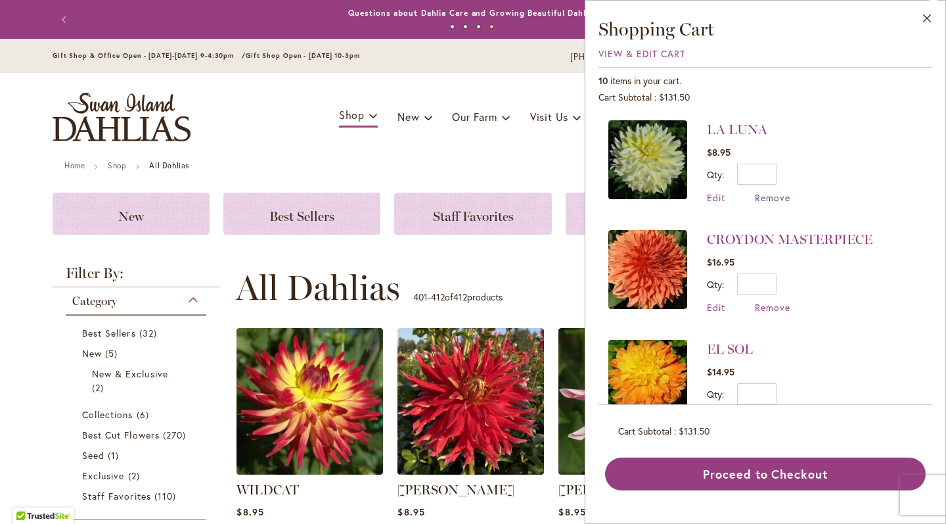
click at [774, 195] on span "Remove" at bounding box center [772, 197] width 35 height 12
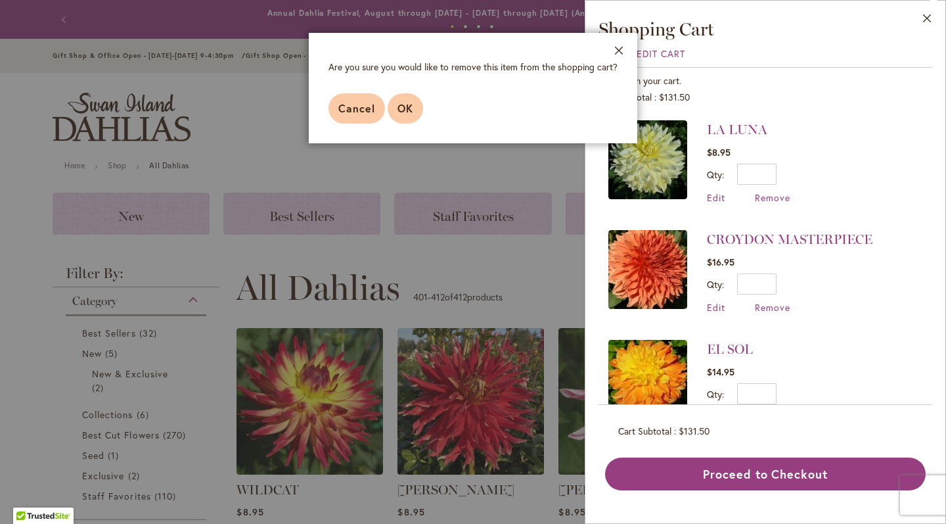
click at [399, 108] on span "OK" at bounding box center [406, 108] width 16 height 14
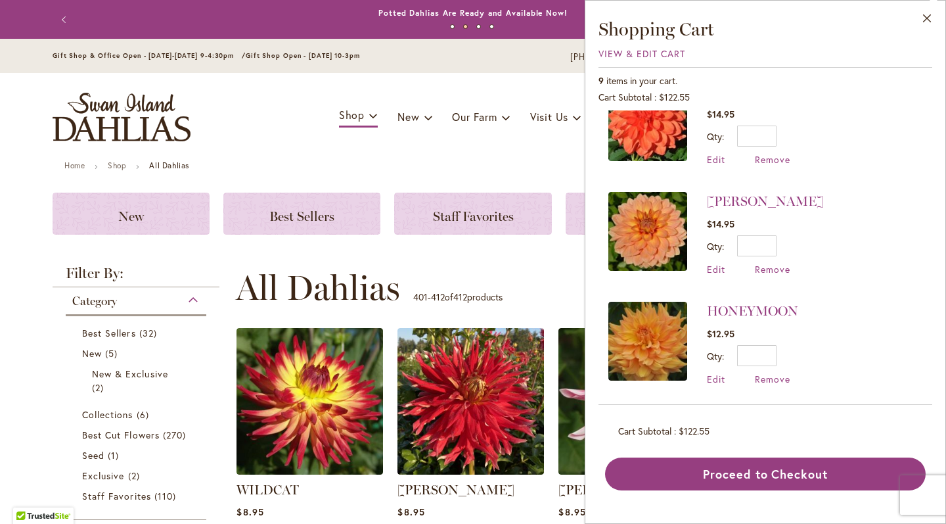
scroll to position [476, 0]
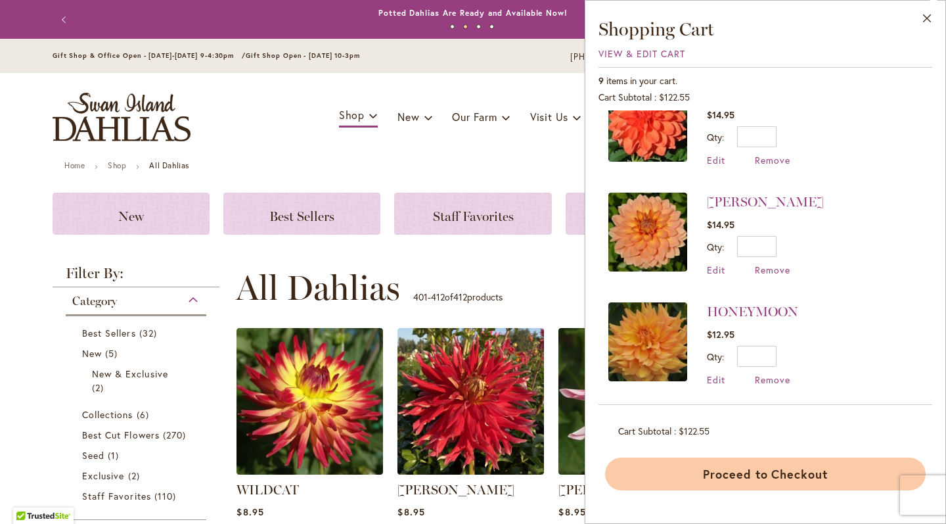
click at [802, 473] on button "Proceed to Checkout" at bounding box center [765, 473] width 321 height 33
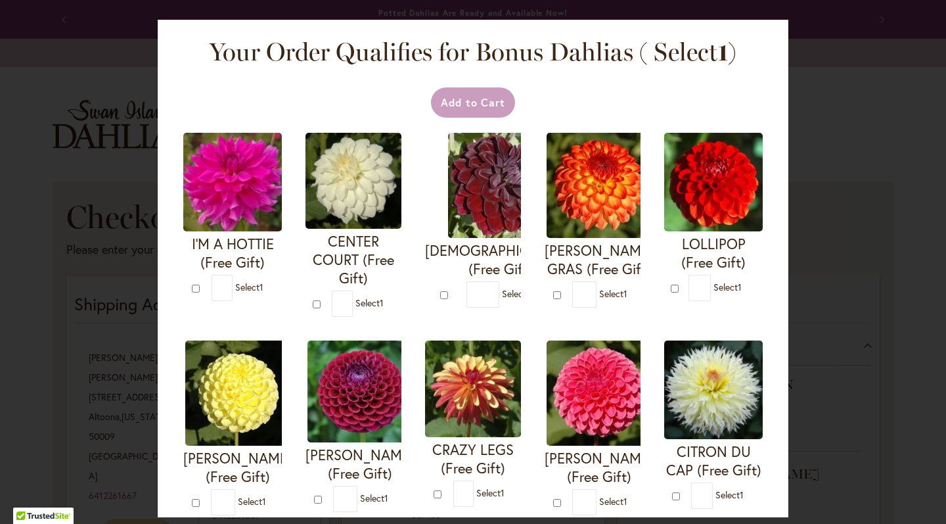
type input "*"
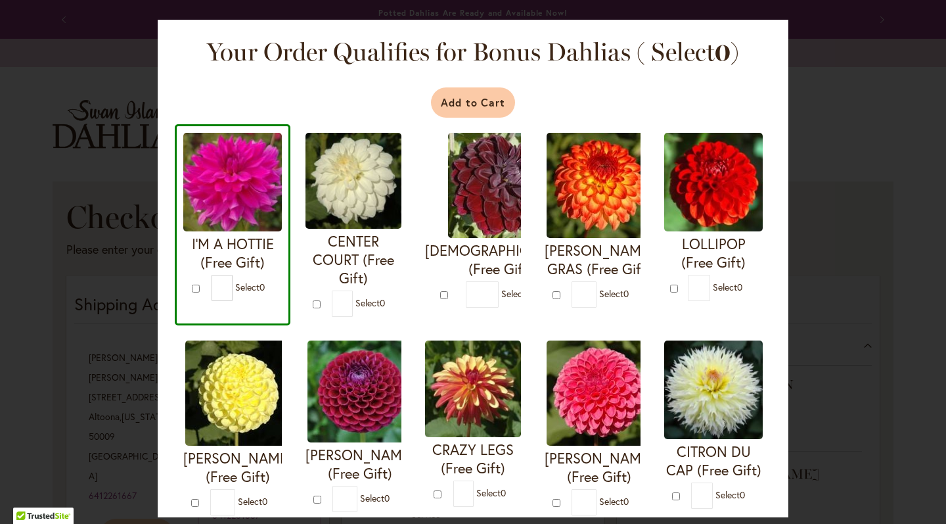
click at [452, 97] on button "Add to Cart" at bounding box center [473, 102] width 85 height 30
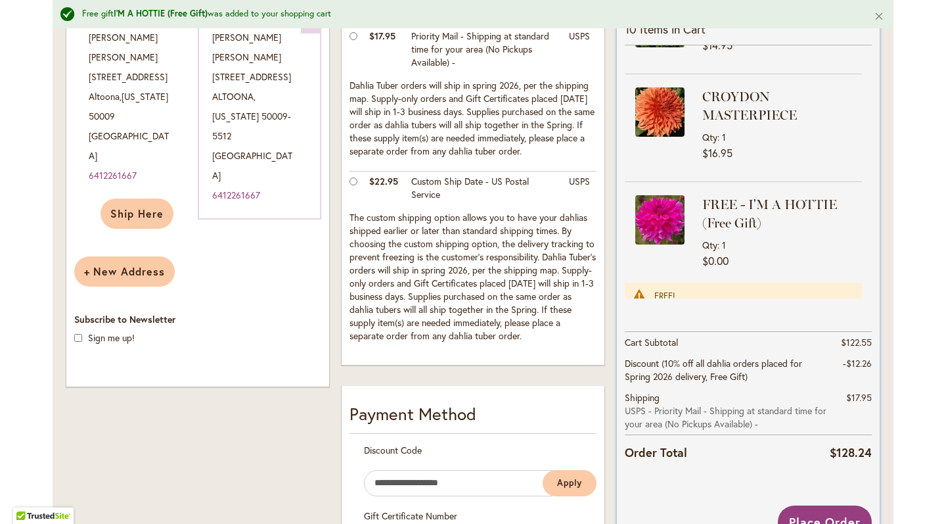
scroll to position [352, 0]
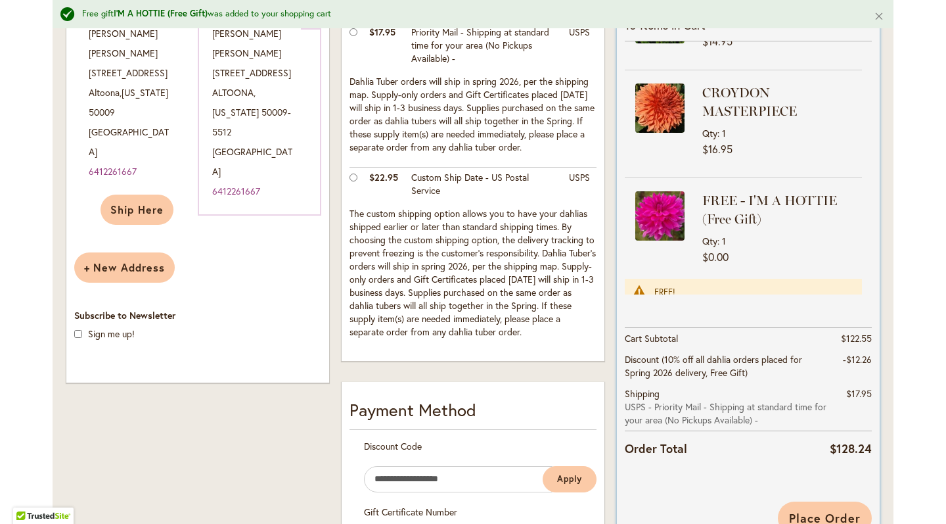
click at [825, 507] on button "Place Order" at bounding box center [825, 517] width 94 height 33
